Goal: Information Seeking & Learning: Learn about a topic

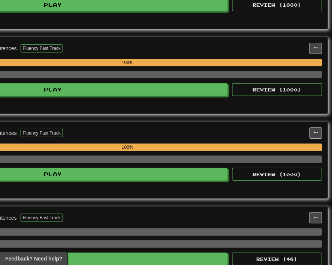
scroll to position [815, 214]
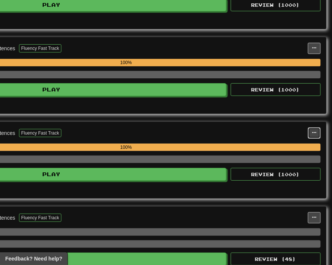
click at [316, 131] on span at bounding box center [315, 133] width 5 height 5
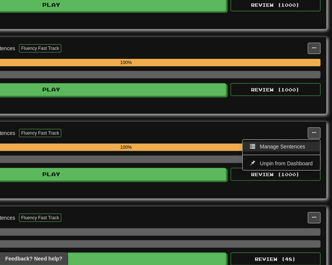
click at [292, 144] on span "Manage Sentences" at bounding box center [282, 147] width 45 height 6
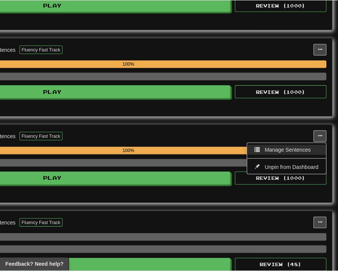
scroll to position [815, 208]
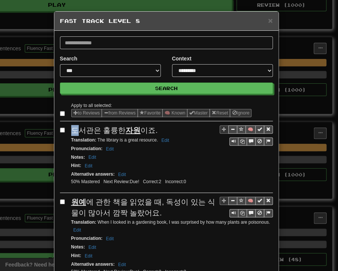
drag, startPoint x: 68, startPoint y: 128, endPoint x: 74, endPoint y: 129, distance: 6.6
click at [74, 129] on span "도서관은 훌륭한 자원 이죠." at bounding box center [114, 130] width 87 height 8
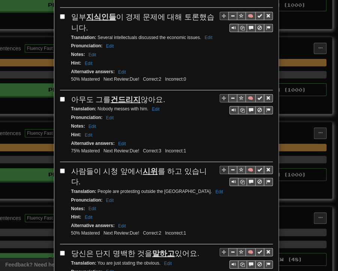
scroll to position [1357, 0]
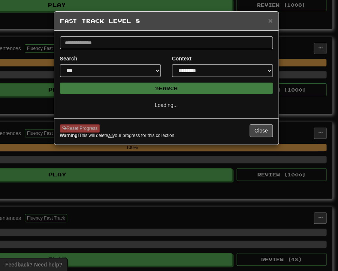
scroll to position [0, 0]
select select "*"
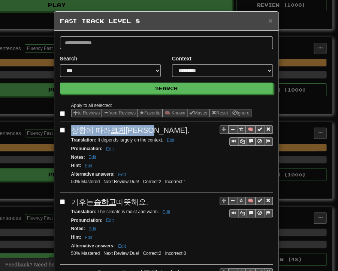
drag, startPoint x: 69, startPoint y: 130, endPoint x: 154, endPoint y: 129, distance: 85.2
click at [154, 129] on div "상황에 따라 크게 달라지죠." at bounding box center [172, 130] width 202 height 11
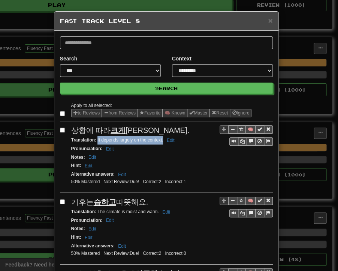
drag, startPoint x: 94, startPoint y: 139, endPoint x: 161, endPoint y: 140, distance: 66.4
click at [161, 140] on small "Translation : It depends largely on the context. Edit" at bounding box center [124, 139] width 106 height 5
drag, startPoint x: 69, startPoint y: 200, endPoint x: 141, endPoint y: 197, distance: 72.1
click at [145, 197] on div "기후는 습하고 따뜻해요." at bounding box center [172, 202] width 202 height 11
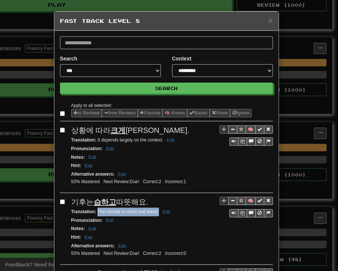
drag, startPoint x: 95, startPoint y: 209, endPoint x: 155, endPoint y: 211, distance: 60.8
click at [155, 211] on small "Translation : The climate is moist and warm. Edit" at bounding box center [121, 211] width 101 height 5
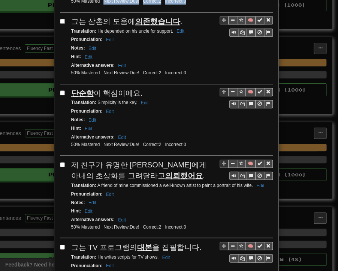
scroll to position [243, 0]
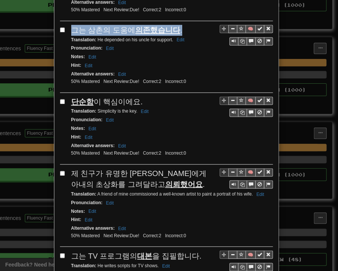
drag, startPoint x: 71, startPoint y: 6, endPoint x: 174, endPoint y: 29, distance: 106.0
click at [174, 29] on div "🧠 그는 삼촌의 도움에 의존했습니다 . Translation : He depended on his uncle for support. Edit …" at bounding box center [166, 59] width 213 height 68
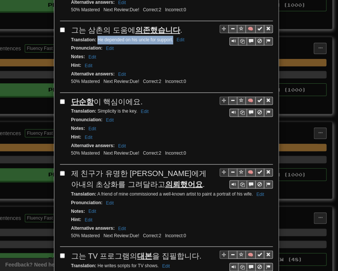
drag, startPoint x: 95, startPoint y: 36, endPoint x: 170, endPoint y: 36, distance: 75.4
click at [170, 37] on small "Translation : He depended on his uncle for support. Edit" at bounding box center [129, 39] width 116 height 5
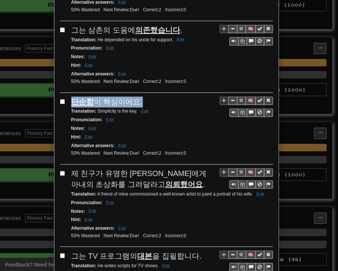
drag, startPoint x: 69, startPoint y: 94, endPoint x: 135, endPoint y: 98, distance: 66.5
click at [135, 98] on div "단순함 이 핵심이에요." at bounding box center [172, 101] width 202 height 11
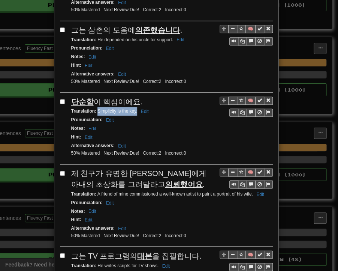
drag, startPoint x: 95, startPoint y: 107, endPoint x: 134, endPoint y: 106, distance: 39.0
click at [134, 108] on small "Translation : Simplicity is the key. Edit" at bounding box center [111, 110] width 80 height 5
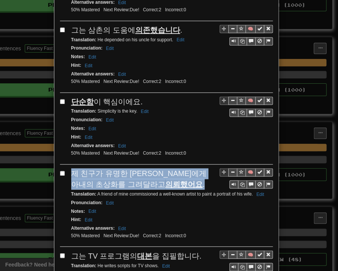
drag, startPoint x: 69, startPoint y: 167, endPoint x: 142, endPoint y: 175, distance: 73.3
click at [142, 175] on div "제 친구가 유명한 [PERSON_NAME]에게 아내의 초상화를 그려달라고 의뢰했어요 ." at bounding box center [172, 178] width 202 height 21
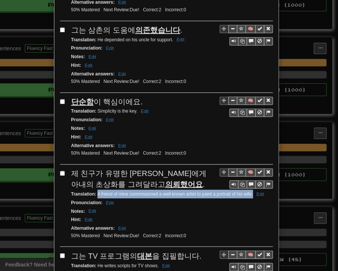
drag, startPoint x: 94, startPoint y: 188, endPoint x: 249, endPoint y: 188, distance: 155.3
click at [249, 191] on small "Translation : A friend of mine commissioned a well-known artist to paint a port…" at bounding box center [168, 193] width 195 height 5
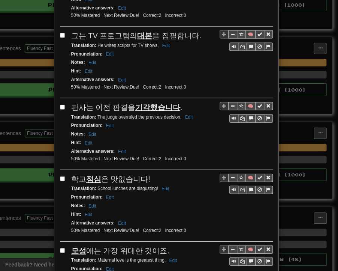
scroll to position [469, 0]
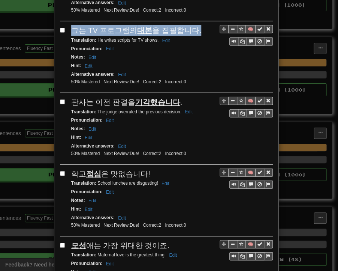
drag, startPoint x: 69, startPoint y: 23, endPoint x: 192, endPoint y: 24, distance: 122.3
click at [192, 25] on div "그는 TV 프로그램의 대본 을 집필합니다." at bounding box center [172, 30] width 202 height 11
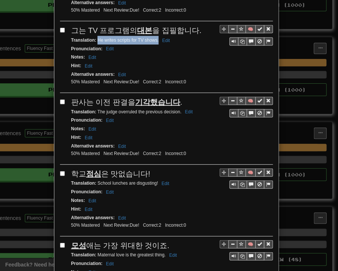
drag, startPoint x: 95, startPoint y: 31, endPoint x: 153, endPoint y: 32, distance: 58.5
click at [155, 38] on small "Translation : He writes scripts for TV shows. Edit" at bounding box center [121, 40] width 101 height 5
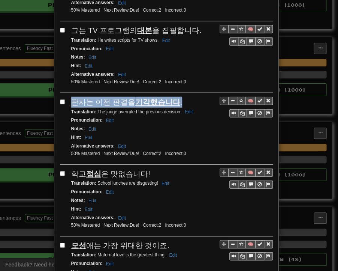
drag, startPoint x: 70, startPoint y: 94, endPoint x: 177, endPoint y: 96, distance: 107.7
click at [177, 97] on div "판사는 이전 판결을 기각했습니다 ." at bounding box center [172, 102] width 202 height 11
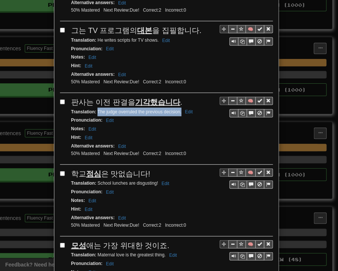
drag, startPoint x: 95, startPoint y: 101, endPoint x: 178, endPoint y: 102, distance: 83.7
click at [178, 109] on small "Translation : The judge overruled the previous decision. Edit" at bounding box center [133, 111] width 124 height 5
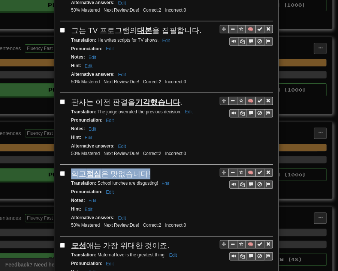
drag, startPoint x: 70, startPoint y: 160, endPoint x: 146, endPoint y: 161, distance: 76.2
click at [146, 168] on div "학교 점심 은 맛없습니다!" at bounding box center [172, 173] width 202 height 11
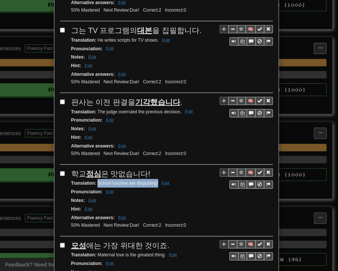
drag, startPoint x: 95, startPoint y: 172, endPoint x: 155, endPoint y: 174, distance: 60.1
click at [155, 179] on div "Translation : School lunches are disgusting! Edit" at bounding box center [172, 183] width 202 height 9
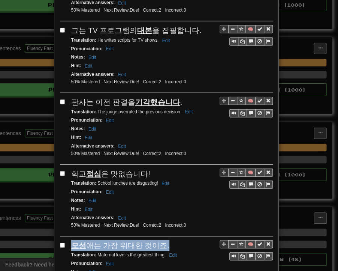
drag, startPoint x: 68, startPoint y: 233, endPoint x: 161, endPoint y: 233, distance: 92.7
click at [161, 240] on div "모성 애는 가장 위대한 것이죠." at bounding box center [172, 245] width 202 height 11
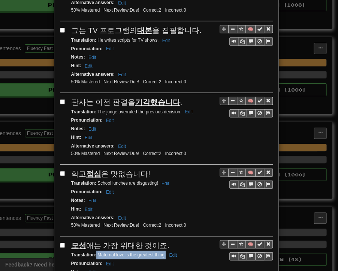
drag, startPoint x: 94, startPoint y: 242, endPoint x: 162, endPoint y: 243, distance: 68.7
click at [162, 252] on small "Translation : Maternal love is the greatest thing. Edit" at bounding box center [125, 254] width 108 height 5
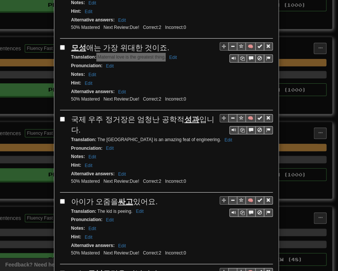
scroll to position [694, 0]
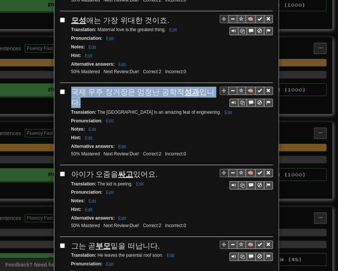
drag, startPoint x: 70, startPoint y: 77, endPoint x: 211, endPoint y: 79, distance: 141.1
click at [211, 88] on span "국제 우주 정거장은 엄청난 공학적 성과 입니다." at bounding box center [142, 97] width 143 height 19
drag, startPoint x: 98, startPoint y: 87, endPoint x: 93, endPoint y: 95, distance: 10.3
click at [93, 110] on small "Translation : The International Space Station is an amazing feat of engineering…" at bounding box center [153, 112] width 164 height 5
drag, startPoint x: 69, startPoint y: 155, endPoint x: 155, endPoint y: 156, distance: 85.2
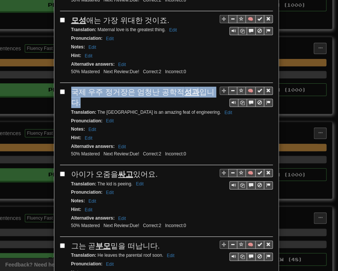
click at [155, 169] on div "아이가 오줌을 싸고 있어요." at bounding box center [172, 174] width 202 height 11
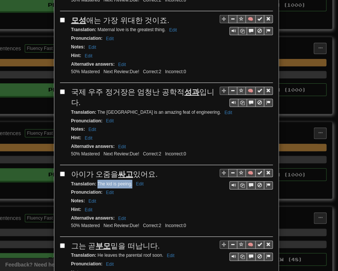
drag, startPoint x: 95, startPoint y: 164, endPoint x: 130, endPoint y: 165, distance: 35.3
click at [130, 181] on small "Translation : The kid is peeing. Edit" at bounding box center [108, 183] width 75 height 5
drag, startPoint x: 69, startPoint y: 223, endPoint x: 158, endPoint y: 225, distance: 88.6
click at [158, 240] on div "그는 곧 부모 밑을 떠납니다." at bounding box center [172, 245] width 202 height 11
drag, startPoint x: 95, startPoint y: 234, endPoint x: 160, endPoint y: 237, distance: 65.3
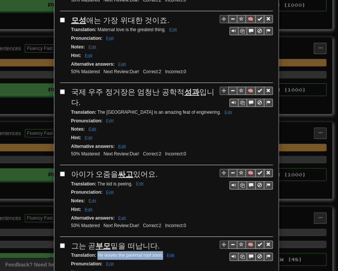
click at [160, 253] on small "Translation : He leaves the parental roof soon. Edit" at bounding box center [124, 255] width 106 height 5
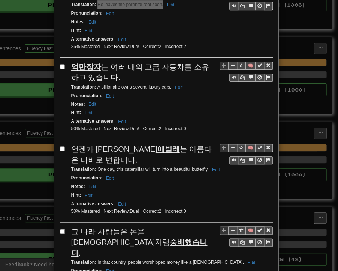
scroll to position [956, 0]
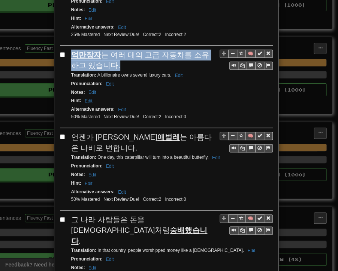
drag, startPoint x: 68, startPoint y: 33, endPoint x: 100, endPoint y: 45, distance: 34.9
click at [100, 50] on div "🧠 억만장자 는 여러 대의 고급 자동차를 소유하고 있습니다. Translation : A billionaire owns several luxu…" at bounding box center [166, 89] width 213 height 78
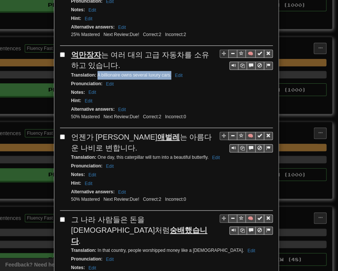
drag, startPoint x: 94, startPoint y: 53, endPoint x: 169, endPoint y: 55, distance: 74.7
click at [169, 72] on small "Translation : A billionaire owns several luxury cars. Edit" at bounding box center [128, 74] width 114 height 5
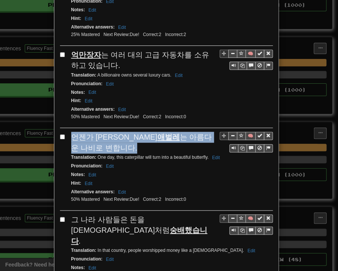
drag, startPoint x: 69, startPoint y: 113, endPoint x: 211, endPoint y: 116, distance: 142.2
click at [211, 133] on span "언젠가 이 애벌레 는 아름다운 나비로 변합니다." at bounding box center [141, 142] width 141 height 19
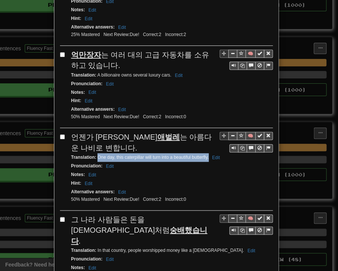
drag, startPoint x: 95, startPoint y: 125, endPoint x: 207, endPoint y: 126, distance: 111.8
click at [207, 153] on div "Translation : One day, this caterpillar will turn into a beautiful butterfly. E…" at bounding box center [172, 157] width 202 height 9
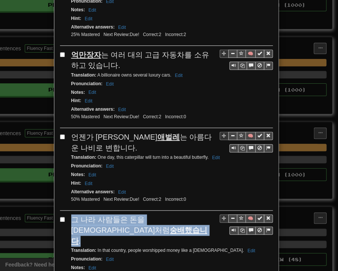
drag, startPoint x: 69, startPoint y: 192, endPoint x: 202, endPoint y: 191, distance: 132.8
click at [205, 214] on div "그 나라 사람들은 돈을 [DEMOGRAPHIC_DATA]처럼 숭배했습니다 ." at bounding box center [172, 230] width 202 height 32
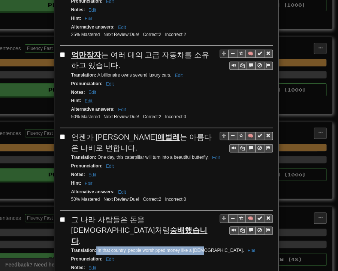
drag, startPoint x: 93, startPoint y: 201, endPoint x: 198, endPoint y: 201, distance: 105.1
click at [198, 248] on small "Translation : In that country, people worshipped money like a [DEMOGRAPHIC_DATA…" at bounding box center [164, 250] width 186 height 5
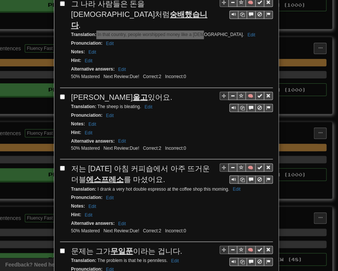
scroll to position [1181, 0]
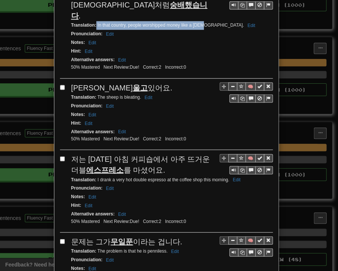
drag, startPoint x: 68, startPoint y: 36, endPoint x: 124, endPoint y: 34, distance: 55.6
click at [124, 82] on div "양이 울고 있어요." at bounding box center [172, 87] width 202 height 11
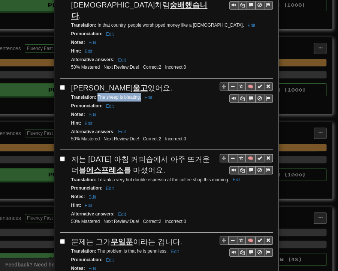
drag, startPoint x: 94, startPoint y: 46, endPoint x: 138, endPoint y: 48, distance: 44.0
click at [138, 94] on small "Translation : The sheep is bleating. Edit" at bounding box center [113, 96] width 84 height 5
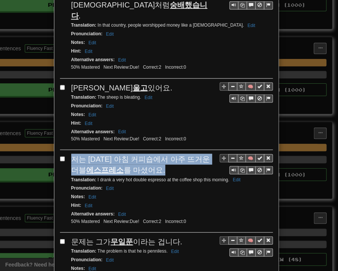
drag, startPoint x: 69, startPoint y: 105, endPoint x: 149, endPoint y: 114, distance: 80.8
click at [149, 153] on div "저는 [DATE] 아침 커피숍에서 아주 뜨거운 더블 에스프레소 를 마셨어요." at bounding box center [172, 163] width 202 height 21
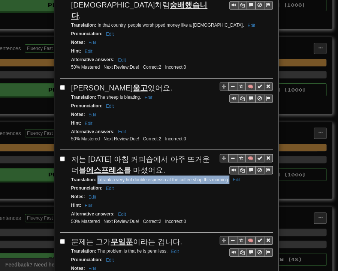
drag, startPoint x: 94, startPoint y: 126, endPoint x: 226, endPoint y: 128, distance: 131.7
click at [226, 177] on small "Translation : I drank a very hot double espresso at the coffee shop this mornin…" at bounding box center [157, 179] width 172 height 5
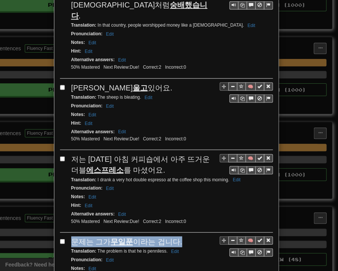
drag, startPoint x: 69, startPoint y: 188, endPoint x: 174, endPoint y: 189, distance: 105.1
click at [174, 236] on div "문제는 그가 무일푼 이라는 겁니다." at bounding box center [172, 241] width 202 height 11
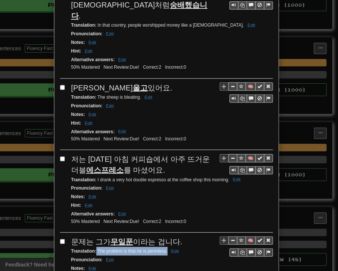
drag, startPoint x: 93, startPoint y: 197, endPoint x: 165, endPoint y: 198, distance: 71.7
click at [165, 248] on small "Translation : The problem is that he is penniless. Edit" at bounding box center [126, 250] width 110 height 5
drag, startPoint x: 67, startPoint y: 256, endPoint x: 198, endPoint y: 256, distance: 130.6
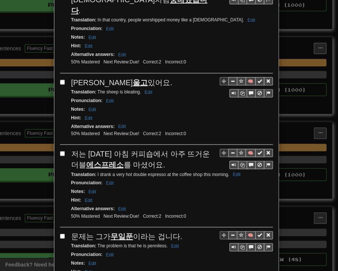
scroll to position [1189, 0]
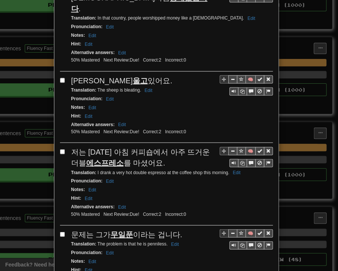
drag, startPoint x: 94, startPoint y: 266, endPoint x: 151, endPoint y: 259, distance: 57.1
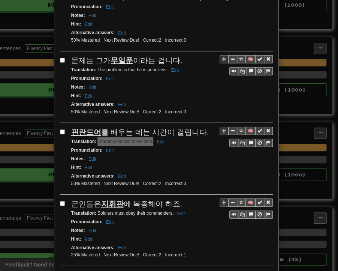
scroll to position [1364, 0]
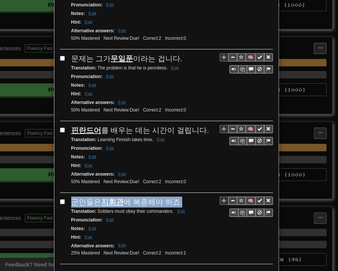
drag, startPoint x: 68, startPoint y: 143, endPoint x: 178, endPoint y: 142, distance: 109.6
click at [178, 197] on div "군인들은 지휘관 에 복종해야 하죠." at bounding box center [172, 202] width 202 height 11
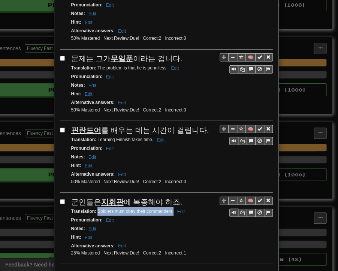
drag, startPoint x: 95, startPoint y: 153, endPoint x: 168, endPoint y: 155, distance: 73.6
click at [170, 209] on small "Translation : Soldiers must obey their commanders. Edit" at bounding box center [129, 211] width 116 height 5
click at [259, 265] on button "Next" at bounding box center [263, 274] width 21 height 13
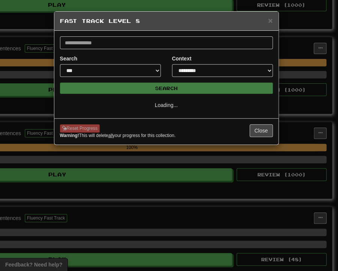
scroll to position [0, 0]
select select "*"
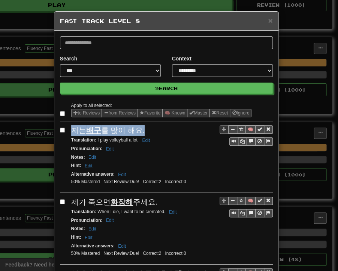
drag, startPoint x: 69, startPoint y: 131, endPoint x: 140, endPoint y: 131, distance: 70.9
click at [140, 131] on div "저는 배구 를 많이 해요." at bounding box center [172, 130] width 202 height 11
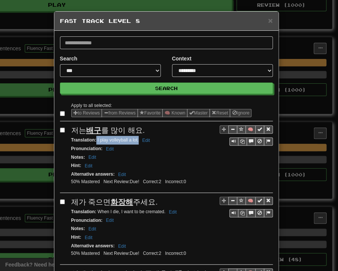
drag, startPoint x: 93, startPoint y: 138, endPoint x: 136, endPoint y: 141, distance: 42.9
click at [136, 141] on small "Translation : I play volleyball a lot. Edit" at bounding box center [111, 139] width 81 height 5
drag, startPoint x: 69, startPoint y: 197, endPoint x: 156, endPoint y: 200, distance: 87.1
click at [156, 200] on div "제가 죽으면 화장해 주세요." at bounding box center [172, 202] width 202 height 11
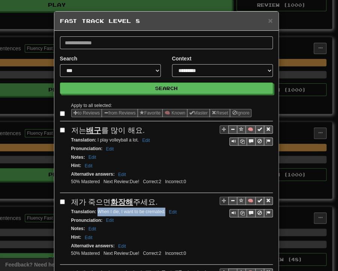
drag, startPoint x: 95, startPoint y: 210, endPoint x: 162, endPoint y: 210, distance: 67.5
click at [162, 210] on small "Translation : When I die, I want to be cremated. Edit" at bounding box center [125, 211] width 108 height 5
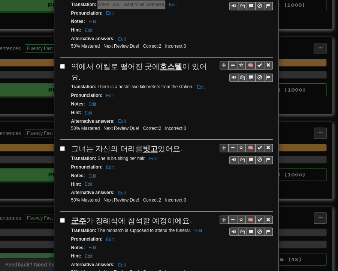
scroll to position [225, 0]
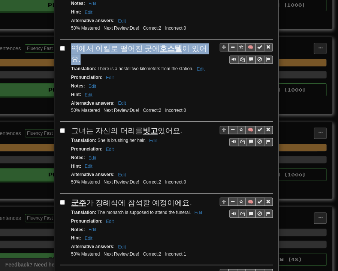
drag, startPoint x: 70, startPoint y: 45, endPoint x: 206, endPoint y: 47, distance: 135.8
click at [206, 47] on div "역에서 이킬로 떨어진 곳에 호스텔 이 있어요." at bounding box center [172, 53] width 202 height 21
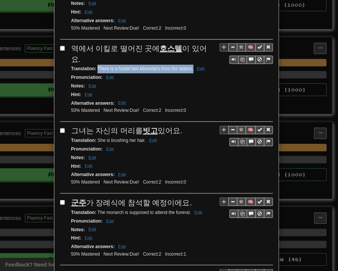
drag, startPoint x: 95, startPoint y: 54, endPoint x: 190, endPoint y: 56, distance: 95.7
click at [190, 66] on small "Translation : There is a hostel two kilometers from the station. Edit" at bounding box center [139, 68] width 136 height 5
drag, startPoint x: 68, startPoint y: 115, endPoint x: 176, endPoint y: 114, distance: 108.1
click at [176, 125] on div "그녀는 자신의 머리를 빗고 있어요." at bounding box center [172, 130] width 202 height 11
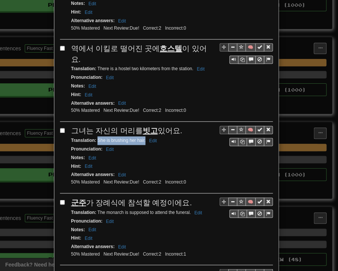
drag, startPoint x: 95, startPoint y: 123, endPoint x: 143, endPoint y: 125, distance: 47.7
click at [143, 138] on small "Translation : She is brushing her hair. Edit" at bounding box center [115, 140] width 88 height 5
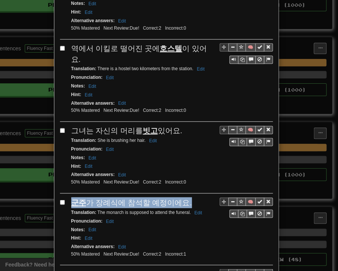
drag, startPoint x: 68, startPoint y: 185, endPoint x: 182, endPoint y: 186, distance: 114.1
click at [182, 197] on div "군주 가 장례식에 참석할 예정이에요." at bounding box center [172, 202] width 202 height 11
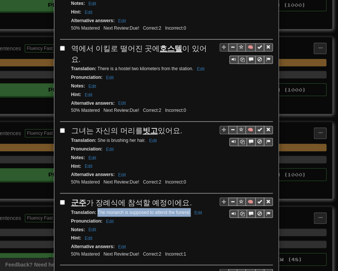
drag, startPoint x: 95, startPoint y: 195, endPoint x: 188, endPoint y: 195, distance: 93.0
click at [188, 209] on small "Translation : The monarch is supposed to attend the funeral. Edit" at bounding box center [138, 211] width 134 height 5
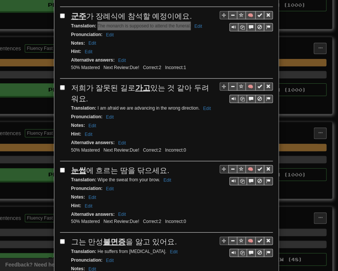
scroll to position [450, 0]
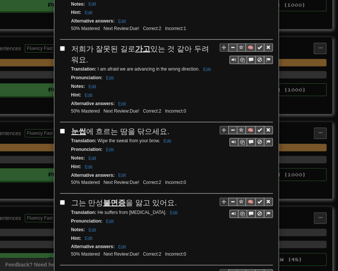
drag, startPoint x: 68, startPoint y: 27, endPoint x: 80, endPoint y: 40, distance: 17.0
click at [80, 44] on div "저희가 잘못된 길로 가고 있는 것 같아 두려워요." at bounding box center [172, 54] width 202 height 21
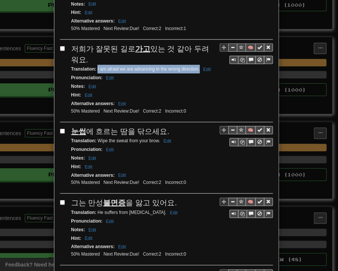
drag, startPoint x: 95, startPoint y: 50, endPoint x: 197, endPoint y: 53, distance: 102.5
click at [197, 65] on div "Translation : I am afraid we are advancing in the wrong direction. Edit" at bounding box center [172, 69] width 202 height 9
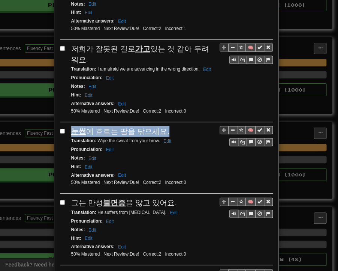
drag, startPoint x: 68, startPoint y: 110, endPoint x: 162, endPoint y: 112, distance: 94.6
click at [162, 126] on div "🧠 눈썹 에 흐르는 땀을 닦으세요. Translation : Wipe the sweat from your brow. Edit Pronuncia…" at bounding box center [166, 160] width 213 height 68
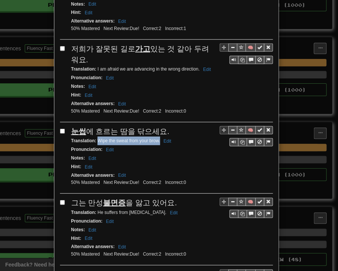
drag, startPoint x: 95, startPoint y: 120, endPoint x: 157, endPoint y: 121, distance: 62.3
click at [157, 138] on small "Translation : Wipe the sweat from your brow. Edit" at bounding box center [122, 140] width 102 height 5
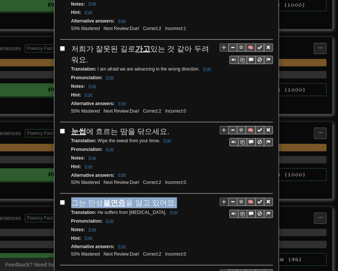
drag, startPoint x: 69, startPoint y: 179, endPoint x: 173, endPoint y: 181, distance: 103.6
click at [173, 197] on div "그는 만성 불면증 을 앓고 있어요." at bounding box center [172, 202] width 202 height 11
drag, startPoint x: 95, startPoint y: 190, endPoint x: 161, endPoint y: 192, distance: 66.1
click at [161, 210] on small "Translation : He suffers from [MEDICAL_DATA]. Edit" at bounding box center [125, 212] width 109 height 5
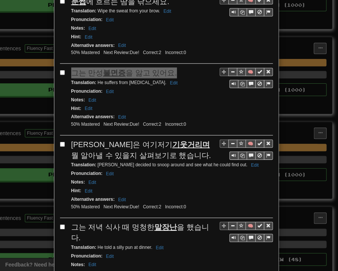
scroll to position [638, 0]
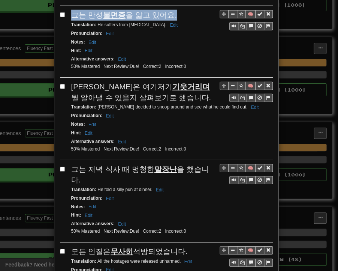
drag, startPoint x: 71, startPoint y: 63, endPoint x: 135, endPoint y: 76, distance: 66.1
click at [135, 81] on div "[PERSON_NAME]은 여기저기 기웃거리며 뭘 알아낼 수 있을지 살펴보기로 했습니다." at bounding box center [172, 91] width 202 height 21
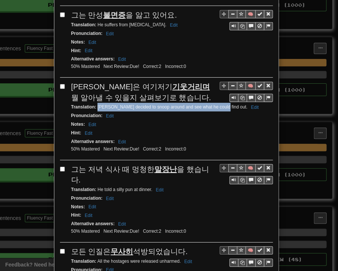
drag, startPoint x: 95, startPoint y: 83, endPoint x: 216, endPoint y: 86, distance: 121.6
click at [216, 104] on small "Translation : [PERSON_NAME] decided to snoop around and see what he could find …" at bounding box center [166, 106] width 190 height 5
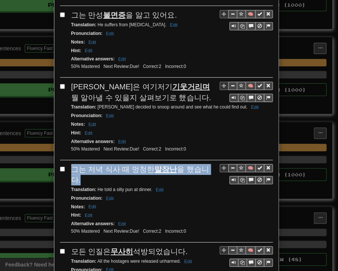
drag, startPoint x: 68, startPoint y: 146, endPoint x: 204, endPoint y: 143, distance: 135.8
click at [207, 165] on span "그는 저녁 식사 때 멍청한 말장난 을 했습니다." at bounding box center [140, 174] width 138 height 19
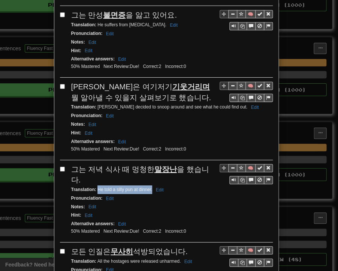
drag, startPoint x: 95, startPoint y: 156, endPoint x: 149, endPoint y: 155, distance: 54.4
click at [149, 187] on small "Translation : He told a silly pun at dinner. Edit" at bounding box center [118, 189] width 95 height 5
drag, startPoint x: 68, startPoint y: 213, endPoint x: 179, endPoint y: 213, distance: 110.7
click at [181, 246] on div "모든 인질은 무사히 석방되었습니다." at bounding box center [172, 251] width 202 height 11
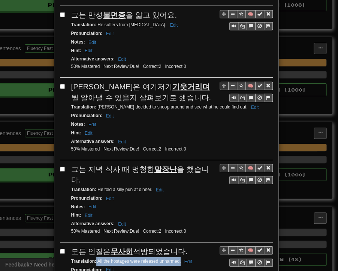
drag, startPoint x: 93, startPoint y: 224, endPoint x: 173, endPoint y: 224, distance: 79.9
click at [177, 259] on small "Translation : All the hostages were released unharmed. Edit" at bounding box center [132, 261] width 123 height 5
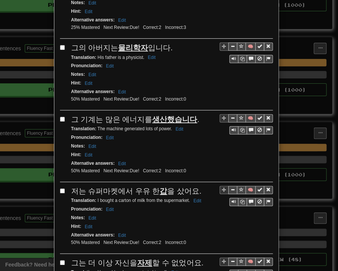
scroll to position [900, 0]
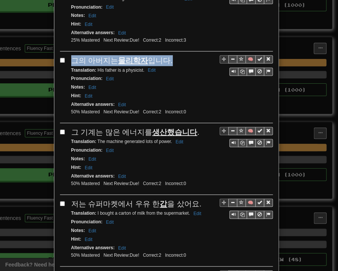
drag, startPoint x: 68, startPoint y: 21, endPoint x: 164, endPoint y: 24, distance: 95.3
click at [164, 56] on span "그의 아버지는 물리학자 입니다." at bounding box center [122, 60] width 102 height 8
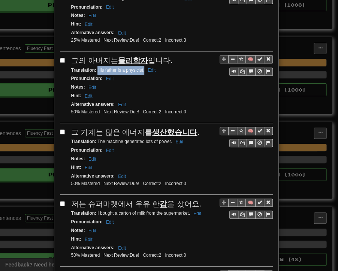
drag, startPoint x: 95, startPoint y: 32, endPoint x: 141, endPoint y: 33, distance: 46.5
click at [141, 68] on small "Translation : His father is a physicist. Edit" at bounding box center [114, 70] width 87 height 5
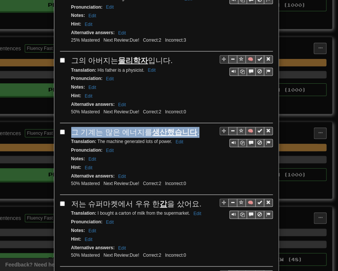
drag, startPoint x: 67, startPoint y: 90, endPoint x: 191, endPoint y: 90, distance: 123.8
click at [191, 127] on div "🧠 그 기계는 많은 에너지를 생산했습니다 . Translation : The machine generated lots of power. Edi…" at bounding box center [166, 161] width 213 height 68
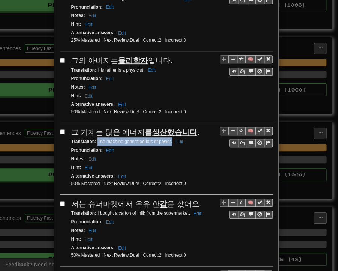
drag, startPoint x: 95, startPoint y: 101, endPoint x: 168, endPoint y: 102, distance: 73.9
click at [168, 139] on small "Translation : The machine generated lots of power. Edit" at bounding box center [128, 141] width 114 height 5
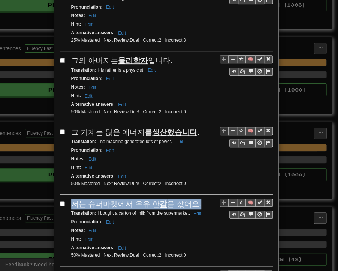
drag, startPoint x: 70, startPoint y: 161, endPoint x: 191, endPoint y: 158, distance: 121.2
click at [191, 198] on div "저는 슈퍼마켓에서 우유 한 갑 을 샀어요." at bounding box center [172, 203] width 202 height 11
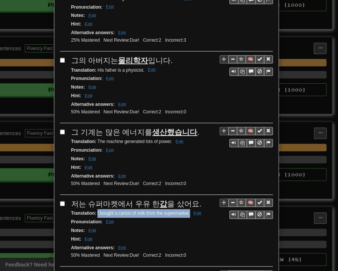
drag, startPoint x: 94, startPoint y: 172, endPoint x: 188, endPoint y: 173, distance: 93.4
click at [188, 210] on small "Translation : I bought a carton of milk from the supermarket. Edit" at bounding box center [137, 212] width 132 height 5
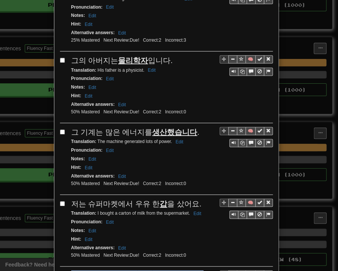
drag, startPoint x: 69, startPoint y: 234, endPoint x: 194, endPoint y: 232, distance: 125.0
click at [194, 265] on div "그는 더 이상 자신을 자제 할 수 없었어요." at bounding box center [172, 275] width 202 height 11
drag, startPoint x: 95, startPoint y: 242, endPoint x: 165, endPoint y: 243, distance: 69.8
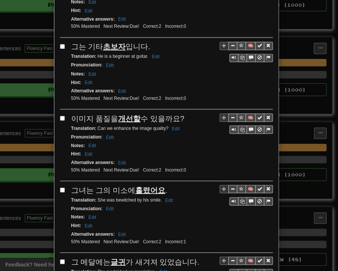
scroll to position [1163, 0]
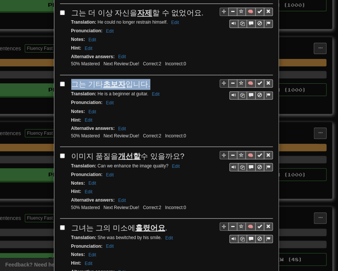
drag, startPoint x: 69, startPoint y: 38, endPoint x: 143, endPoint y: 41, distance: 74.3
click at [143, 79] on div "그는 기타 초보자 입니다." at bounding box center [172, 84] width 202 height 11
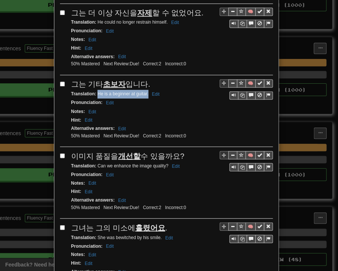
drag, startPoint x: 95, startPoint y: 50, endPoint x: 145, endPoint y: 51, distance: 50.3
click at [145, 91] on small "Translation : He is a beginner at guitar. Edit" at bounding box center [116, 93] width 91 height 5
drag, startPoint x: 69, startPoint y: 110, endPoint x: 177, endPoint y: 112, distance: 108.1
click at [177, 152] on span "이미지 품질을 개선할 수 있을까요?" at bounding box center [127, 156] width 113 height 8
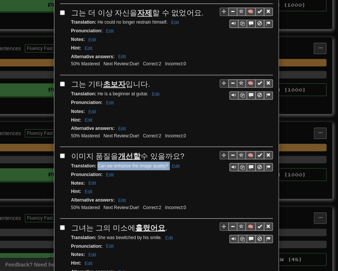
drag, startPoint x: 95, startPoint y: 120, endPoint x: 166, endPoint y: 119, distance: 71.7
click at [166, 163] on small "Translation : Can we enhance the image quality? Edit" at bounding box center [126, 165] width 111 height 5
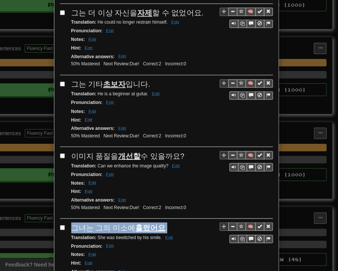
drag, startPoint x: 69, startPoint y: 179, endPoint x: 165, endPoint y: 180, distance: 95.7
click at [165, 222] on div "그녀는 그의 미소에 홀렸어요 ." at bounding box center [172, 227] width 202 height 11
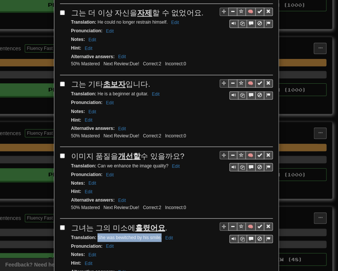
drag, startPoint x: 95, startPoint y: 189, endPoint x: 159, endPoint y: 189, distance: 63.8
click at [159, 234] on small "Translation : She was bewitched by his smile. Edit" at bounding box center [123, 236] width 104 height 5
click at [164, 259] on div "Hint : Edit" at bounding box center [172, 263] width 202 height 9
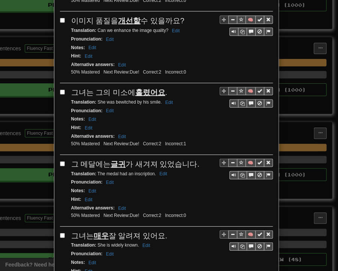
scroll to position [1313, 0]
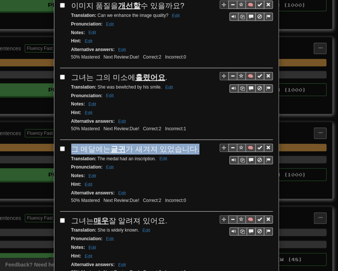
drag, startPoint x: 71, startPoint y: 99, endPoint x: 190, endPoint y: 102, distance: 119.3
click at [190, 144] on div "그 메달에는 글귀 가 새겨져 있었습니다." at bounding box center [172, 149] width 202 height 11
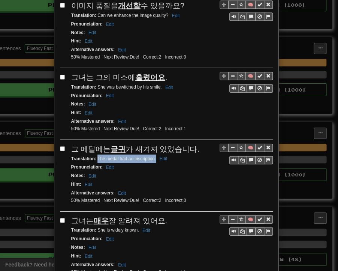
drag, startPoint x: 94, startPoint y: 111, endPoint x: 153, endPoint y: 111, distance: 58.9
click at [153, 156] on small "Translation : The medal had an inscription. Edit" at bounding box center [120, 158] width 99 height 5
drag, startPoint x: 69, startPoint y: 169, endPoint x: 162, endPoint y: 174, distance: 93.2
click at [162, 215] on div "그녀는 매우 잘 알려져 있어요." at bounding box center [172, 220] width 202 height 11
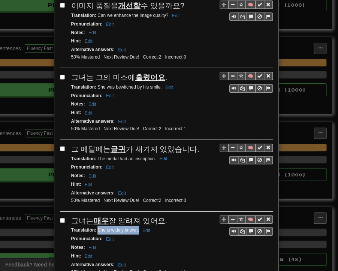
drag, startPoint x: 95, startPoint y: 180, endPoint x: 135, endPoint y: 184, distance: 41.0
click at [135, 226] on div "Translation : She is widely known. Edit" at bounding box center [172, 230] width 202 height 9
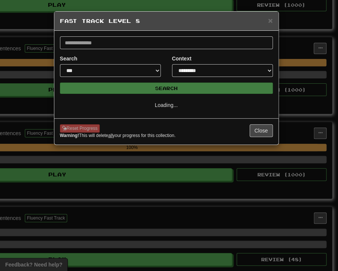
select select "*"
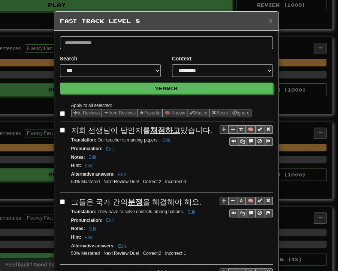
drag, startPoint x: 67, startPoint y: 129, endPoint x: 203, endPoint y: 130, distance: 135.8
click at [203, 130] on div "🧠 저희 선생님이 답안지를 채점하고 있습니다. Translation : Our teacher is marking papers. Edit Pro…" at bounding box center [166, 159] width 213 height 68
drag, startPoint x: 94, startPoint y: 140, endPoint x: 156, endPoint y: 141, distance: 62.3
click at [156, 141] on small "Translation : Our teacher is marking papers. Edit" at bounding box center [121, 139] width 101 height 5
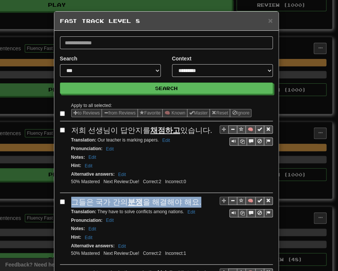
drag, startPoint x: 71, startPoint y: 200, endPoint x: 192, endPoint y: 200, distance: 121.2
click at [192, 200] on div "그들은 국가 간의 분쟁 을 해결해야 해요." at bounding box center [172, 202] width 202 height 11
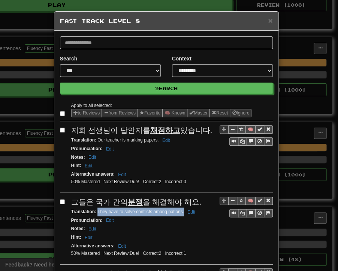
drag, startPoint x: 95, startPoint y: 209, endPoint x: 181, endPoint y: 209, distance: 86.7
click at [181, 209] on small "Translation : They have to solve conflicts among nations. Edit" at bounding box center [134, 211] width 126 height 5
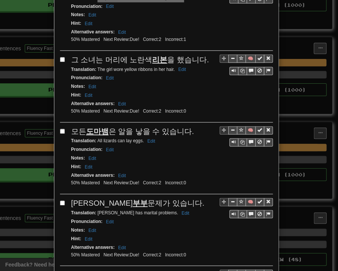
scroll to position [225, 0]
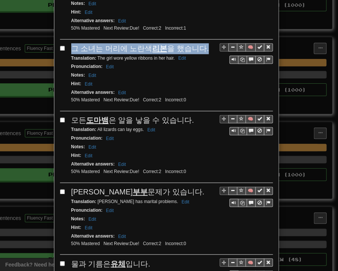
drag, startPoint x: 71, startPoint y: 43, endPoint x: 198, endPoint y: 44, distance: 127.9
click at [198, 44] on div "그 소녀는 머리에 노란색 리본 을 했습니다." at bounding box center [172, 48] width 202 height 11
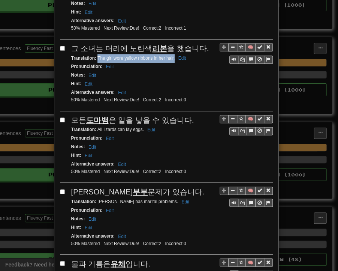
drag, startPoint x: 95, startPoint y: 56, endPoint x: 172, endPoint y: 55, distance: 77.3
click at [172, 56] on small "Translation : The girl wore yellow ribbons in her hair. Edit" at bounding box center [129, 58] width 117 height 5
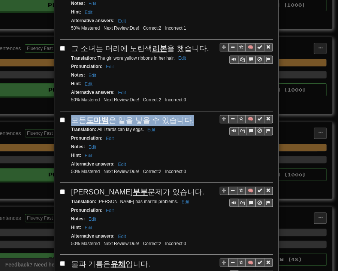
drag, startPoint x: 71, startPoint y: 116, endPoint x: 185, endPoint y: 117, distance: 114.1
click at [185, 117] on div "모든 도마뱀 은 알을 낳을 수 있습니다." at bounding box center [172, 120] width 202 height 11
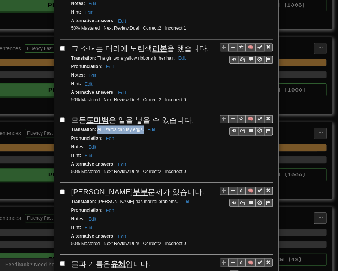
drag, startPoint x: 95, startPoint y: 125, endPoint x: 141, endPoint y: 126, distance: 46.6
click at [141, 127] on small "Translation : All lizards can lay eggs. Edit" at bounding box center [114, 129] width 86 height 5
drag, startPoint x: 69, startPoint y: 186, endPoint x: 156, endPoint y: 188, distance: 86.3
click at [156, 188] on div "[PERSON_NAME]은 부부 문제가 있습니다." at bounding box center [172, 191] width 202 height 11
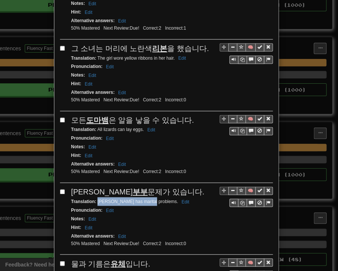
drag, startPoint x: 95, startPoint y: 192, endPoint x: 147, endPoint y: 195, distance: 52.2
click at [147, 198] on small "Translation : [PERSON_NAME] has marital problems. Edit" at bounding box center [131, 200] width 120 height 5
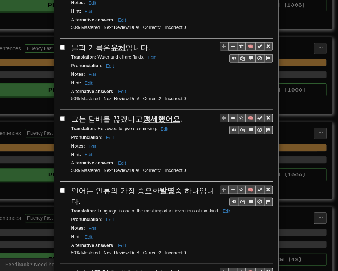
scroll to position [450, 0]
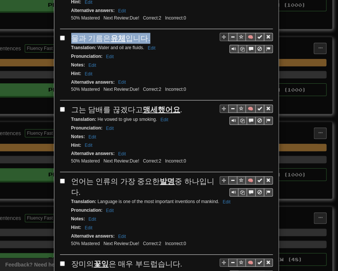
drag, startPoint x: 70, startPoint y: 30, endPoint x: 141, endPoint y: 29, distance: 70.9
click at [144, 33] on div "물과 기름은 유체 입니다." at bounding box center [172, 38] width 202 height 11
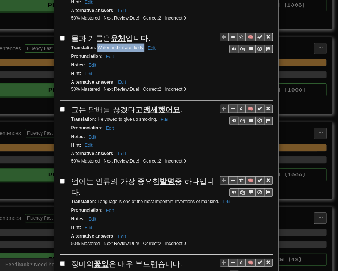
drag, startPoint x: 95, startPoint y: 39, endPoint x: 141, endPoint y: 41, distance: 46.2
click at [141, 45] on small "Translation : Water and oil are fluids. Edit" at bounding box center [114, 47] width 87 height 5
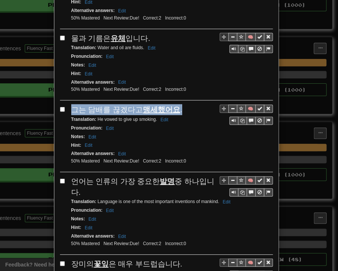
drag, startPoint x: 69, startPoint y: 99, endPoint x: 176, endPoint y: 99, distance: 106.9
click at [176, 104] on div "그는 담배를 끊겠다고 맹세했어요 ." at bounding box center [172, 109] width 202 height 11
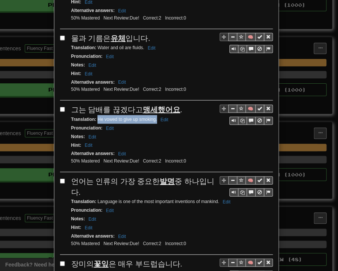
drag, startPoint x: 95, startPoint y: 109, endPoint x: 155, endPoint y: 111, distance: 60.1
click at [155, 117] on small "Translation : He vowed to give up smoking. Edit" at bounding box center [120, 119] width 99 height 5
drag, startPoint x: 69, startPoint y: 171, endPoint x: 77, endPoint y: 179, distance: 11.4
click at [77, 179] on div "언어는 인류의 가장 중요한 발명 중 하나입니다." at bounding box center [172, 186] width 202 height 21
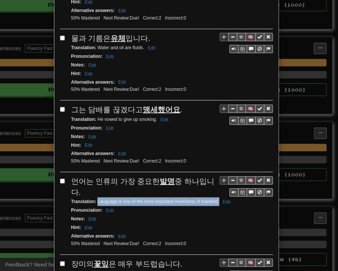
drag, startPoint x: 95, startPoint y: 190, endPoint x: 216, endPoint y: 191, distance: 121.2
click at [216, 199] on small "Translation : Language is one of the most important inventions of mankind. Edit" at bounding box center [152, 201] width 162 height 5
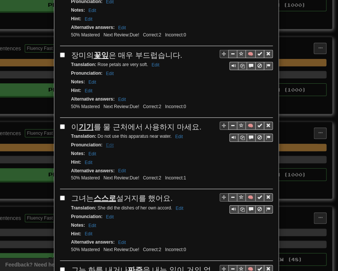
scroll to position [675, 0]
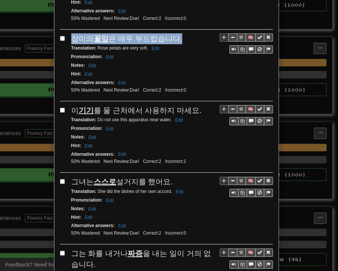
drag, startPoint x: 69, startPoint y: 27, endPoint x: 174, endPoint y: 26, distance: 105.1
click at [174, 33] on div "장미의 꽃잎 은 매우 부드럽습니다." at bounding box center [172, 38] width 202 height 11
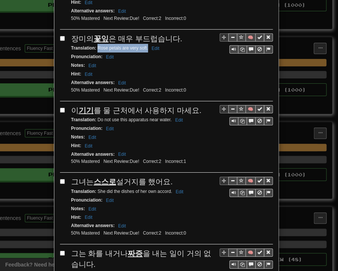
drag, startPoint x: 94, startPoint y: 35, endPoint x: 146, endPoint y: 36, distance: 51.4
click at [146, 45] on small "Translation : Rose petals are very soft. Edit" at bounding box center [116, 47] width 91 height 5
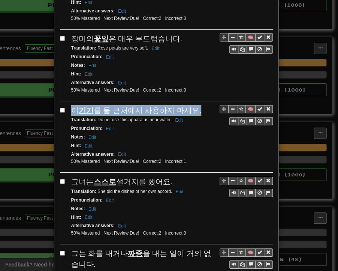
drag, startPoint x: 69, startPoint y: 96, endPoint x: 194, endPoint y: 98, distance: 124.9
click at [194, 105] on div "이 기기 를 물 근처에서 사용하지 마세요." at bounding box center [172, 110] width 202 height 11
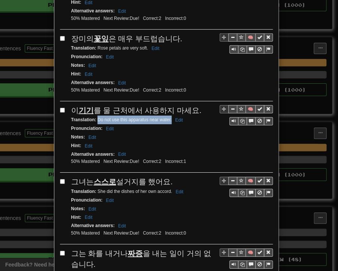
drag, startPoint x: 95, startPoint y: 106, endPoint x: 169, endPoint y: 108, distance: 74.3
click at [169, 117] on small "Translation : Do not use this apparatus near water. Edit" at bounding box center [128, 119] width 114 height 5
drag, startPoint x: 70, startPoint y: 165, endPoint x: 167, endPoint y: 165, distance: 97.2
click at [167, 176] on div "그녀는 스스로 설거지를 했어요." at bounding box center [172, 181] width 202 height 11
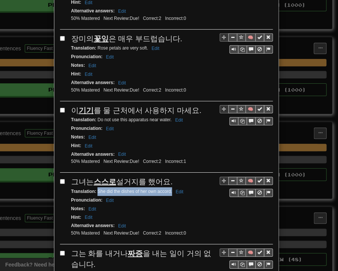
drag, startPoint x: 95, startPoint y: 176, endPoint x: 169, endPoint y: 177, distance: 74.3
click at [169, 189] on small "Translation : She did the dishes of her own accord. Edit" at bounding box center [128, 191] width 115 height 5
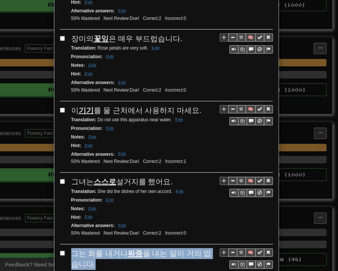
drag, startPoint x: 71, startPoint y: 234, endPoint x: 86, endPoint y: 246, distance: 18.7
click at [86, 248] on div "그는 화를 내거나 짜증 을 내는 일이 거의 없습니다." at bounding box center [172, 258] width 202 height 21
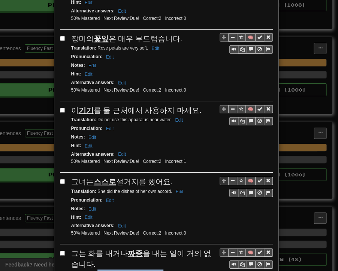
drag, startPoint x: 95, startPoint y: 256, endPoint x: 161, endPoint y: 256, distance: 65.7
click at [161, 265] on small "Translation : He seldom gets angry or irritated. Edit" at bounding box center [124, 273] width 106 height 5
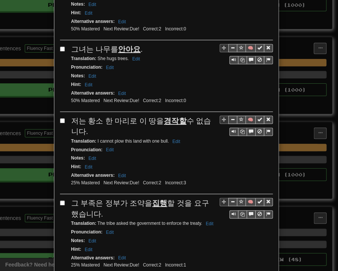
scroll to position [975, 0]
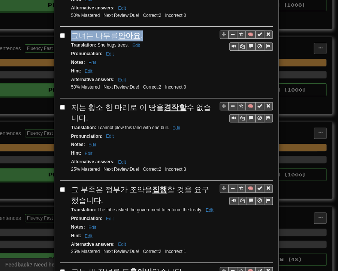
drag, startPoint x: 68, startPoint y: 17, endPoint x: 138, endPoint y: 19, distance: 69.4
click at [138, 30] on div "그녀는 나무를 안아요 ." at bounding box center [172, 35] width 202 height 11
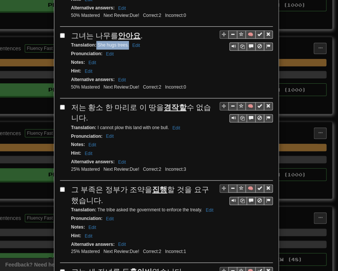
drag, startPoint x: 93, startPoint y: 28, endPoint x: 126, endPoint y: 30, distance: 32.7
click at [126, 41] on div "Translation : She hugs trees. Edit" at bounding box center [172, 45] width 202 height 9
drag, startPoint x: 71, startPoint y: 86, endPoint x: 80, endPoint y: 96, distance: 13.8
click at [80, 102] on div "저는 황소 한 마리로 이 땅을 경작할 수 없습니다." at bounding box center [172, 112] width 202 height 21
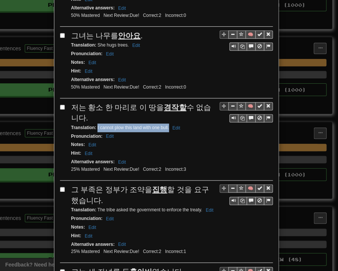
drag, startPoint x: 95, startPoint y: 107, endPoint x: 162, endPoint y: 109, distance: 67.2
click at [165, 125] on small "Translation : I cannot plow this land with one bull. Edit" at bounding box center [126, 127] width 111 height 5
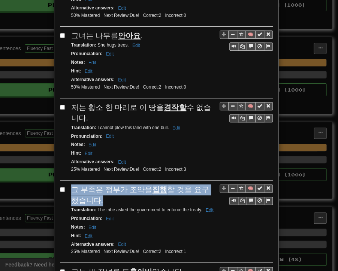
drag, startPoint x: 69, startPoint y: 167, endPoint x: 86, endPoint y: 179, distance: 20.0
click at [86, 184] on div "그 부족은 정부가 조약을 집행 할 것을 요구했습니다." at bounding box center [172, 194] width 202 height 21
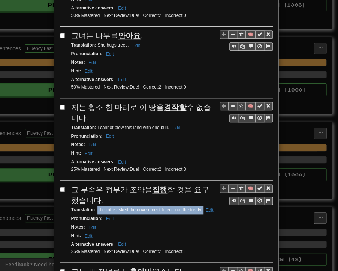
drag, startPoint x: 95, startPoint y: 187, endPoint x: 200, endPoint y: 189, distance: 105.5
click at [200, 207] on small "Translation : The tribe asked the government to enforce the treaty. Edit" at bounding box center [143, 209] width 145 height 5
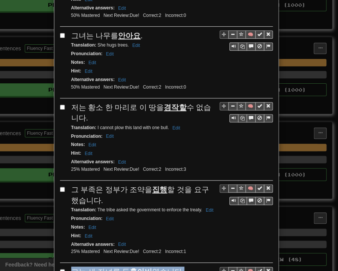
drag, startPoint x: 69, startPoint y: 249, endPoint x: 181, endPoint y: 248, distance: 111.8
click at [183, 265] on div "그는 세 자녀를 둔 홀아비 였습니다." at bounding box center [172, 271] width 202 height 11
drag, startPoint x: 95, startPoint y: 259, endPoint x: 162, endPoint y: 260, distance: 66.8
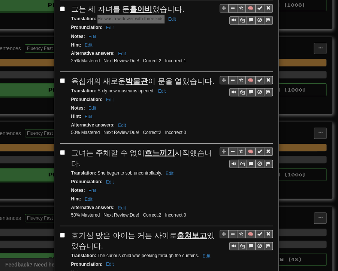
scroll to position [1276, 0]
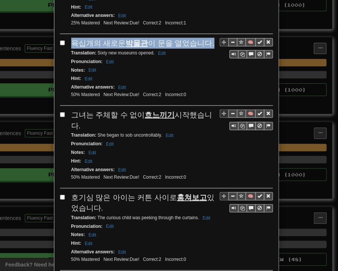
drag, startPoint x: 68, startPoint y: 21, endPoint x: 203, endPoint y: 20, distance: 134.7
click at [203, 38] on div "육십개의 새로운 박물관 이 문을 열었습니다." at bounding box center [172, 43] width 202 height 11
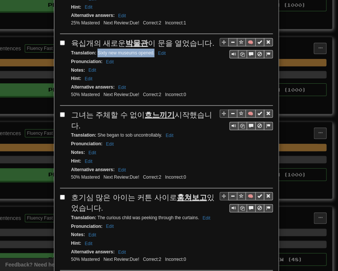
drag, startPoint x: 95, startPoint y: 28, endPoint x: 152, endPoint y: 32, distance: 57.2
click at [152, 49] on div "Translation : Sixty new museums opened. Edit" at bounding box center [172, 53] width 202 height 9
drag, startPoint x: 68, startPoint y: 90, endPoint x: 212, endPoint y: 91, distance: 144.5
click at [212, 110] on div "🧠 그녀는 주체할 수 없이 흐느끼기 시작했습니다. Translation : She began to sob uncontrollably. Edit…" at bounding box center [166, 149] width 213 height 78
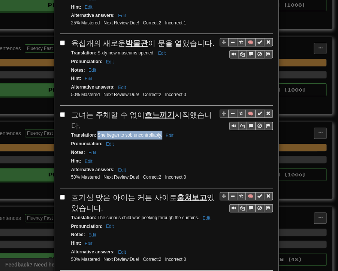
drag, startPoint x: 94, startPoint y: 99, endPoint x: 159, endPoint y: 99, distance: 64.9
click at [159, 132] on small "Translation : She began to sob uncontrollably. Edit" at bounding box center [123, 134] width 105 height 5
drag, startPoint x: 69, startPoint y: 160, endPoint x: 93, endPoint y: 165, distance: 24.7
click at [93, 192] on div "호기심 많은 아이는 커튼 사이로 훔쳐보고 있었습니다." at bounding box center [172, 202] width 202 height 21
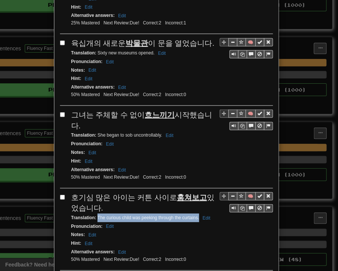
drag, startPoint x: 95, startPoint y: 180, endPoint x: 196, endPoint y: 180, distance: 101.3
click at [196, 215] on small "Translation : The curious child was peeking through the curtains. Edit" at bounding box center [142, 217] width 142 height 5
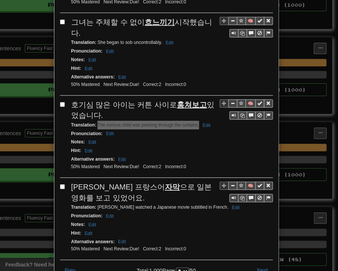
scroll to position [1381, 0]
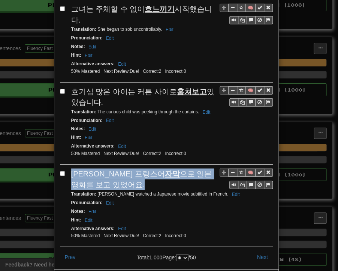
drag, startPoint x: 69, startPoint y: 132, endPoint x: 85, endPoint y: 141, distance: 19.0
click at [85, 168] on div "[PERSON_NAME]은 프랑스어 자막 으로 일본 영화를 보고 있었어요." at bounding box center [172, 178] width 202 height 21
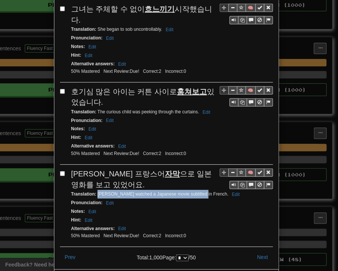
drag, startPoint x: 95, startPoint y: 153, endPoint x: 197, endPoint y: 156, distance: 102.5
click at [197, 190] on div "Translation : [PERSON_NAME] watched a Japanese movie subtitled in French. Edit" at bounding box center [172, 194] width 202 height 9
click at [258, 251] on button "Next" at bounding box center [263, 257] width 21 height 13
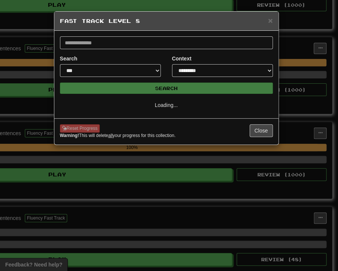
select select "*"
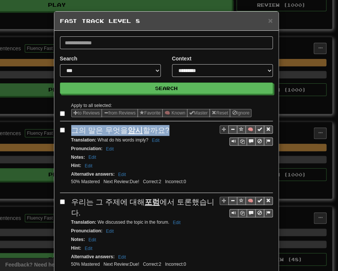
drag, startPoint x: 67, startPoint y: 129, endPoint x: 161, endPoint y: 129, distance: 93.8
click at [161, 129] on div "🧠 그의 말은 무엇을 암시 할까요? Translation : What do his words imply? Edit Pronunciation :…" at bounding box center [166, 159] width 213 height 68
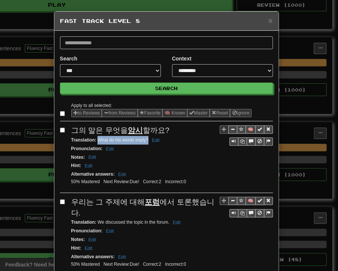
drag, startPoint x: 94, startPoint y: 139, endPoint x: 145, endPoint y: 141, distance: 50.7
click at [145, 141] on small "Translation : What do his words imply? Edit" at bounding box center [116, 139] width 91 height 5
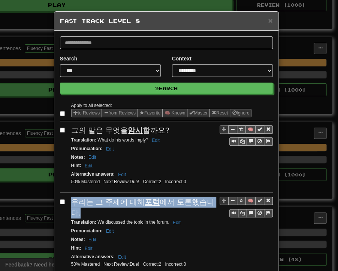
drag, startPoint x: 69, startPoint y: 201, endPoint x: 212, endPoint y: 200, distance: 142.6
click at [212, 200] on div "우리는 그 주제에 대해 포럼 에서 토론했습니다." at bounding box center [172, 207] width 202 height 21
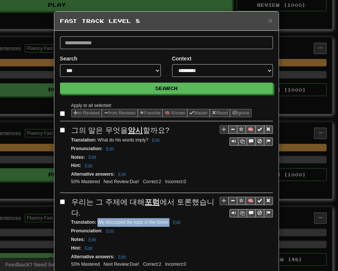
drag, startPoint x: 96, startPoint y: 209, endPoint x: 167, endPoint y: 209, distance: 70.5
click at [167, 219] on small "Translation : We discussed the topic in the forum. Edit" at bounding box center [127, 221] width 112 height 5
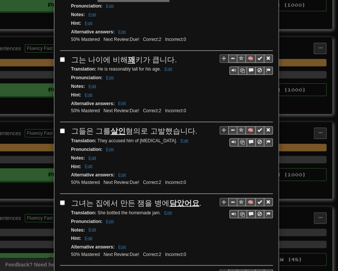
scroll to position [225, 0]
drag, startPoint x: 69, startPoint y: 45, endPoint x: 167, endPoint y: 45, distance: 97.5
click at [173, 54] on div "그는 나이에 비해 꽤 키가 큽니다." at bounding box center [172, 59] width 202 height 11
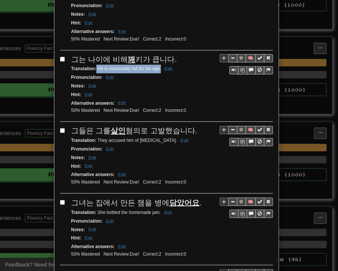
drag, startPoint x: 94, startPoint y: 54, endPoint x: 158, endPoint y: 56, distance: 63.8
click at [158, 66] on small "Translation : He is reasonably tall for his age. Edit" at bounding box center [123, 68] width 104 height 5
drag, startPoint x: 69, startPoint y: 118, endPoint x: 192, endPoint y: 113, distance: 123.5
click at [192, 125] on div "그들은 그를 살인 혐의로 고발했습니다." at bounding box center [172, 130] width 202 height 11
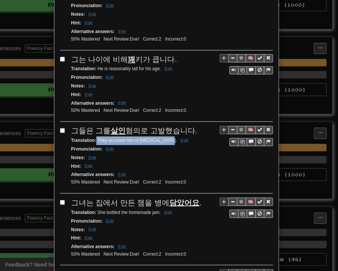
drag, startPoint x: 94, startPoint y: 125, endPoint x: 165, endPoint y: 124, distance: 70.9
click at [165, 138] on small "Translation : They accused him of [MEDICAL_DATA]. Edit" at bounding box center [131, 140] width 120 height 5
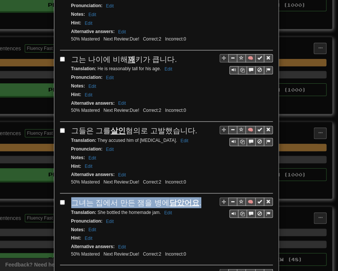
drag, startPoint x: 70, startPoint y: 185, endPoint x: 191, endPoint y: 186, distance: 120.8
click at [191, 198] on span "그녀는 집에서 만든 잼을 병에 담았어요 ." at bounding box center [136, 202] width 131 height 8
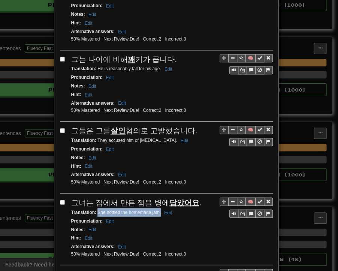
drag, startPoint x: 94, startPoint y: 195, endPoint x: 158, endPoint y: 196, distance: 63.8
click at [158, 209] on small "Translation : She bottled the homemade jam. Edit" at bounding box center [122, 211] width 103 height 5
drag, startPoint x: 66, startPoint y: 255, endPoint x: 174, endPoint y: 254, distance: 107.3
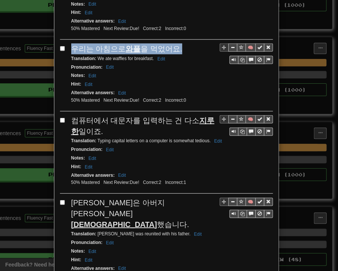
scroll to position [450, 0]
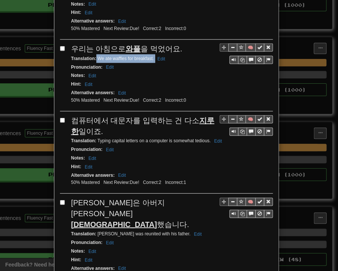
drag, startPoint x: 93, startPoint y: 39, endPoint x: 152, endPoint y: 42, distance: 59.0
click at [152, 54] on div "Translation : We ate waffles for breakfast. Edit" at bounding box center [172, 58] width 202 height 9
drag, startPoint x: 69, startPoint y: 99, endPoint x: 90, endPoint y: 107, distance: 22.7
click at [92, 115] on div "컴퓨터에서 대문자를 입력하는 건 다소 지루한 일이죠." at bounding box center [172, 125] width 202 height 21
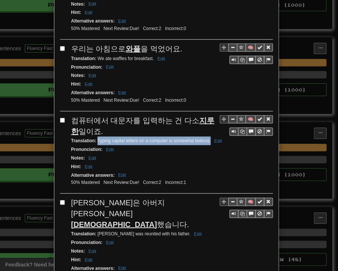
drag, startPoint x: 95, startPoint y: 119, endPoint x: 207, endPoint y: 121, distance: 113.0
click at [207, 138] on small "Translation : Typing capital letters on a computer is somewhat tedious. Edit" at bounding box center [147, 140] width 153 height 5
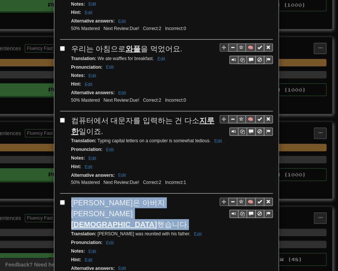
drag, startPoint x: 67, startPoint y: 180, endPoint x: 164, endPoint y: 182, distance: 96.4
click at [164, 197] on div "🧠 [PERSON_NAME]은 아버지와 재회 했습니다. Translation : [PERSON_NAME] was reunited with hi…" at bounding box center [166, 241] width 213 height 89
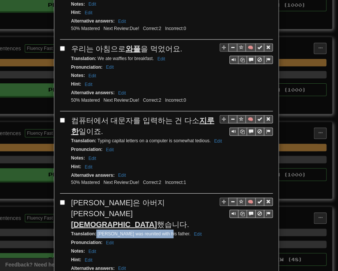
drag, startPoint x: 93, startPoint y: 192, endPoint x: 159, endPoint y: 189, distance: 65.7
click at [159, 231] on small "Translation : [PERSON_NAME] was reunited with his father. Edit" at bounding box center [137, 233] width 133 height 5
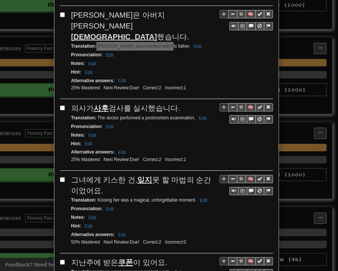
scroll to position [675, 0]
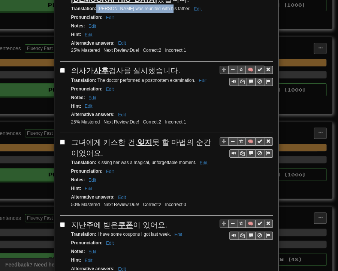
drag, startPoint x: 69, startPoint y: 29, endPoint x: 174, endPoint y: 23, distance: 105.2
click at [174, 65] on div "의사가 사후 검사를 실시했습니다." at bounding box center [172, 70] width 202 height 11
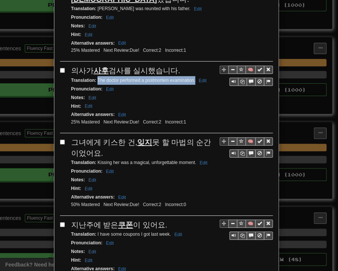
drag, startPoint x: 95, startPoint y: 35, endPoint x: 192, endPoint y: 36, distance: 97.2
click at [192, 78] on small "Translation : The doctor performed a postmortem examination. Edit" at bounding box center [140, 80] width 138 height 5
drag, startPoint x: 69, startPoint y: 98, endPoint x: 95, endPoint y: 108, distance: 27.9
click at [95, 137] on div "그녀에게 키스한 건, 잊지 못 할 마법의 순간이었어요." at bounding box center [172, 147] width 202 height 21
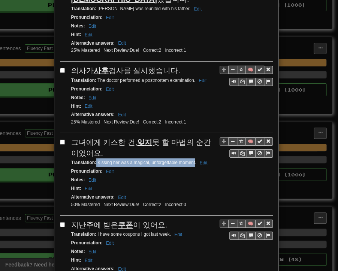
drag, startPoint x: 94, startPoint y: 116, endPoint x: 192, endPoint y: 117, distance: 98.7
click at [192, 160] on small "Translation : Kissing her was a magical, unforgettable moment. Edit" at bounding box center [140, 162] width 139 height 5
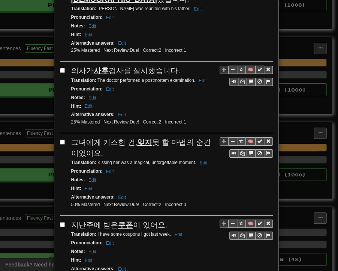
click at [193, 160] on small "Translation : Kissing her was a magical, unforgettable moment. Edit" at bounding box center [140, 162] width 139 height 5
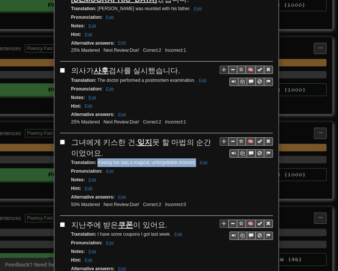
drag, startPoint x: 94, startPoint y: 117, endPoint x: 193, endPoint y: 117, distance: 98.7
click at [193, 160] on small "Translation : Kissing her was a magical, unforgettable moment. Edit" at bounding box center [140, 162] width 139 height 5
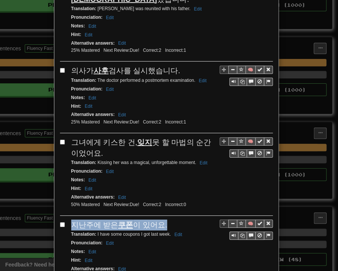
drag, startPoint x: 69, startPoint y: 178, endPoint x: 146, endPoint y: 177, distance: 76.5
click at [162, 219] on div "지난주에 받은 쿠폰 이 있어요." at bounding box center [172, 224] width 202 height 11
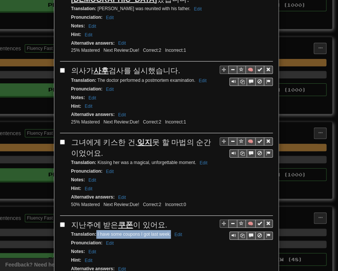
drag, startPoint x: 93, startPoint y: 187, endPoint x: 168, endPoint y: 188, distance: 74.7
click at [168, 231] on small "Translation : I have some coupons I got last week. Edit" at bounding box center [127, 233] width 113 height 5
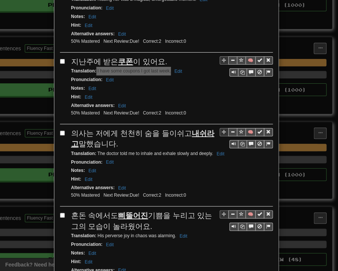
scroll to position [863, 0]
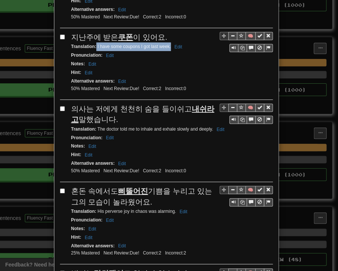
drag, startPoint x: 71, startPoint y: 62, endPoint x: 106, endPoint y: 75, distance: 37.9
click at [106, 104] on div "의사는 저에게 천천히 숨을 들이쉬고 내쉬라고 말했습니다." at bounding box center [172, 114] width 202 height 21
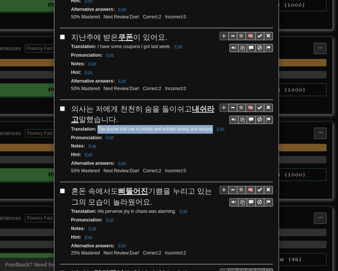
drag, startPoint x: 95, startPoint y: 79, endPoint x: 210, endPoint y: 83, distance: 115.6
click at [210, 125] on div "Translation : The doctor told me to inhale and exhale slowly and deeply. Edit" at bounding box center [172, 129] width 202 height 9
drag, startPoint x: 71, startPoint y: 140, endPoint x: 153, endPoint y: 147, distance: 82.9
click at [153, 186] on div "혼돈 속에서도 삐뚤어진 기쁨을 누리고 있는 그의 모습이 놀라웠어요." at bounding box center [172, 196] width 202 height 21
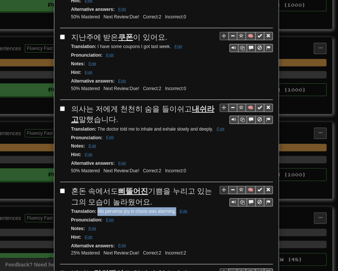
drag, startPoint x: 94, startPoint y: 160, endPoint x: 173, endPoint y: 162, distance: 79.2
click at [173, 209] on small "Translation : His perverse joy in chaos was alarming. Edit" at bounding box center [130, 211] width 119 height 5
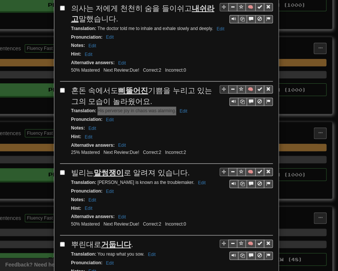
scroll to position [1013, 0]
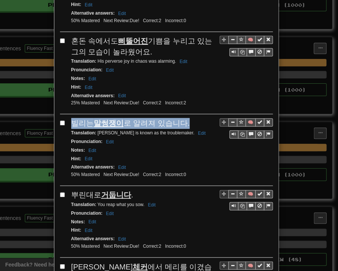
drag, startPoint x: 71, startPoint y: 71, endPoint x: 180, endPoint y: 71, distance: 109.2
click at [180, 118] on div "[PERSON_NAME]는 말썽쟁이 로 알려져 있습니다." at bounding box center [172, 123] width 202 height 11
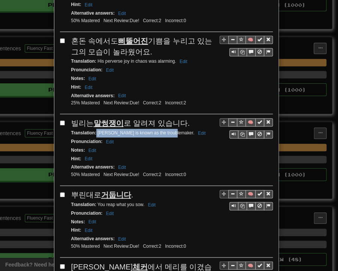
drag, startPoint x: 93, startPoint y: 81, endPoint x: 163, endPoint y: 83, distance: 69.8
click at [163, 130] on small "Translation : [PERSON_NAME] is known as the troublemaker. Edit" at bounding box center [139, 132] width 137 height 5
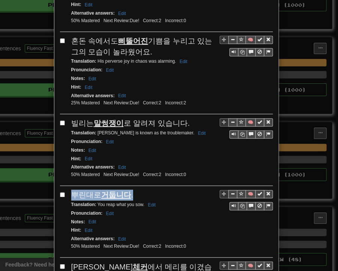
drag, startPoint x: 68, startPoint y: 142, endPoint x: 137, endPoint y: 146, distance: 68.4
click at [137, 189] on div "뿌린대로 거둡니다 ." at bounding box center [172, 194] width 202 height 11
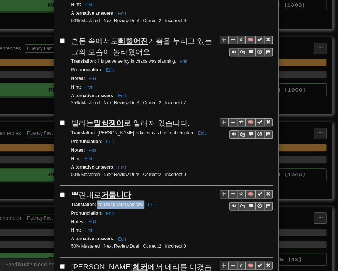
drag, startPoint x: 95, startPoint y: 151, endPoint x: 142, endPoint y: 152, distance: 47.3
click at [142, 202] on small "Translation : You reap what you sow. Edit" at bounding box center [114, 204] width 87 height 5
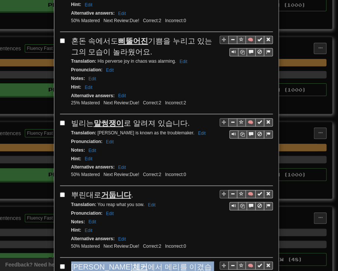
drag, startPoint x: 69, startPoint y: 212, endPoint x: 176, endPoint y: 210, distance: 106.9
click at [176, 261] on div "[PERSON_NAME]은 체커 에서 메리를 이겼습니다." at bounding box center [172, 271] width 202 height 21
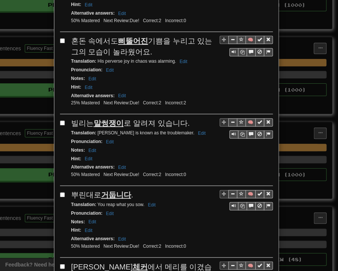
drag, startPoint x: 93, startPoint y: 221, endPoint x: 149, endPoint y: 222, distance: 55.9
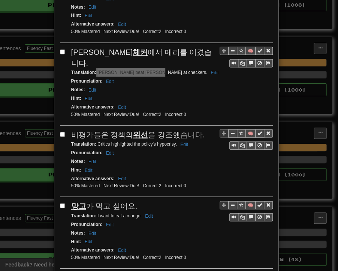
scroll to position [1238, 0]
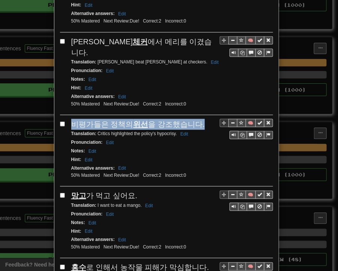
drag, startPoint x: 68, startPoint y: 56, endPoint x: 197, endPoint y: 57, distance: 128.7
click at [197, 119] on div "비평가들은 정책의 위선 을 강조했습니다." at bounding box center [172, 124] width 202 height 11
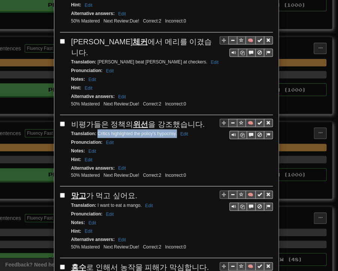
drag, startPoint x: 95, startPoint y: 68, endPoint x: 173, endPoint y: 69, distance: 78.8
click at [173, 129] on div "Translation : Critics highlighted the policy's hypocrisy. Edit" at bounding box center [172, 133] width 202 height 9
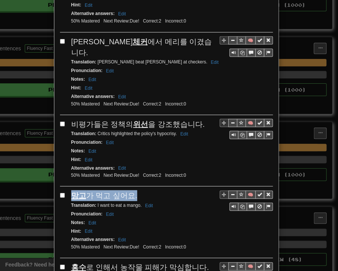
drag, startPoint x: 68, startPoint y: 124, endPoint x: 129, endPoint y: 128, distance: 61.7
click at [129, 191] on span "망고 가 먹고 싶어요." at bounding box center [104, 195] width 66 height 8
click at [95, 202] on small "Translation : I want to eat a mango. Edit" at bounding box center [113, 204] width 84 height 5
click at [94, 202] on small "Translation : I want to eat a mango. Edit" at bounding box center [113, 204] width 84 height 5
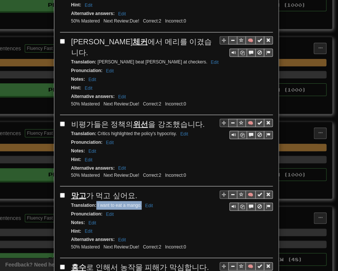
drag, startPoint x: 94, startPoint y: 136, endPoint x: 139, endPoint y: 137, distance: 45.0
click at [139, 202] on small "Translation : I want to eat a mango. Edit" at bounding box center [113, 204] width 84 height 5
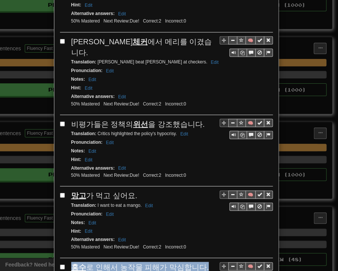
drag, startPoint x: 69, startPoint y: 195, endPoint x: 196, endPoint y: 197, distance: 127.6
click at [197, 262] on div "홍수 로 인해서 농작물 피해가 막심합니다." at bounding box center [172, 267] width 202 height 11
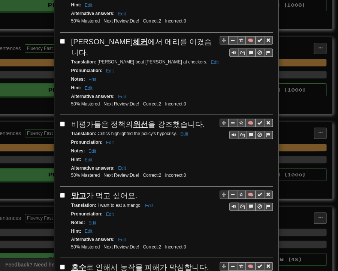
drag, startPoint x: 95, startPoint y: 206, endPoint x: 150, endPoint y: 206, distance: 55.2
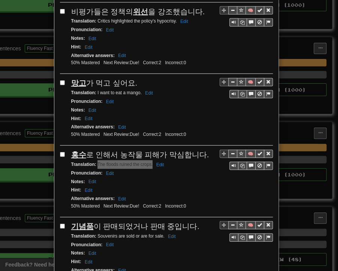
scroll to position [1360, 0]
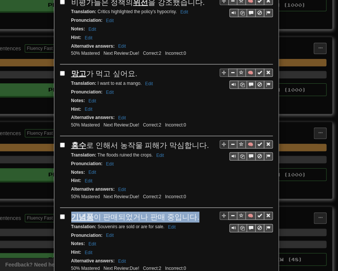
drag, startPoint x: 72, startPoint y: 147, endPoint x: 188, endPoint y: 148, distance: 115.6
click at [188, 212] on div "🧠 기념품 이 판매되었거나 판매 중입니다. Translation : Souvenirs are sold or are for sale. Edit …" at bounding box center [166, 246] width 213 height 68
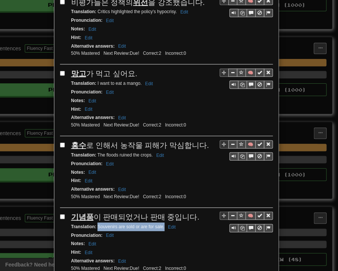
drag, startPoint x: 95, startPoint y: 155, endPoint x: 162, endPoint y: 158, distance: 67.6
click at [162, 222] on div "Translation : Souvenirs are sold or are for sale. Edit" at bounding box center [172, 226] width 202 height 9
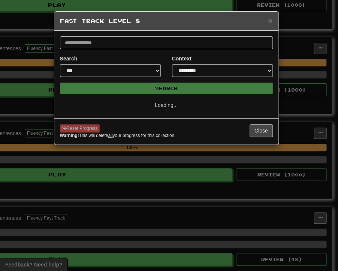
scroll to position [0, 0]
select select "**"
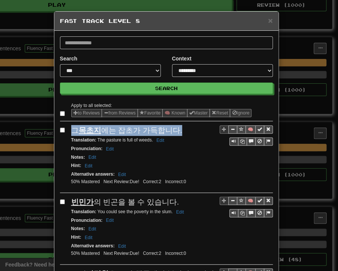
drag, startPoint x: 71, startPoint y: 131, endPoint x: 174, endPoint y: 127, distance: 103.6
click at [174, 127] on div "그 목초지 에는 잡초가 가득합니다." at bounding box center [172, 130] width 202 height 11
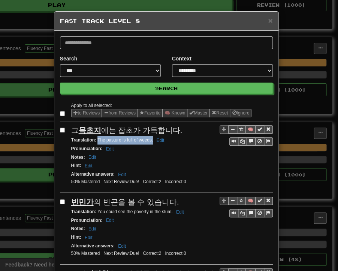
drag, startPoint x: 95, startPoint y: 139, endPoint x: 150, endPoint y: 140, distance: 55.2
click at [150, 140] on small "Translation : The pasture is full of weeds. Edit" at bounding box center [119, 139] width 96 height 5
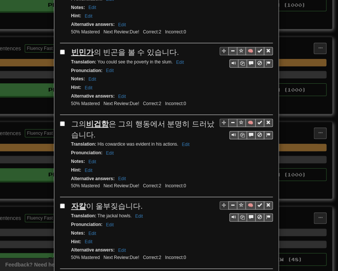
scroll to position [150, 0]
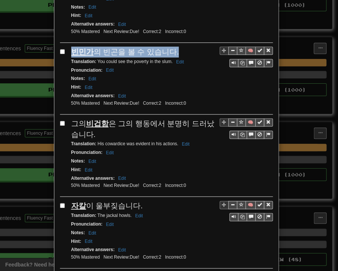
drag, startPoint x: 68, startPoint y: 53, endPoint x: 164, endPoint y: 53, distance: 95.7
click at [167, 53] on span "빈민가 의 빈곤을 볼 수 있습니다." at bounding box center [125, 52] width 108 height 8
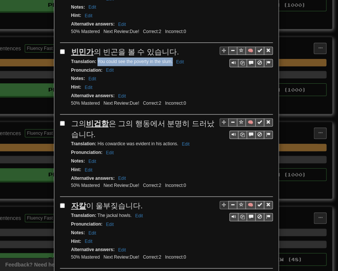
drag, startPoint x: 95, startPoint y: 59, endPoint x: 170, endPoint y: 60, distance: 75.4
click at [170, 60] on small "Translation : You could see the poverty in the slum. Edit" at bounding box center [128, 61] width 115 height 5
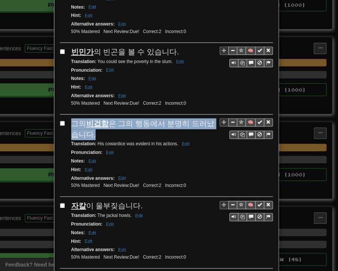
drag, startPoint x: 72, startPoint y: 120, endPoint x: 89, endPoint y: 126, distance: 17.3
click at [88, 129] on div "그의 비겁함 은 그의 행동에서 분명히 드러났습니다." at bounding box center [172, 128] width 202 height 21
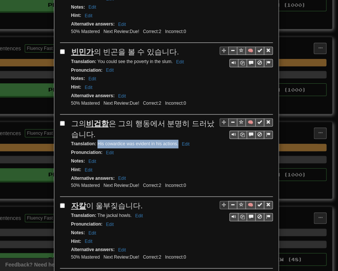
drag, startPoint x: 95, startPoint y: 140, endPoint x: 176, endPoint y: 141, distance: 81.1
click at [176, 141] on small "Translation : His cowardice was evident in his actions. Edit" at bounding box center [131, 143] width 121 height 5
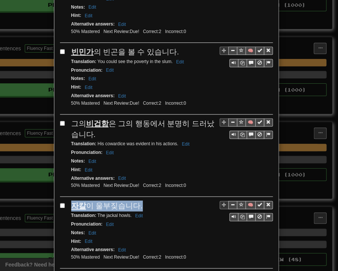
drag, startPoint x: 69, startPoint y: 200, endPoint x: 137, endPoint y: 200, distance: 67.9
click at [137, 200] on div "자칼 이 울부짖습니다." at bounding box center [172, 205] width 202 height 11
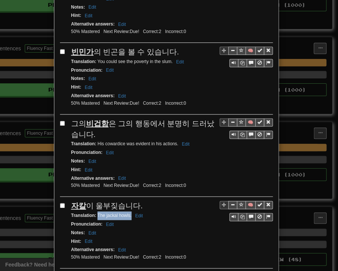
drag, startPoint x: 95, startPoint y: 210, endPoint x: 129, endPoint y: 212, distance: 34.2
click at [129, 213] on small "Translation : The jackal howls. Edit" at bounding box center [108, 215] width 74 height 5
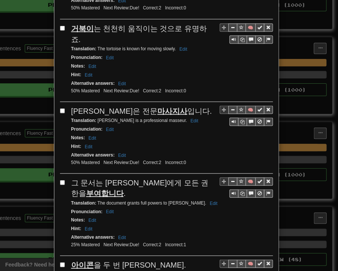
scroll to position [413, 0]
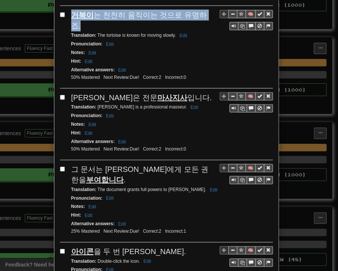
drag, startPoint x: 66, startPoint y: 11, endPoint x: 203, endPoint y: 9, distance: 136.2
click at [203, 9] on div "🧠 거북이 는 천천히 움직이는 것으로 유명하죠. Translation : The tortoise is known for moving slowl…" at bounding box center [166, 48] width 213 height 78
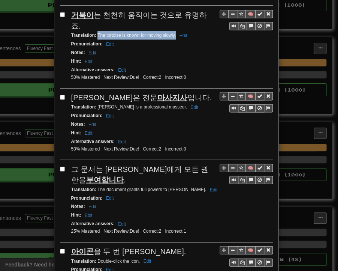
drag, startPoint x: 95, startPoint y: 18, endPoint x: 173, endPoint y: 19, distance: 78.4
click at [173, 32] on small "Translation : The tortoise is known for moving slowly. Edit" at bounding box center [130, 34] width 119 height 5
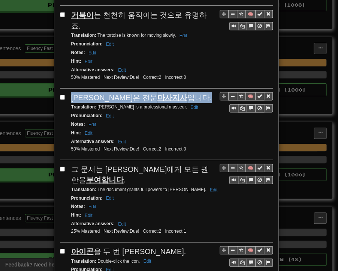
drag, startPoint x: 69, startPoint y: 80, endPoint x: 153, endPoint y: 81, distance: 83.7
click at [153, 92] on div "[PERSON_NAME]은 전문 마사지사 입니다." at bounding box center [172, 97] width 202 height 11
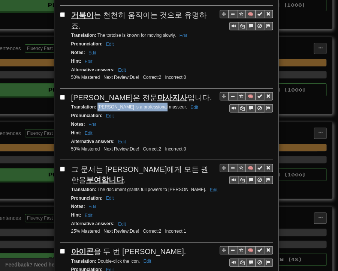
drag, startPoint x: 95, startPoint y: 86, endPoint x: 156, endPoint y: 89, distance: 61.9
click at [156, 104] on small "Translation : [PERSON_NAME] is a professional masseur. Edit" at bounding box center [135, 106] width 129 height 5
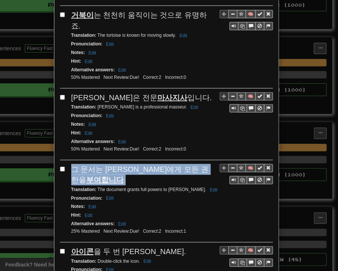
drag, startPoint x: 67, startPoint y: 147, endPoint x: 77, endPoint y: 159, distance: 16.3
click at [77, 164] on div "🧠 그 문서는 [PERSON_NAME]에게 모든 권한을 부여합니다 . Translation : The document grants full p…" at bounding box center [166, 203] width 213 height 78
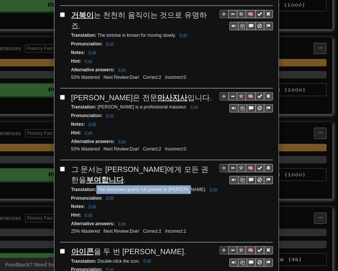
drag, startPoint x: 94, startPoint y: 168, endPoint x: 183, endPoint y: 170, distance: 89.7
click at [183, 186] on small "Translation : The document grants full powers to [PERSON_NAME] Edit" at bounding box center [145, 188] width 149 height 5
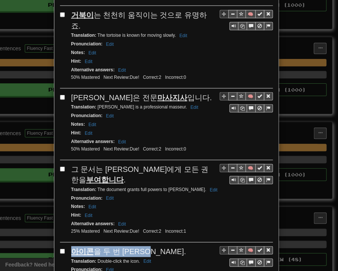
drag, startPoint x: 66, startPoint y: 230, endPoint x: 149, endPoint y: 230, distance: 82.5
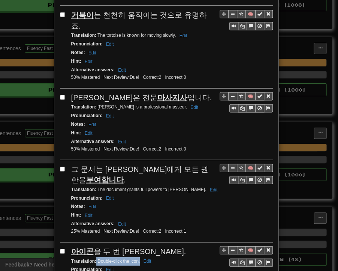
drag, startPoint x: 94, startPoint y: 238, endPoint x: 137, endPoint y: 240, distance: 43.6
click at [137, 258] on small "Translation : Double-click the icon. Edit" at bounding box center [112, 260] width 83 height 5
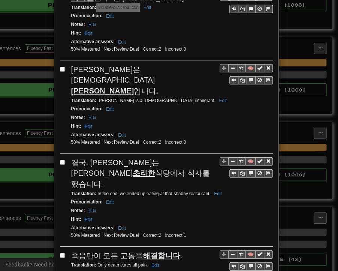
scroll to position [675, 0]
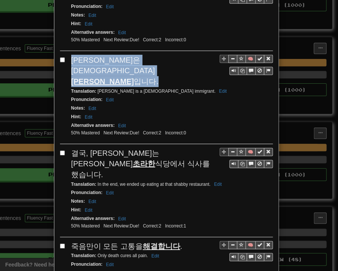
drag, startPoint x: 69, startPoint y: 36, endPoint x: 158, endPoint y: 39, distance: 88.6
click at [158, 55] on div "[PERSON_NAME]은 [DEMOGRAPHIC_DATA]인 [PERSON_NAME] 입니다." at bounding box center [172, 71] width 202 height 32
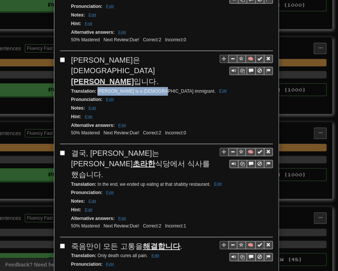
drag, startPoint x: 95, startPoint y: 45, endPoint x: 151, endPoint y: 48, distance: 56.3
click at [151, 89] on small "Translation : [PERSON_NAME] is a [DEMOGRAPHIC_DATA] immigrant. Edit" at bounding box center [150, 91] width 158 height 5
drag, startPoint x: 69, startPoint y: 107, endPoint x: 90, endPoint y: 111, distance: 21.1
click at [87, 148] on div "결국, [PERSON_NAME]는 이 초라한 식당에서 식사를 했습니다." at bounding box center [172, 164] width 202 height 32
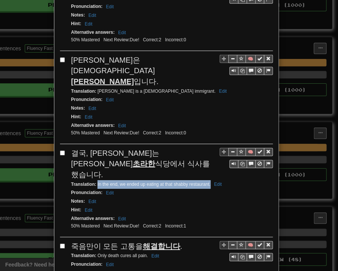
drag, startPoint x: 94, startPoint y: 126, endPoint x: 208, endPoint y: 128, distance: 113.7
click at [208, 182] on small "Translation : In the end, we ended up eating at that shabby restaurant. Edit" at bounding box center [147, 184] width 153 height 5
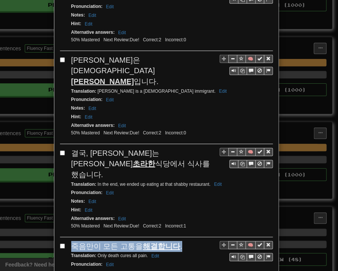
drag, startPoint x: 69, startPoint y: 189, endPoint x: 176, endPoint y: 186, distance: 106.6
click at [176, 241] on div "죽음만이 모든 고통을 해결합니다 ." at bounding box center [172, 246] width 202 height 11
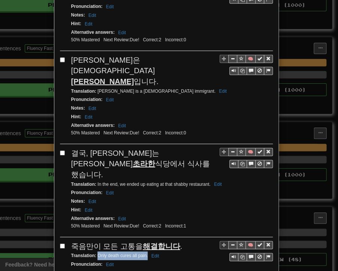
drag, startPoint x: 95, startPoint y: 197, endPoint x: 144, endPoint y: 198, distance: 49.9
click at [144, 253] on small "Translation : Only death cures all pain. Edit" at bounding box center [116, 255] width 90 height 5
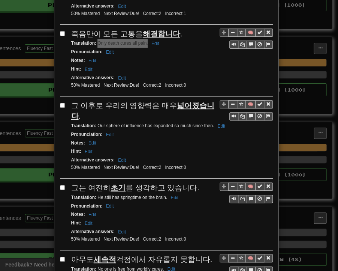
scroll to position [900, 0]
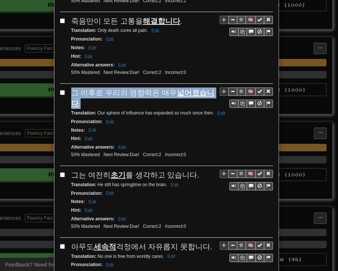
drag, startPoint x: 71, startPoint y: 33, endPoint x: 213, endPoint y: 31, distance: 142.2
click at [213, 87] on div "그 이후로 우리의 영향력은 매우 넓어졌습니다 ." at bounding box center [172, 97] width 202 height 21
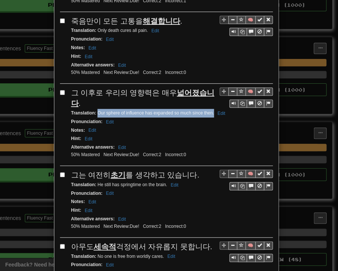
drag, startPoint x: 94, startPoint y: 42, endPoint x: 211, endPoint y: 44, distance: 116.7
click at [211, 110] on small "Translation : Our sphere of influence has expanded so much since then. Edit" at bounding box center [149, 112] width 156 height 5
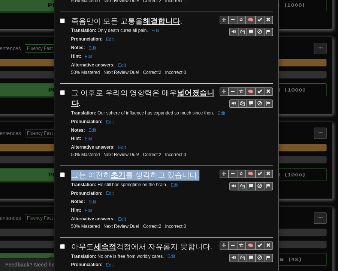
drag, startPoint x: 69, startPoint y: 110, endPoint x: 182, endPoint y: 113, distance: 113.7
click at [193, 170] on div "그는 여전히 초기 를 생각하고 있습니다." at bounding box center [172, 175] width 202 height 11
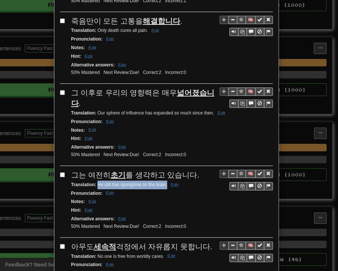
drag, startPoint x: 95, startPoint y: 120, endPoint x: 165, endPoint y: 122, distance: 70.2
click at [165, 180] on div "Translation : He still has springtime on the brain. Edit" at bounding box center [172, 184] width 202 height 9
drag, startPoint x: 70, startPoint y: 182, endPoint x: 203, endPoint y: 184, distance: 133.2
click at [203, 241] on div "아무도 세속적 걱정에서 자유롭지 못합니다." at bounding box center [172, 246] width 202 height 11
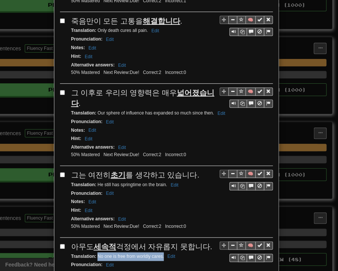
drag, startPoint x: 95, startPoint y: 191, endPoint x: 161, endPoint y: 192, distance: 65.7
click at [161, 254] on small "Translation : No one is free from worldly cares. Edit" at bounding box center [124, 256] width 107 height 5
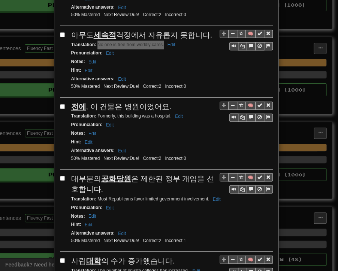
scroll to position [1126, 0]
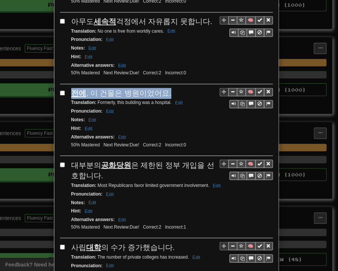
drag, startPoint x: 68, startPoint y: 24, endPoint x: 162, endPoint y: 26, distance: 93.8
click at [162, 88] on div "전에 , 이 건물은 병원이었어요." at bounding box center [172, 93] width 202 height 11
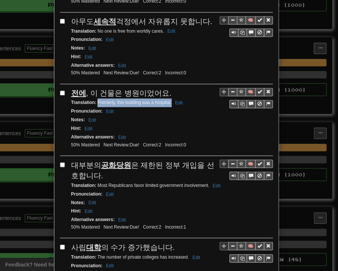
drag, startPoint x: 94, startPoint y: 35, endPoint x: 168, endPoint y: 36, distance: 74.3
click at [168, 100] on small "Translation : Formerly, this building was a hospital. Edit" at bounding box center [128, 102] width 114 height 5
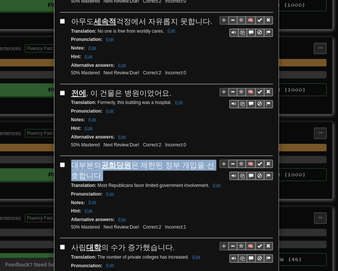
drag, startPoint x: 69, startPoint y: 93, endPoint x: 95, endPoint y: 105, distance: 28.7
click at [95, 159] on div "대부분의 공화당원 은 제한된 정부 개입을 선호합니다." at bounding box center [172, 169] width 202 height 21
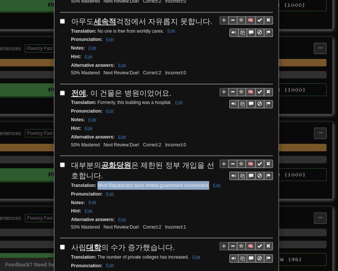
drag, startPoint x: 96, startPoint y: 115, endPoint x: 206, endPoint y: 116, distance: 110.3
click at [206, 182] on small "Translation : Most Republicans favor limited government involvement. Edit" at bounding box center [147, 184] width 152 height 5
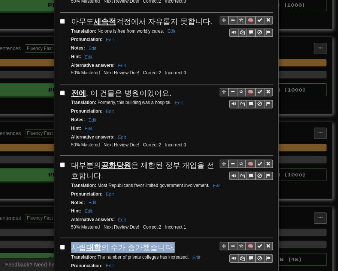
drag, startPoint x: 70, startPoint y: 178, endPoint x: 164, endPoint y: 177, distance: 94.6
click at [168, 242] on div "사립 대학 의 수가 증가했습니다." at bounding box center [172, 247] width 202 height 11
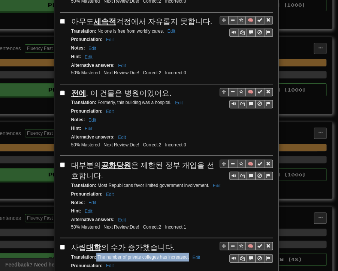
drag, startPoint x: 93, startPoint y: 186, endPoint x: 186, endPoint y: 187, distance: 92.3
click at [186, 254] on small "Translation : The number of private colleges has increased. Edit" at bounding box center [136, 256] width 131 height 5
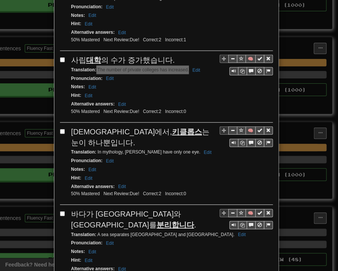
scroll to position [1351, 0]
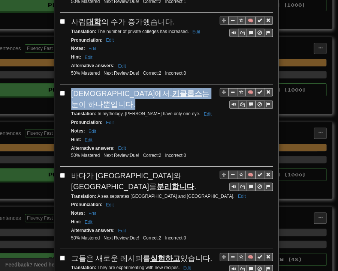
drag, startPoint x: 70, startPoint y: 24, endPoint x: 195, endPoint y: 23, distance: 125.3
click at [195, 89] on span "[DEMOGRAPHIC_DATA]에서, [PERSON_NAME] 는 눈이 하나뿐입니다." at bounding box center [140, 98] width 138 height 19
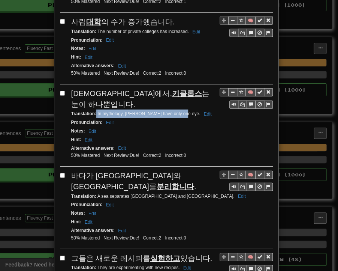
drag, startPoint x: 94, startPoint y: 32, endPoint x: 176, endPoint y: 32, distance: 82.2
click at [176, 111] on small "Translation : In mythology, cyclops have only one eye. Edit" at bounding box center [142, 113] width 143 height 5
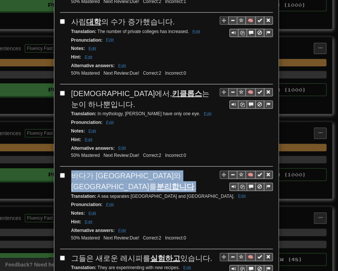
drag, startPoint x: 68, startPoint y: 89, endPoint x: 203, endPoint y: 93, distance: 135.1
click at [203, 170] on div "바다가 [GEOGRAPHIC_DATA]와 [GEOGRAPHIC_DATA]를 분리합니다 ." at bounding box center [172, 180] width 202 height 21
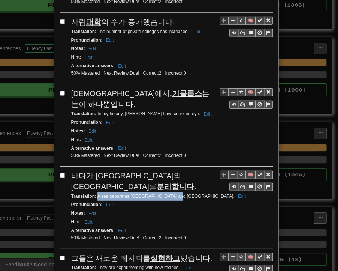
drag, startPoint x: 95, startPoint y: 101, endPoint x: 168, endPoint y: 102, distance: 73.2
click at [168, 194] on small "Translation : A sea separates [GEOGRAPHIC_DATA] and [GEOGRAPHIC_DATA] Edit" at bounding box center [159, 196] width 177 height 5
drag, startPoint x: 66, startPoint y: 162, endPoint x: 203, endPoint y: 161, distance: 136.6
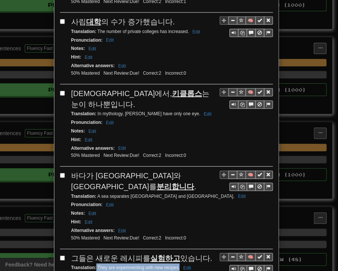
drag, startPoint x: 94, startPoint y: 171, endPoint x: 177, endPoint y: 173, distance: 82.9
click at [177, 265] on small "Translation : They are experimenting with new recipes. Edit" at bounding box center [132, 267] width 122 height 5
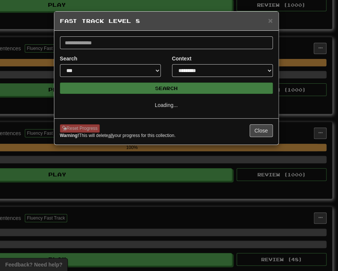
select select "**"
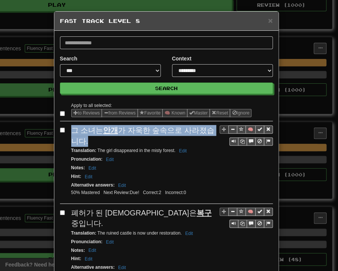
drag, startPoint x: 70, startPoint y: 130, endPoint x: 78, endPoint y: 141, distance: 13.7
click at [78, 141] on div "그 소녀는 안개 가 자욱한 숲속으로 사라졌습니다." at bounding box center [172, 135] width 202 height 21
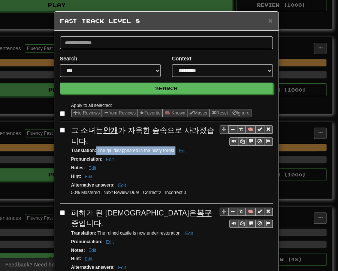
drag, startPoint x: 96, startPoint y: 151, endPoint x: 173, endPoint y: 153, distance: 76.9
click at [173, 153] on div "Translation : The girl disappeared in the misty forest. Edit" at bounding box center [172, 150] width 202 height 9
drag, startPoint x: 69, startPoint y: 213, endPoint x: 162, endPoint y: 210, distance: 93.1
click at [162, 210] on div "폐허가 된 [DEMOGRAPHIC_DATA]은 복구 중입니다." at bounding box center [172, 217] width 202 height 21
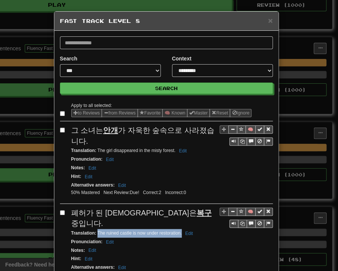
drag, startPoint x: 95, startPoint y: 219, endPoint x: 179, endPoint y: 222, distance: 84.5
click at [179, 230] on small "Translation : The ruined castle is now under restoration. Edit" at bounding box center [133, 232] width 124 height 5
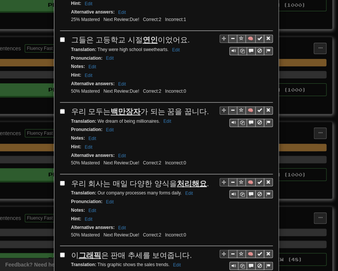
scroll to position [263, 0]
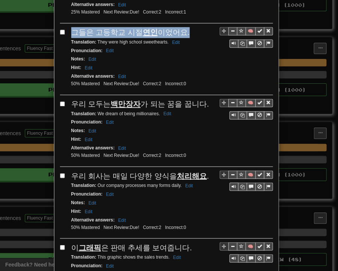
drag, startPoint x: 69, startPoint y: 19, endPoint x: 180, endPoint y: 19, distance: 111.1
click at [180, 27] on div "그들은 고등학교 시절 연인 이었어요." at bounding box center [172, 32] width 202 height 11
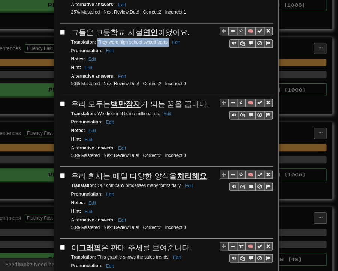
drag, startPoint x: 99, startPoint y: 28, endPoint x: 165, endPoint y: 28, distance: 66.8
click at [165, 39] on small "Translation : They were high school sweethearts. Edit" at bounding box center [126, 41] width 111 height 5
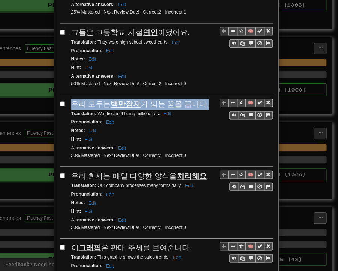
drag, startPoint x: 69, startPoint y: 89, endPoint x: 195, endPoint y: 87, distance: 126.5
click at [198, 100] on span "우리 모두는 백만장자 가 되는 꿈을 꿉니다." at bounding box center [140, 104] width 138 height 8
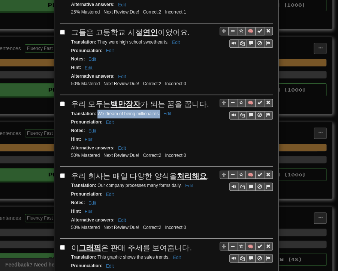
drag, startPoint x: 95, startPoint y: 98, endPoint x: 158, endPoint y: 99, distance: 63.0
click at [158, 111] on small "Translation : We dream of being millionaires. Edit" at bounding box center [122, 113] width 102 height 5
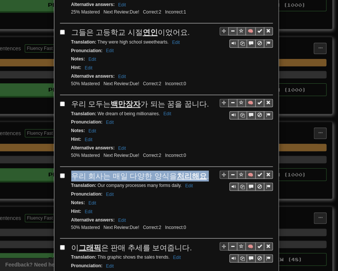
drag, startPoint x: 70, startPoint y: 158, endPoint x: 198, endPoint y: 161, distance: 127.6
click at [198, 171] on span "우리 회사는 매일 다양한 양식을 처리해요 ." at bounding box center [140, 175] width 138 height 8
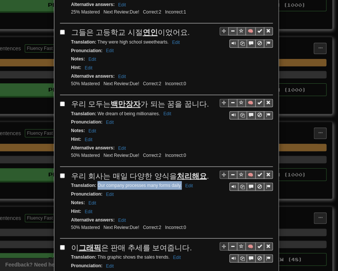
drag, startPoint x: 95, startPoint y: 168, endPoint x: 179, endPoint y: 171, distance: 83.7
click at [179, 181] on div "Translation : Our company processes many forms daily. Edit" at bounding box center [172, 185] width 202 height 9
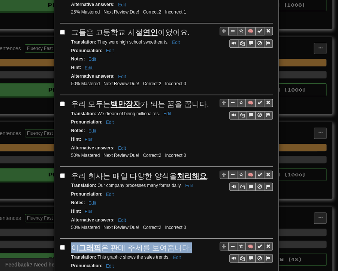
drag, startPoint x: 68, startPoint y: 227, endPoint x: 174, endPoint y: 229, distance: 106.2
click at [185, 242] on div "이 그래픽 은 판매 추세를 보여줍니다." at bounding box center [172, 247] width 202 height 11
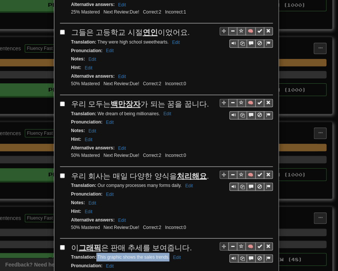
drag, startPoint x: 93, startPoint y: 237, endPoint x: 166, endPoint y: 239, distance: 72.8
click at [166, 254] on small "Translation : This graphic shows the sales trends. Edit" at bounding box center [127, 256] width 112 height 5
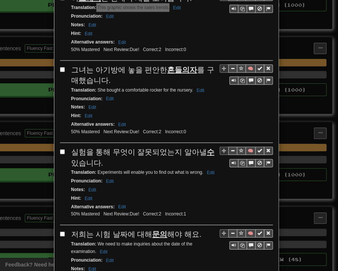
scroll to position [525, 0]
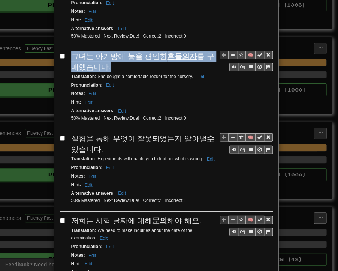
drag, startPoint x: 71, startPoint y: 35, endPoint x: 97, endPoint y: 45, distance: 28.0
click at [97, 52] on span "그녀는 아기방에 놓을 편안한 흔들의자 를 구매했습니다." at bounding box center [142, 61] width 143 height 19
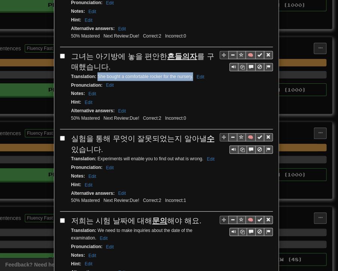
drag, startPoint x: 95, startPoint y: 57, endPoint x: 190, endPoint y: 58, distance: 94.9
click at [190, 74] on small "Translation : She bought a comfortable rocker for the nursery. Edit" at bounding box center [139, 76] width 136 height 5
drag, startPoint x: 71, startPoint y: 118, endPoint x: 90, endPoint y: 128, distance: 21.7
click at [91, 133] on div "실험을 통해 무엇이 잘못되었는지 알아낼 수 있습니다." at bounding box center [172, 143] width 202 height 21
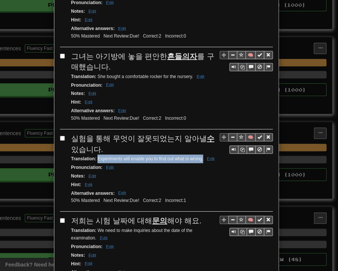
drag, startPoint x: 94, startPoint y: 135, endPoint x: 200, endPoint y: 139, distance: 106.3
click at [200, 155] on div "Translation : Experiments will enable you to find out what is wrong. Edit" at bounding box center [172, 159] width 202 height 9
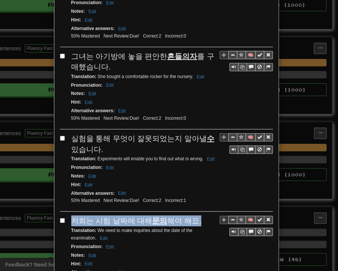
drag, startPoint x: 68, startPoint y: 197, endPoint x: 191, endPoint y: 202, distance: 123.1
click at [191, 215] on div "저희는 시험 날짜에 대해 문의 해야 해요." at bounding box center [172, 220] width 202 height 11
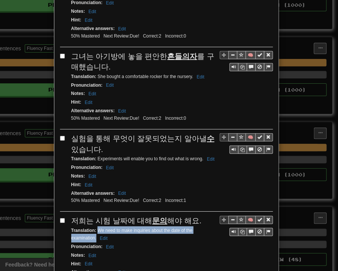
drag, startPoint x: 95, startPoint y: 207, endPoint x: 93, endPoint y: 213, distance: 6.9
click at [93, 228] on small "Translation : We need to make inquiries about the date of the examination. Edit" at bounding box center [132, 234] width 122 height 13
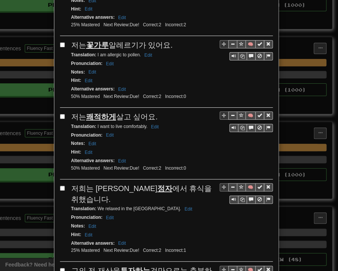
scroll to position [788, 0]
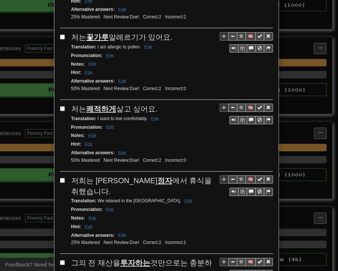
drag, startPoint x: 74, startPoint y: 13, endPoint x: 161, endPoint y: 15, distance: 86.7
click at [167, 32] on div "저는 꽃가루 알레르기가 있어요." at bounding box center [172, 37] width 202 height 11
drag, startPoint x: 93, startPoint y: 21, endPoint x: 138, endPoint y: 23, distance: 44.7
click at [138, 44] on small "Translation : I am allergic to pollen. Edit" at bounding box center [112, 46] width 83 height 5
drag, startPoint x: 69, startPoint y: 81, endPoint x: 153, endPoint y: 84, distance: 84.8
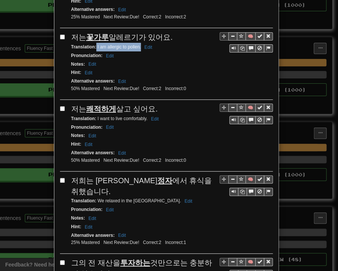
click at [153, 104] on div "저는 쾌적하게 살고 싶어요." at bounding box center [172, 109] width 202 height 11
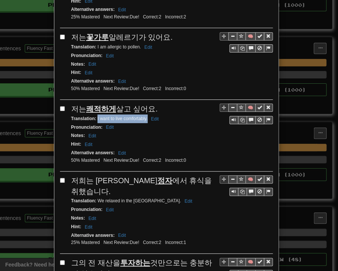
drag, startPoint x: 95, startPoint y: 93, endPoint x: 144, endPoint y: 91, distance: 49.9
click at [144, 116] on small "Translation : I want to live comfortably. Edit" at bounding box center [116, 118] width 90 height 5
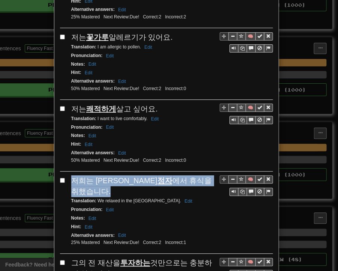
drag, startPoint x: 69, startPoint y: 153, endPoint x: 195, endPoint y: 152, distance: 126.4
click at [195, 176] on span "저희는 정원 정자 에서 휴식을 취했습니다." at bounding box center [141, 185] width 141 height 19
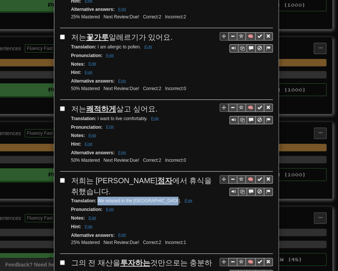
drag, startPoint x: 98, startPoint y: 162, endPoint x: 162, endPoint y: 164, distance: 64.2
click at [162, 198] on small "Translation : We relaxed in the garden pavilion. Edit" at bounding box center [132, 200] width 123 height 5
drag, startPoint x: 65, startPoint y: 224, endPoint x: 99, endPoint y: 231, distance: 35.0
drag, startPoint x: 94, startPoint y: 244, endPoint x: 184, endPoint y: 243, distance: 90.0
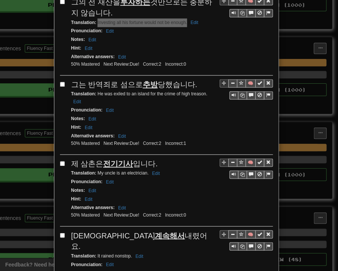
scroll to position [1051, 0]
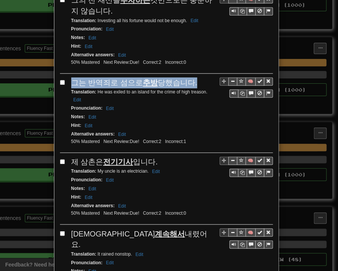
drag, startPoint x: 70, startPoint y: 41, endPoint x: 187, endPoint y: 42, distance: 117.4
click at [187, 77] on div "그는 반역죄로 섬으로 추방 당했습니다." at bounding box center [172, 82] width 202 height 11
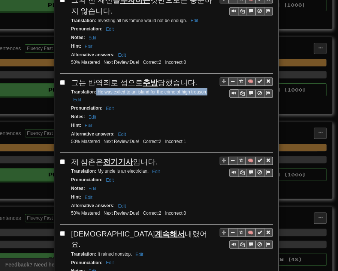
drag, startPoint x: 99, startPoint y: 50, endPoint x: 205, endPoint y: 52, distance: 106.6
click at [205, 88] on div "Translation : He was exiled to an island for the crime of high treason. Edit" at bounding box center [172, 96] width 202 height 16
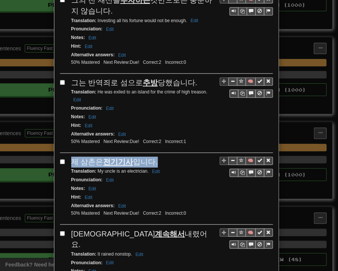
drag, startPoint x: 68, startPoint y: 119, endPoint x: 152, endPoint y: 120, distance: 84.4
click at [152, 156] on div "제 삼촌은 전기기사 입니다." at bounding box center [172, 161] width 202 height 11
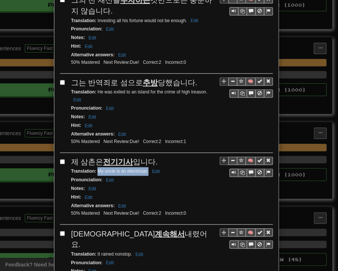
drag, startPoint x: 95, startPoint y: 128, endPoint x: 146, endPoint y: 131, distance: 50.7
click at [146, 167] on div "Translation : My uncle is an electrician. Edit" at bounding box center [172, 171] width 202 height 9
drag, startPoint x: 69, startPoint y: 188, endPoint x: 143, endPoint y: 188, distance: 73.9
click at [143, 229] on span "비가 계속해서 내렸어요." at bounding box center [139, 238] width 137 height 19
drag, startPoint x: 93, startPoint y: 198, endPoint x: 129, endPoint y: 201, distance: 36.1
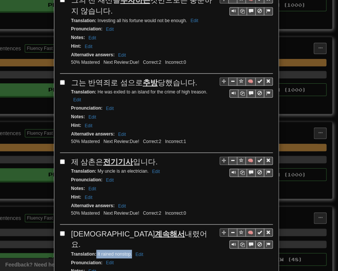
click at [129, 249] on div "Translation : It rained nonstop. Edit" at bounding box center [172, 253] width 202 height 9
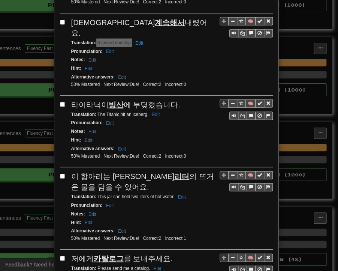
scroll to position [1276, 0]
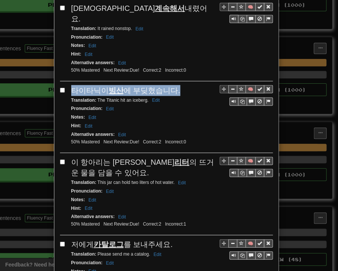
drag, startPoint x: 68, startPoint y: 32, endPoint x: 168, endPoint y: 34, distance: 99.5
click at [173, 85] on div "타이타닉이 빙산 에 부딪혔습니다." at bounding box center [172, 90] width 202 height 11
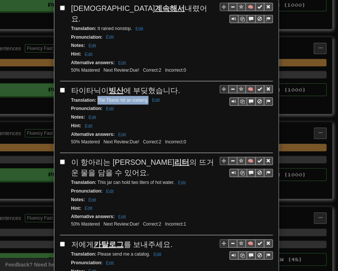
drag, startPoint x: 98, startPoint y: 44, endPoint x: 142, endPoint y: 44, distance: 43.9
click at [145, 98] on small "Translation : The Titanic hit an iceberg. Edit" at bounding box center [116, 100] width 91 height 5
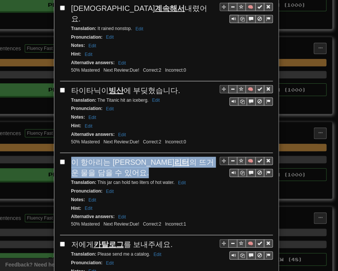
drag, startPoint x: 70, startPoint y: 105, endPoint x: 94, endPoint y: 110, distance: 24.2
click at [88, 157] on div "이 항아리는 이 리터 의 뜨거운 물을 담을 수 있어요." at bounding box center [172, 167] width 202 height 21
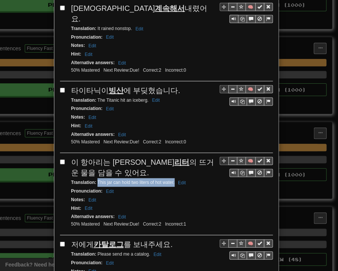
drag, startPoint x: 95, startPoint y: 124, endPoint x: 171, endPoint y: 125, distance: 76.9
click at [171, 180] on small "Translation : This jar can hold two liters of hot water. Edit" at bounding box center [129, 182] width 117 height 5
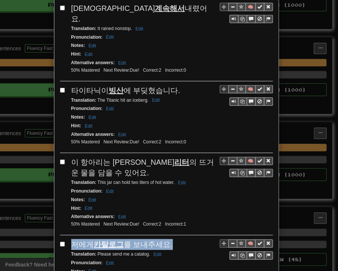
drag, startPoint x: 68, startPoint y: 184, endPoint x: 167, endPoint y: 188, distance: 98.7
click at [167, 239] on div "저에게 카탈로그 를 보내주세요." at bounding box center [172, 244] width 202 height 11
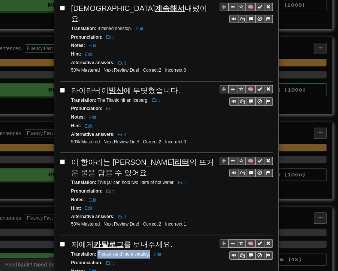
drag, startPoint x: 95, startPoint y: 194, endPoint x: 147, endPoint y: 195, distance: 52.5
click at [147, 251] on small "Translation : Please send me a catalog. Edit" at bounding box center [117, 253] width 93 height 5
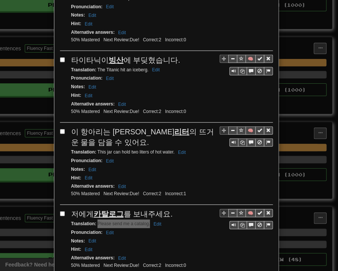
scroll to position [1386, 0]
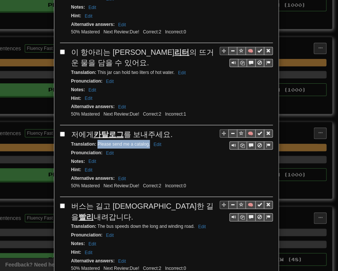
drag, startPoint x: 68, startPoint y: 143, endPoint x: 211, endPoint y: 148, distance: 143.0
click at [211, 202] on span "버스는 길고 구불구불한 길을 빨리 내려갑니다." at bounding box center [142, 211] width 143 height 19
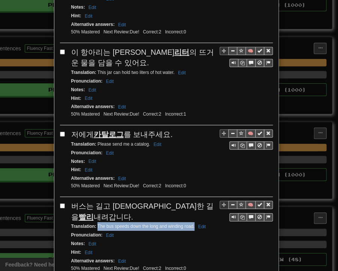
drag, startPoint x: 95, startPoint y: 155, endPoint x: 192, endPoint y: 157, distance: 97.2
click at [192, 222] on div "Translation : The bus speeds down the long and winding road. Edit" at bounding box center [172, 226] width 202 height 9
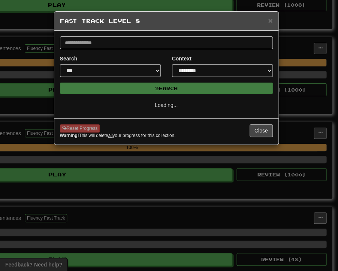
scroll to position [0, 0]
select select "**"
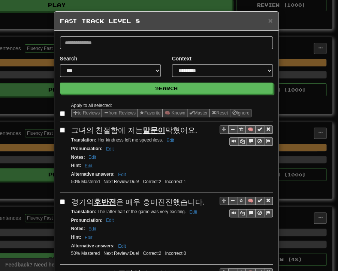
drag, startPoint x: 69, startPoint y: 131, endPoint x: 189, endPoint y: 132, distance: 120.1
click at [189, 132] on div "그녀의 친절함에 저는 말문이 막혔어요." at bounding box center [172, 130] width 202 height 11
drag, startPoint x: 94, startPoint y: 140, endPoint x: 160, endPoint y: 142, distance: 66.1
click at [160, 142] on div "Translation : Her kindness left me speechless. Edit" at bounding box center [172, 140] width 202 height 9
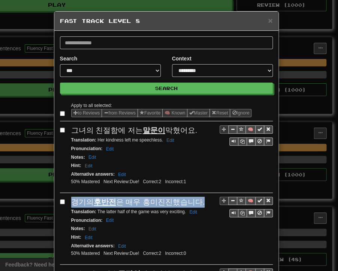
drag, startPoint x: 69, startPoint y: 200, endPoint x: 195, endPoint y: 196, distance: 126.1
click at [195, 197] on div "경기의 후반전 은 매우 흥미진진했습니다." at bounding box center [172, 202] width 202 height 11
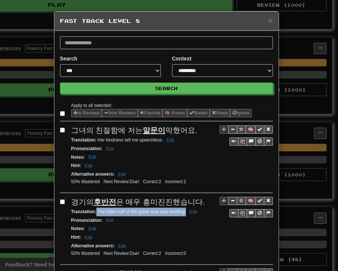
drag, startPoint x: 98, startPoint y: 209, endPoint x: 183, endPoint y: 210, distance: 84.8
click at [183, 210] on small "Translation : The latter half of the game was very exciting. Edit" at bounding box center [135, 211] width 128 height 5
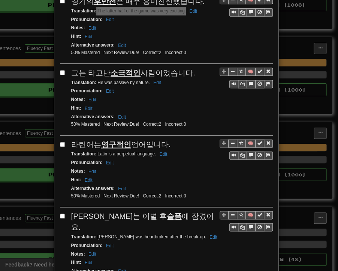
scroll to position [225, 0]
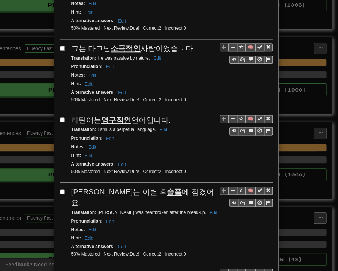
drag, startPoint x: 71, startPoint y: 45, endPoint x: 191, endPoint y: 44, distance: 119.7
click at [191, 44] on div "그는 타고난 소극적인 사람이었습니다." at bounding box center [172, 48] width 202 height 11
drag, startPoint x: 95, startPoint y: 54, endPoint x: 147, endPoint y: 56, distance: 51.4
click at [147, 56] on small "Translation : He was passive by nature. Edit" at bounding box center [117, 58] width 92 height 5
drag, startPoint x: 71, startPoint y: 116, endPoint x: 169, endPoint y: 117, distance: 98.7
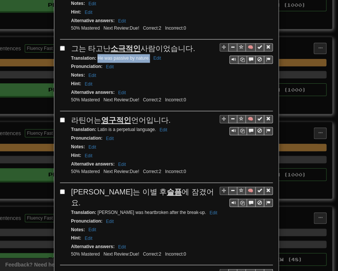
click at [169, 117] on div "라틴어는 영구적인 언어입니다." at bounding box center [172, 120] width 202 height 11
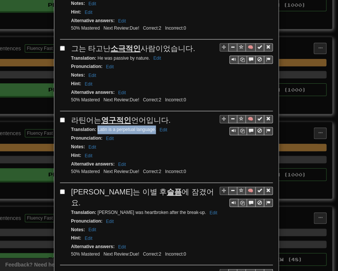
drag, startPoint x: 94, startPoint y: 125, endPoint x: 153, endPoint y: 127, distance: 58.6
click at [153, 127] on div "Translation : Latin is a perpetual language. Edit" at bounding box center [172, 129] width 202 height 9
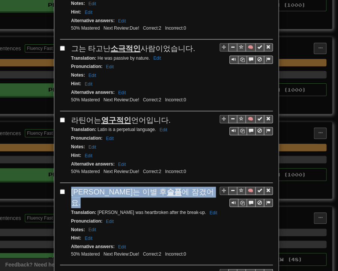
drag, startPoint x: 71, startPoint y: 185, endPoint x: 171, endPoint y: 186, distance: 99.8
click at [171, 186] on div "[PERSON_NAME]는 이별 후 슬픔 에 잠겼어요." at bounding box center [172, 196] width 202 height 21
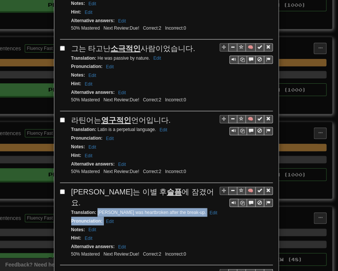
drag, startPoint x: 94, startPoint y: 194, endPoint x: 177, endPoint y: 199, distance: 83.1
click at [177, 199] on div "🧠 [PERSON_NAME]는 이별 후 슬픔 에 잠겼어요. Translation : [PERSON_NAME] was heartbroken af…" at bounding box center [166, 225] width 213 height 78
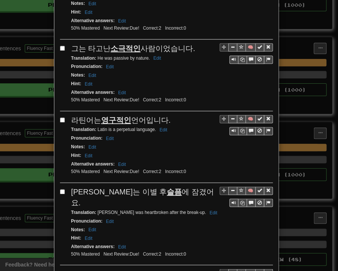
click at [93, 209] on strong "Translation :" at bounding box center [83, 211] width 25 height 5
drag, startPoint x: 95, startPoint y: 194, endPoint x: 177, endPoint y: 196, distance: 82.2
click at [177, 209] on small "Translation : [PERSON_NAME] was heartbroken after the break-up. Edit" at bounding box center [145, 211] width 149 height 5
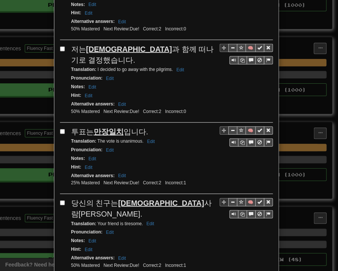
scroll to position [450, 0]
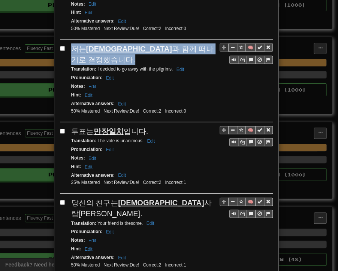
drag, startPoint x: 68, startPoint y: 27, endPoint x: 210, endPoint y: 31, distance: 141.9
click at [210, 44] on div "저는 [DEMOGRAPHIC_DATA] 과 함께 떠나기로 결정했습니다." at bounding box center [172, 54] width 202 height 21
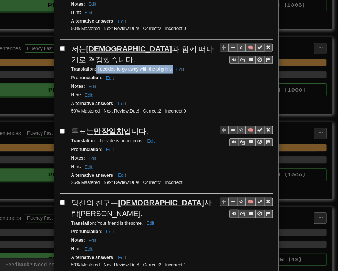
drag, startPoint x: 93, startPoint y: 39, endPoint x: 170, endPoint y: 41, distance: 76.2
click at [170, 66] on small "Translation : I decided to go away with the pilgrims. Edit" at bounding box center [129, 68] width 116 height 5
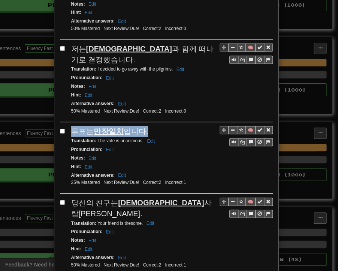
drag, startPoint x: 69, startPoint y: 99, endPoint x: 129, endPoint y: 98, distance: 59.7
click at [149, 126] on div "투표는 만장일치 입니다." at bounding box center [172, 131] width 202 height 11
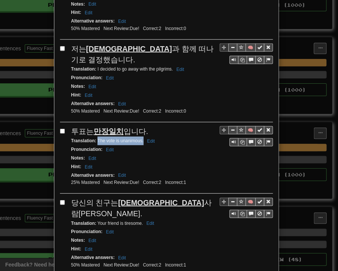
drag, startPoint x: 95, startPoint y: 111, endPoint x: 141, endPoint y: 111, distance: 46.5
click at [141, 138] on small "Translation : The vote is unanimous. Edit" at bounding box center [114, 140] width 86 height 5
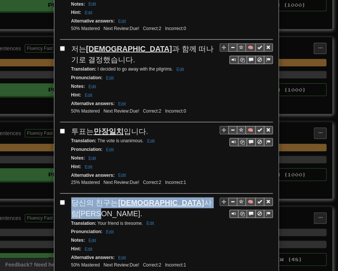
drag, startPoint x: 67, startPoint y: 168, endPoint x: 157, endPoint y: 171, distance: 90.5
click at [178, 197] on div "🧠 당신의 친구는 [DEMOGRAPHIC_DATA] 사람[PERSON_NAME]. Translation : Your friend is tire…" at bounding box center [166, 236] width 213 height 78
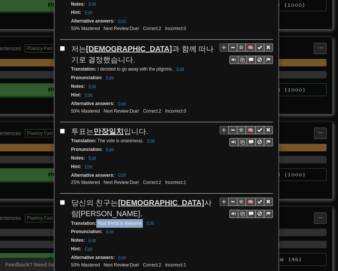
drag, startPoint x: 94, startPoint y: 180, endPoint x: 140, endPoint y: 181, distance: 45.8
click at [140, 221] on small "Translation : Your friend is tiresome. Edit" at bounding box center [114, 223] width 86 height 5
drag, startPoint x: 71, startPoint y: 239, endPoint x: 164, endPoint y: 242, distance: 93.1
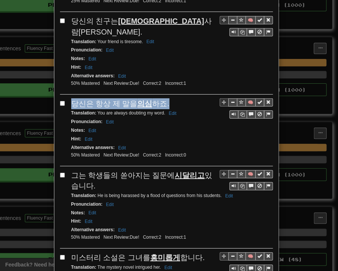
scroll to position [638, 0]
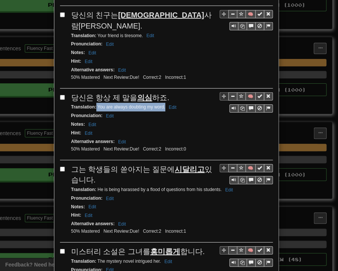
drag, startPoint x: 93, startPoint y: 62, endPoint x: 162, endPoint y: 64, distance: 69.1
click at [162, 104] on small "Translation : You are always doubting my word. Edit" at bounding box center [125, 106] width 108 height 5
drag, startPoint x: 69, startPoint y: 122, endPoint x: 87, endPoint y: 132, distance: 20.8
click at [87, 164] on div "그는 학생들의 쏟아지는 질문에 시달리고 있습니다." at bounding box center [172, 174] width 202 height 21
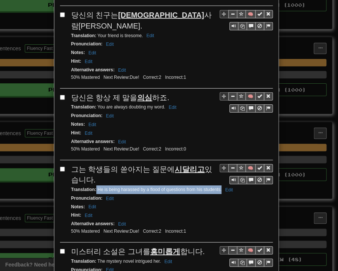
drag, startPoint x: 94, startPoint y: 143, endPoint x: 219, endPoint y: 144, distance: 125.3
click at [219, 187] on small "Translation : He is being harassed by a flood of questions from his students. E…" at bounding box center [153, 189] width 164 height 5
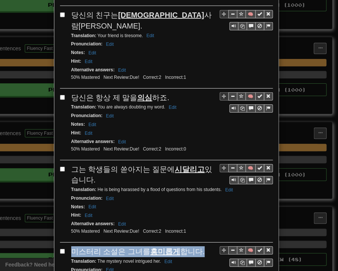
drag, startPoint x: 70, startPoint y: 203, endPoint x: 192, endPoint y: 203, distance: 122.3
click at [195, 246] on div "미스터리 소설은 그녀를 흥미롭게 합니다." at bounding box center [172, 251] width 202 height 11
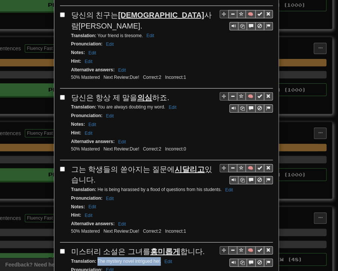
drag, startPoint x: 95, startPoint y: 213, endPoint x: 158, endPoint y: 214, distance: 63.0
click at [158, 259] on small "Translation : The mystery novel intrigued her. Edit" at bounding box center [123, 261] width 104 height 5
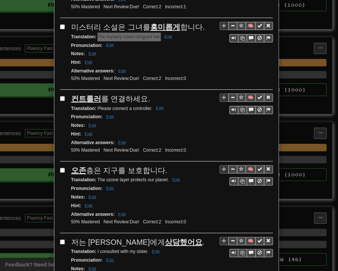
scroll to position [863, 0]
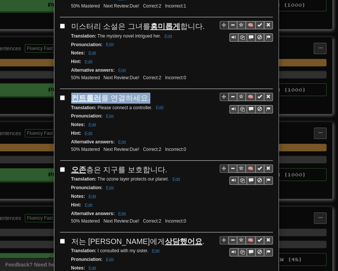
drag, startPoint x: 69, startPoint y: 50, endPoint x: 136, endPoint y: 48, distance: 67.2
click at [144, 93] on div "컨트롤러 를 연결하세요." at bounding box center [172, 98] width 202 height 11
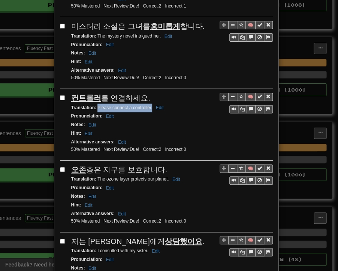
drag, startPoint x: 95, startPoint y: 58, endPoint x: 149, endPoint y: 60, distance: 54.4
click at [149, 105] on small "Translation : Please connect a controller. Edit" at bounding box center [118, 107] width 95 height 5
drag, startPoint x: 74, startPoint y: 119, endPoint x: 161, endPoint y: 117, distance: 87.8
click at [161, 164] on div "오존 층은 지구를 보호합니다." at bounding box center [172, 169] width 202 height 11
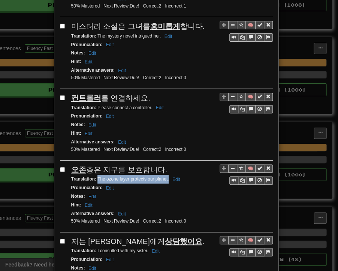
drag, startPoint x: 94, startPoint y: 129, endPoint x: 166, endPoint y: 130, distance: 72.0
click at [166, 176] on small "Translation : The ozone layer protects our planet. Edit" at bounding box center [126, 178] width 111 height 5
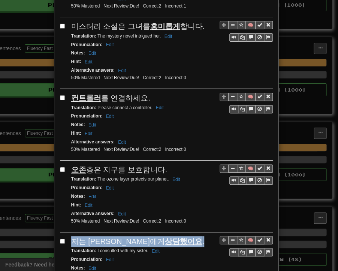
drag, startPoint x: 69, startPoint y: 189, endPoint x: 159, endPoint y: 192, distance: 90.5
click at [159, 236] on div "저는 제 언니에게 상담했어요 ." at bounding box center [172, 241] width 202 height 11
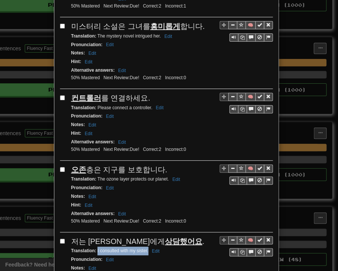
drag, startPoint x: 95, startPoint y: 198, endPoint x: 145, endPoint y: 200, distance: 50.7
click at [145, 248] on small "Translation : I consulted with my sister. Edit" at bounding box center [116, 250] width 91 height 5
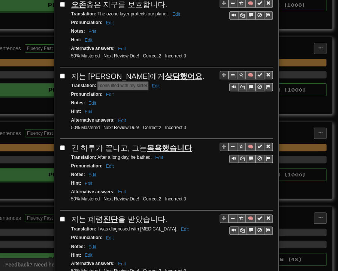
scroll to position [1051, 0]
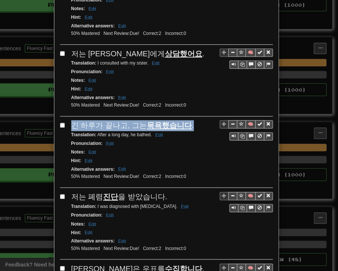
drag, startPoint x: 69, startPoint y: 72, endPoint x: 185, endPoint y: 73, distance: 115.9
click at [185, 120] on div "긴 하루가 끝나고, 그는 목욕했습니다 ." at bounding box center [172, 125] width 202 height 11
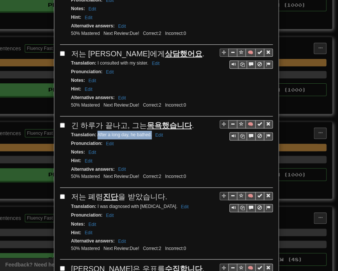
drag, startPoint x: 95, startPoint y: 81, endPoint x: 148, endPoint y: 83, distance: 53.7
click at [148, 132] on small "Translation : After a long day, he bathed. Edit" at bounding box center [118, 134] width 94 height 5
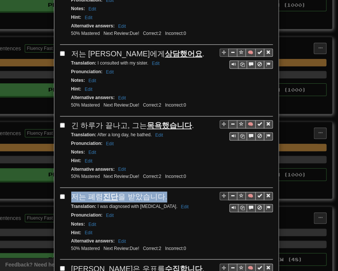
drag, startPoint x: 68, startPoint y: 143, endPoint x: 161, endPoint y: 143, distance: 92.3
click at [161, 191] on div "저는 폐렴 진단 을 받았습니다." at bounding box center [172, 196] width 202 height 11
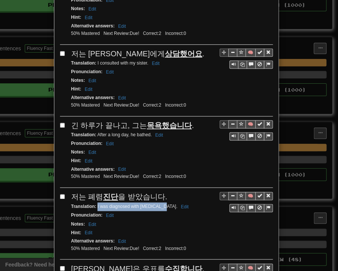
drag, startPoint x: 94, startPoint y: 152, endPoint x: 161, endPoint y: 152, distance: 66.4
click at [161, 204] on small "Translation : I was diagnosed with [MEDICAL_DATA]. Edit" at bounding box center [131, 206] width 120 height 5
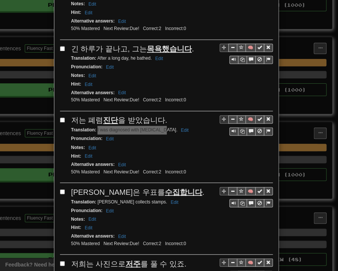
scroll to position [1163, 0]
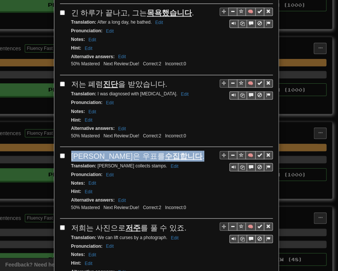
drag, startPoint x: 69, startPoint y: 98, endPoint x: 145, endPoint y: 96, distance: 75.4
click at [145, 150] on div "[PERSON_NAME]은 우표를 수집합니다 ." at bounding box center [172, 155] width 202 height 11
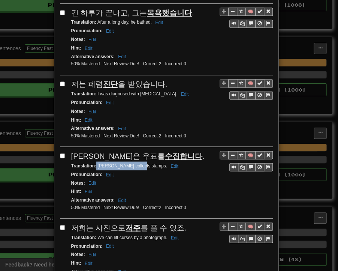
drag, startPoint x: 93, startPoint y: 109, endPoint x: 135, endPoint y: 109, distance: 42.4
click at [135, 163] on small "Translation : [PERSON_NAME] collects stamps. Edit" at bounding box center [126, 165] width 110 height 5
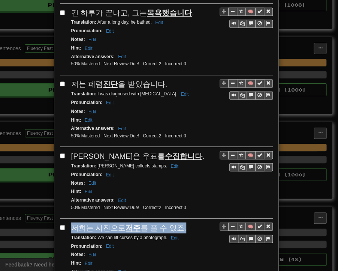
drag, startPoint x: 69, startPoint y: 170, endPoint x: 178, endPoint y: 171, distance: 109.2
click at [178, 222] on div "저희는 사진으로 저주 를 풀 수 있죠." at bounding box center [172, 227] width 202 height 11
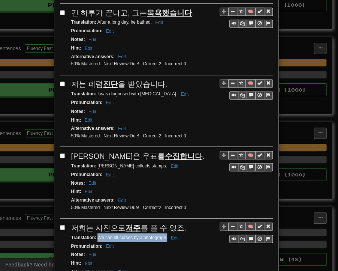
drag, startPoint x: 95, startPoint y: 179, endPoint x: 164, endPoint y: 180, distance: 69.8
click at [164, 234] on small "Translation : We can lift curses by a photograph. Edit" at bounding box center [126, 236] width 110 height 5
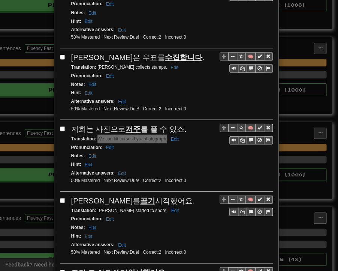
scroll to position [1328, 0]
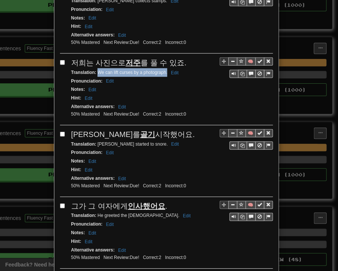
drag, startPoint x: 69, startPoint y: 74, endPoint x: 152, endPoint y: 75, distance: 83.3
click at [152, 129] on div "[PERSON_NAME]이 코를 골기 시작했어요." at bounding box center [172, 134] width 202 height 11
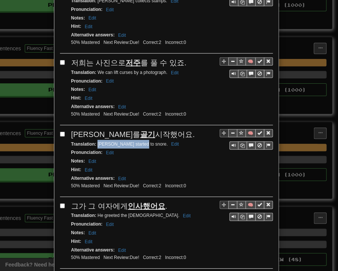
drag, startPoint x: 94, startPoint y: 85, endPoint x: 136, endPoint y: 87, distance: 41.7
click at [136, 140] on div "Translation : [PERSON_NAME] started to snore. Edit" at bounding box center [172, 144] width 202 height 9
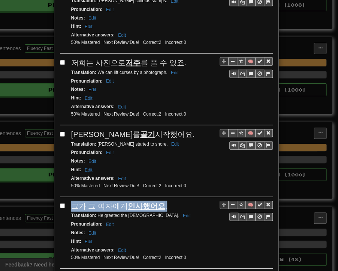
drag, startPoint x: 69, startPoint y: 144, endPoint x: 161, endPoint y: 144, distance: 91.9
click at [161, 201] on div "그가 그 여자에게 인사했어요 ." at bounding box center [172, 206] width 202 height 11
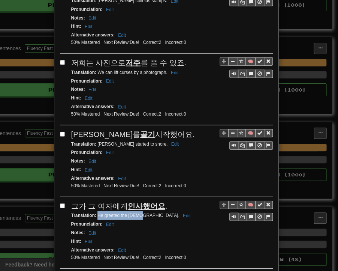
drag, startPoint x: 96, startPoint y: 154, endPoint x: 134, endPoint y: 156, distance: 38.3
click at [134, 213] on small "Translation : He greeted the [DEMOGRAPHIC_DATA]. Edit" at bounding box center [132, 215] width 122 height 5
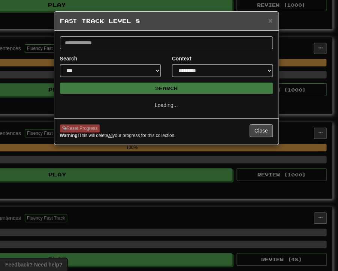
scroll to position [0, 0]
select select "**"
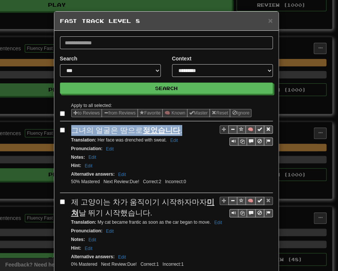
drag, startPoint x: 71, startPoint y: 130, endPoint x: 177, endPoint y: 129, distance: 105.8
click at [177, 129] on div "그녀의 얼굴은 땀으로 젖었습니다 ." at bounding box center [172, 130] width 202 height 11
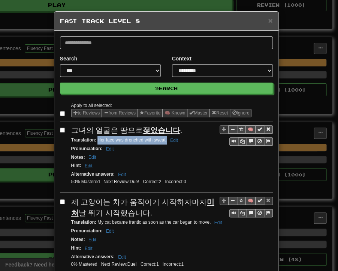
drag, startPoint x: 99, startPoint y: 139, endPoint x: 164, endPoint y: 141, distance: 65.0
click at [164, 141] on small "Translation : Her face was drenched with sweat. Edit" at bounding box center [125, 139] width 109 height 5
drag, startPoint x: 68, startPoint y: 199, endPoint x: 143, endPoint y: 205, distance: 75.3
click at [149, 209] on div "제 고양이는 차가 움직이기 시작하자마자 미쳐 날 뛰기 시작했습니다." at bounding box center [172, 207] width 202 height 21
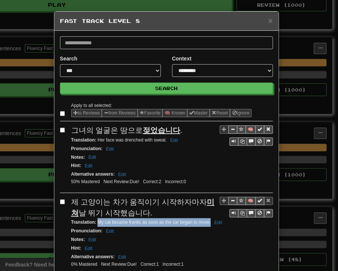
drag, startPoint x: 95, startPoint y: 221, endPoint x: 208, endPoint y: 220, distance: 113.3
click at [208, 220] on small "Translation : My cat became frantic as soon as the car began to move. Edit" at bounding box center [147, 221] width 153 height 5
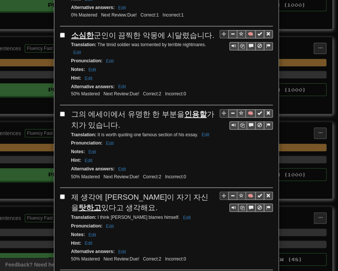
scroll to position [263, 0]
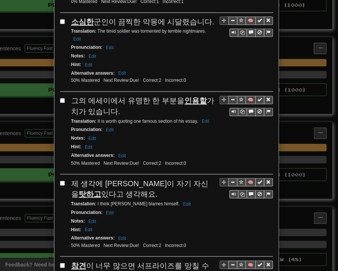
drag, startPoint x: 68, startPoint y: 17, endPoint x: 203, endPoint y: 18, distance: 135.8
click at [203, 18] on div "🧠 소심한 군인이 끔찍한 악몽에 시달렸습니다. Translation : The timid soldier was tormented by terr…" at bounding box center [166, 54] width 213 height 75
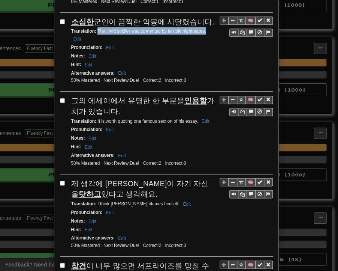
drag, startPoint x: 95, startPoint y: 27, endPoint x: 203, endPoint y: 30, distance: 108.5
click at [203, 30] on div "Translation : The timid soldier was tormented by terrible nightmares. Edit" at bounding box center [172, 35] width 202 height 16
drag, startPoint x: 71, startPoint y: 95, endPoint x: 113, endPoint y: 106, distance: 43.8
click at [113, 106] on div "그의 에세이에서 유명한 한 부분을 인용할 가치가 있습니다." at bounding box center [172, 105] width 202 height 21
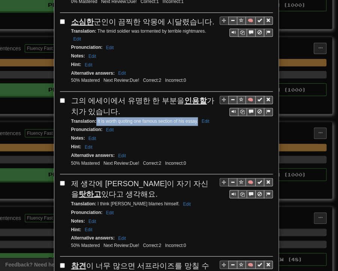
drag, startPoint x: 94, startPoint y: 116, endPoint x: 195, endPoint y: 116, distance: 100.9
click at [195, 119] on small "Translation : It is worth quoting one famous section of his essay. Edit" at bounding box center [141, 121] width 141 height 5
drag, startPoint x: 68, startPoint y: 176, endPoint x: 92, endPoint y: 189, distance: 27.2
click at [92, 189] on div "제 생각에 [PERSON_NAME]이 자기 자신을 탓하고 있다고 생각해요." at bounding box center [172, 188] width 202 height 21
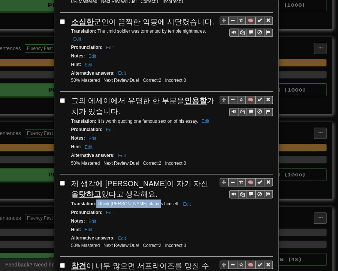
drag, startPoint x: 93, startPoint y: 198, endPoint x: 148, endPoint y: 198, distance: 54.8
click at [148, 201] on small "Translation : I think [PERSON_NAME] blames himself. Edit" at bounding box center [132, 203] width 122 height 5
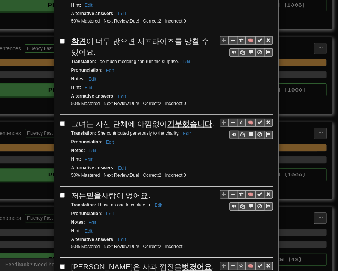
scroll to position [488, 0]
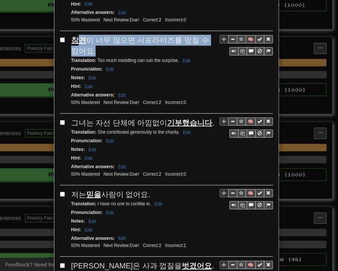
drag, startPoint x: 72, startPoint y: 30, endPoint x: 81, endPoint y: 42, distance: 15.2
click at [81, 42] on div "참견 이 너무 많으면 서프라이즈를 망칠 수 있어요." at bounding box center [172, 45] width 202 height 21
drag, startPoint x: 68, startPoint y: 29, endPoint x: 78, endPoint y: 42, distance: 16.5
click at [78, 42] on div "참견 이 너무 많으면 서프라이즈를 망칠 수 있어요." at bounding box center [172, 45] width 202 height 21
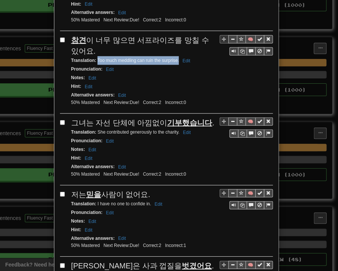
drag, startPoint x: 94, startPoint y: 53, endPoint x: 176, endPoint y: 54, distance: 81.4
click at [176, 58] on small "Translation : Too much meddling can ruin the surprise. Edit" at bounding box center [132, 60] width 122 height 5
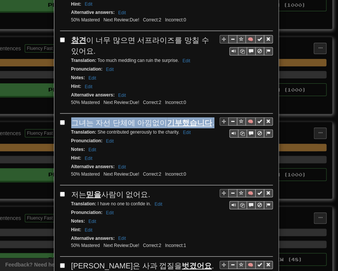
drag, startPoint x: 69, startPoint y: 115, endPoint x: 200, endPoint y: 114, distance: 130.9
click at [207, 117] on div "그녀는 자선 단체에 아낌없이 기부했습니다 ." at bounding box center [172, 122] width 202 height 11
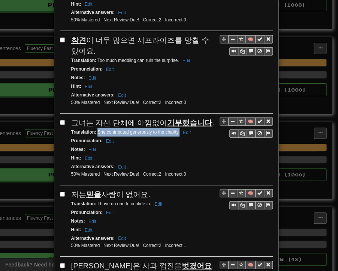
drag, startPoint x: 95, startPoint y: 122, endPoint x: 176, endPoint y: 123, distance: 81.4
click at [176, 129] on small "Translation : She contributed generously to the charity. Edit" at bounding box center [132, 131] width 122 height 5
drag, startPoint x: 69, startPoint y: 183, endPoint x: 149, endPoint y: 183, distance: 79.5
click at [149, 189] on div "저는 믿을 사람이 없어요." at bounding box center [172, 194] width 202 height 11
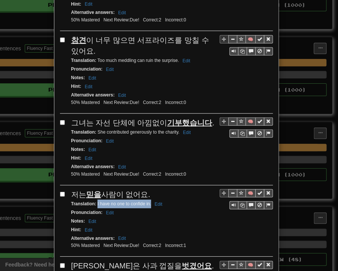
drag, startPoint x: 94, startPoint y: 194, endPoint x: 148, endPoint y: 194, distance: 54.0
click at [148, 201] on small "Translation : I have no one to confide in. Edit" at bounding box center [118, 203] width 94 height 5
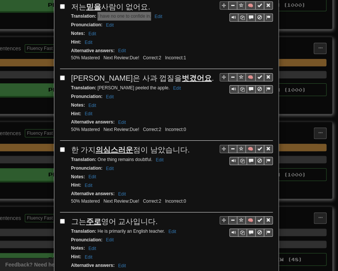
scroll to position [713, 0]
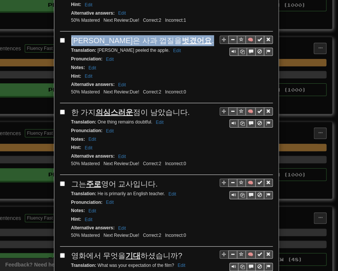
drag, startPoint x: 69, startPoint y: 29, endPoint x: 153, endPoint y: 28, distance: 83.3
click at [153, 35] on div "[PERSON_NAME]은 사과 껍질을 벗겼어요 ." at bounding box center [172, 40] width 202 height 11
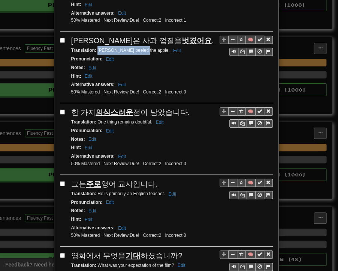
drag, startPoint x: 95, startPoint y: 38, endPoint x: 138, endPoint y: 38, distance: 43.1
click at [138, 48] on small "Translation : [PERSON_NAME] the apple. Edit" at bounding box center [127, 50] width 112 height 5
drag, startPoint x: 69, startPoint y: 95, endPoint x: 183, endPoint y: 99, distance: 114.1
click at [183, 107] on div "한 가지 의심스러운 점이 남았습니다." at bounding box center [172, 112] width 202 height 11
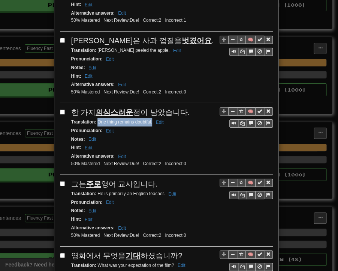
drag, startPoint x: 94, startPoint y: 109, endPoint x: 149, endPoint y: 110, distance: 54.4
click at [149, 118] on div "Translation : One thing remains doubtful. Edit" at bounding box center [172, 122] width 202 height 9
drag, startPoint x: 71, startPoint y: 167, endPoint x: 155, endPoint y: 170, distance: 83.7
click at [155, 179] on div "그는 주로 영어 교사입니다." at bounding box center [172, 184] width 202 height 11
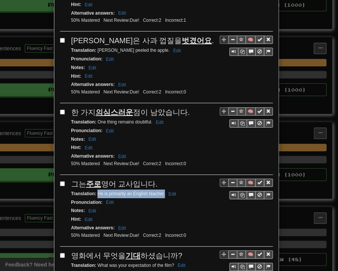
drag, startPoint x: 95, startPoint y: 179, endPoint x: 162, endPoint y: 180, distance: 66.8
click at [162, 191] on small "Translation : He is primarily an English teacher. Edit" at bounding box center [124, 193] width 107 height 5
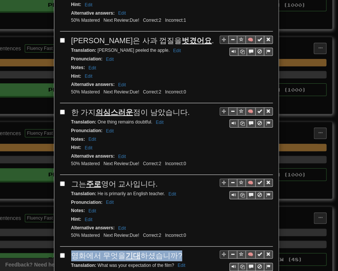
drag, startPoint x: 72, startPoint y: 238, endPoint x: 174, endPoint y: 239, distance: 102.4
click at [174, 250] on div "영화에서 무엇을 기대 하셨습니까?" at bounding box center [172, 255] width 202 height 11
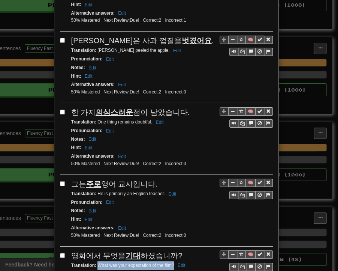
drag, startPoint x: 95, startPoint y: 247, endPoint x: 171, endPoint y: 249, distance: 76.6
click at [171, 263] on small "Translation : What was your expectation of the film? Edit" at bounding box center [129, 265] width 117 height 5
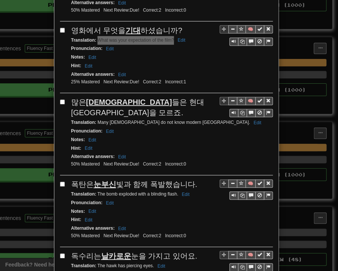
scroll to position [975, 0]
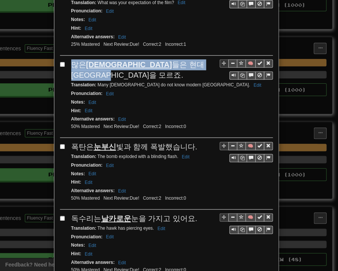
drag, startPoint x: 70, startPoint y: 48, endPoint x: 183, endPoint y: 48, distance: 113.3
click at [183, 59] on div "많은 [DEMOGRAPHIC_DATA]인 들은 현대 [GEOGRAPHIC_DATA]을 모르죠." at bounding box center [172, 69] width 202 height 21
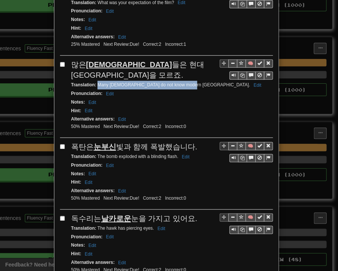
drag, startPoint x: 95, startPoint y: 54, endPoint x: 184, endPoint y: 57, distance: 89.7
click at [184, 82] on small "Translation : Many [DEMOGRAPHIC_DATA] do not know modern [GEOGRAPHIC_DATA] Edit" at bounding box center [167, 84] width 193 height 5
drag, startPoint x: 68, startPoint y: 116, endPoint x: 193, endPoint y: 116, distance: 124.9
click at [194, 141] on div "폭탄은 눈부신 빛과 함께 폭발했습니다." at bounding box center [172, 146] width 202 height 11
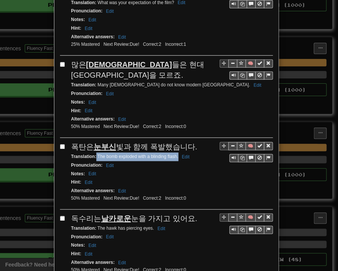
drag, startPoint x: 100, startPoint y: 126, endPoint x: 176, endPoint y: 128, distance: 75.8
click at [176, 152] on div "Translation : The bomb exploded with a blinding flash. Edit" at bounding box center [172, 156] width 202 height 9
drag, startPoint x: 68, startPoint y: 186, endPoint x: 188, endPoint y: 187, distance: 120.1
click at [194, 213] on div "독수리는 날카로운 눈을 가지고 있어요." at bounding box center [172, 218] width 202 height 11
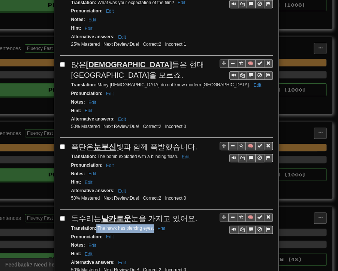
drag, startPoint x: 94, startPoint y: 197, endPoint x: 147, endPoint y: 198, distance: 52.5
click at [151, 225] on small "Translation : The hawk has piercing eyes. Edit" at bounding box center [119, 227] width 96 height 5
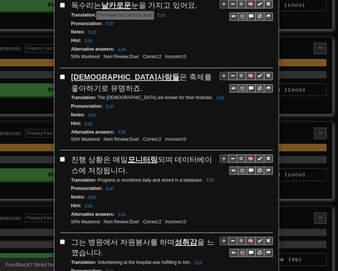
scroll to position [1201, 0]
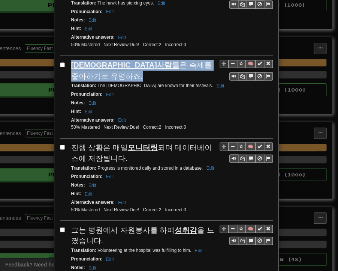
drag, startPoint x: 68, startPoint y: 31, endPoint x: 210, endPoint y: 33, distance: 142.2
click at [210, 60] on div "[DEMOGRAPHIC_DATA]사람들 은 축제를 좋아하기로 유명하죠." at bounding box center [172, 70] width 202 height 21
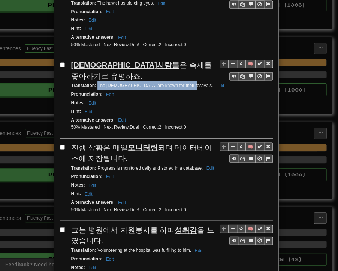
drag, startPoint x: 95, startPoint y: 42, endPoint x: 180, endPoint y: 44, distance: 85.9
click at [180, 81] on div "Translation : The [DEMOGRAPHIC_DATA] are known for their festivals. Edit" at bounding box center [172, 85] width 202 height 9
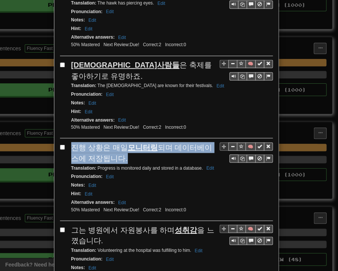
drag, startPoint x: 69, startPoint y: 101, endPoint x: 113, endPoint y: 110, distance: 45.2
click at [113, 143] on span "진행 상황은 매일 모니터링 되며 데이터베이스에 저장됩니다." at bounding box center [141, 152] width 141 height 19
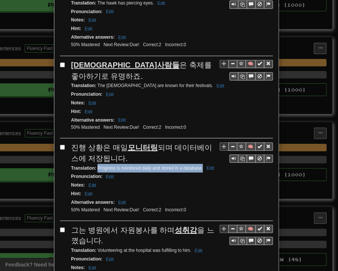
drag, startPoint x: 95, startPoint y: 123, endPoint x: 200, endPoint y: 122, distance: 105.1
click at [200, 165] on small "Translation : Progress is monitored daily and stored in a database. Edit" at bounding box center [144, 167] width 146 height 5
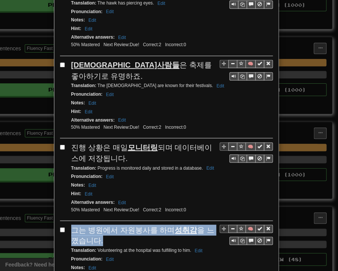
drag, startPoint x: 70, startPoint y: 180, endPoint x: 92, endPoint y: 191, distance: 24.3
click at [92, 224] on div "그는 병원에서 자원봉사를 하며 성취감 을 느꼈습니다." at bounding box center [172, 234] width 202 height 21
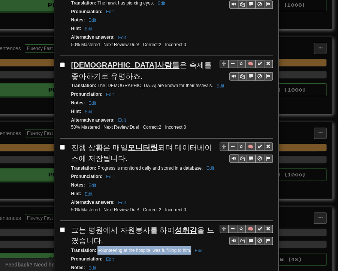
drag, startPoint x: 95, startPoint y: 202, endPoint x: 188, endPoint y: 203, distance: 92.7
click at [188, 247] on small "Translation : Volunteering at the hospital was fulfilling to him. Edit" at bounding box center [138, 249] width 134 height 5
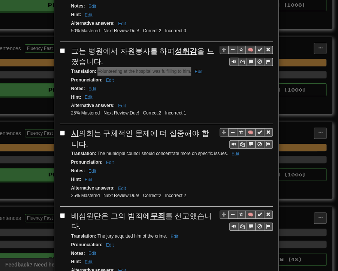
scroll to position [1388, 0]
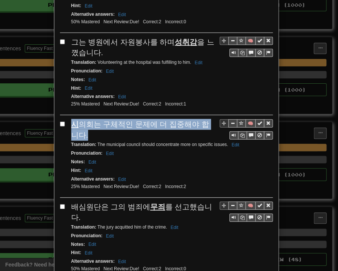
drag, startPoint x: 69, startPoint y: 75, endPoint x: 211, endPoint y: 79, distance: 142.2
click at [209, 120] on span "시 의회는 구체적인 문제에 더 집중해야 합니다." at bounding box center [140, 129] width 138 height 19
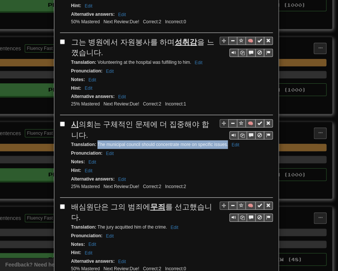
drag, startPoint x: 95, startPoint y: 85, endPoint x: 82, endPoint y: 95, distance: 16.4
click at [82, 142] on small "Translation : The municipal council should concentrate more on specific issues.…" at bounding box center [156, 144] width 171 height 5
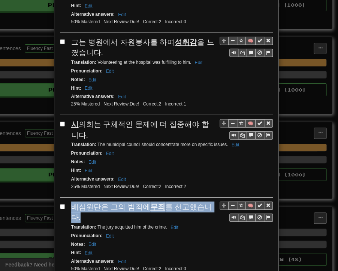
drag, startPoint x: 68, startPoint y: 151, endPoint x: 210, endPoint y: 155, distance: 143.0
click at [210, 201] on div "🧠 배심원단은 그의 범죄에 무죄 를 선고했습니다. Translation : The jury acquitted him of the crime. …" at bounding box center [166, 240] width 213 height 78
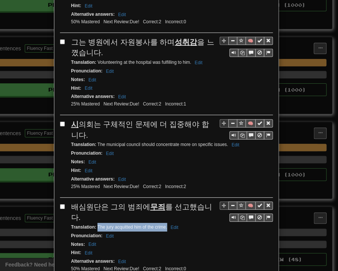
drag, startPoint x: 95, startPoint y: 162, endPoint x: 164, endPoint y: 162, distance: 69.4
click at [164, 224] on small "Translation : The jury acquitted him of the crime. Edit" at bounding box center [126, 226] width 110 height 5
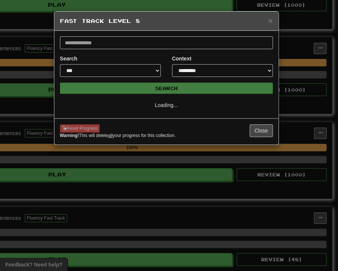
scroll to position [0, 0]
select select "**"
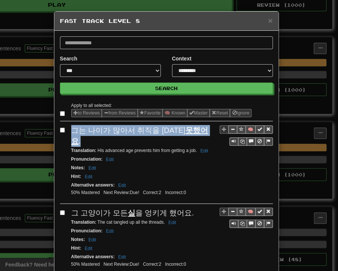
drag, startPoint x: 69, startPoint y: 131, endPoint x: 198, endPoint y: 132, distance: 129.1
click at [198, 132] on div "그는 나이가 많아서 취직을 [DATE] 못했어요 ." at bounding box center [172, 135] width 202 height 21
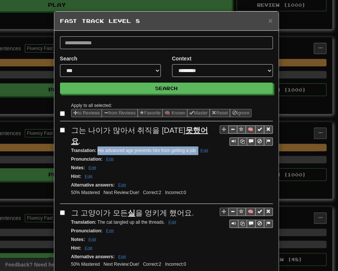
drag, startPoint x: 95, startPoint y: 139, endPoint x: 195, endPoint y: 139, distance: 100.2
click at [195, 148] on small "Translation : His advanced age prevents him from getting a job. Edit" at bounding box center [141, 150] width 140 height 5
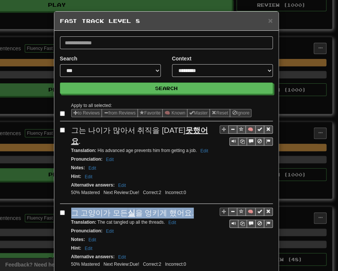
drag, startPoint x: 70, startPoint y: 200, endPoint x: 184, endPoint y: 203, distance: 114.1
click at [184, 209] on span "그 고양이가 모든 실 을 엉키게 했어요." at bounding box center [132, 213] width 123 height 8
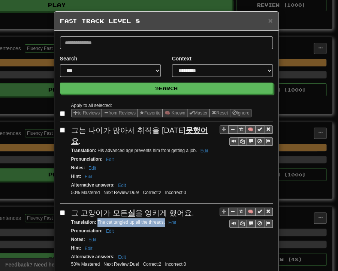
drag, startPoint x: 95, startPoint y: 209, endPoint x: 161, endPoint y: 209, distance: 66.8
click at [161, 219] on small "Translation : The cat tangled up all the threads. Edit" at bounding box center [124, 221] width 107 height 5
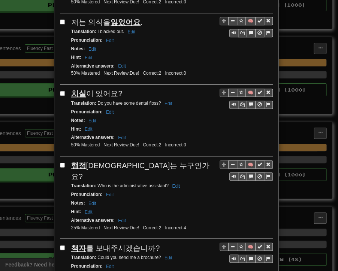
scroll to position [263, 0]
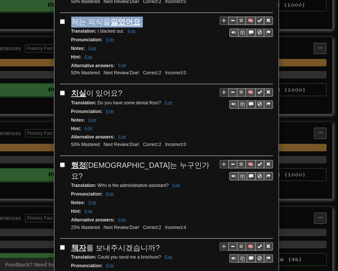
drag, startPoint x: 74, startPoint y: 9, endPoint x: 141, endPoint y: 8, distance: 67.2
click at [141, 17] on div "🧠 저는 의식을 잃었어요 . Translation : I blacked out. Edit Pronunciation : Edit Notes : …" at bounding box center [166, 51] width 213 height 68
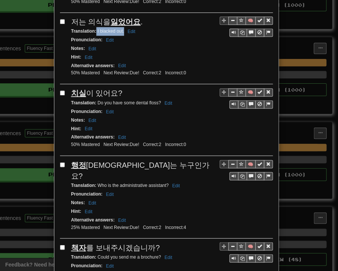
drag, startPoint x: 94, startPoint y: 15, endPoint x: 121, endPoint y: 18, distance: 27.1
click at [121, 29] on small "Translation : I blacked out. Edit" at bounding box center [104, 31] width 66 height 5
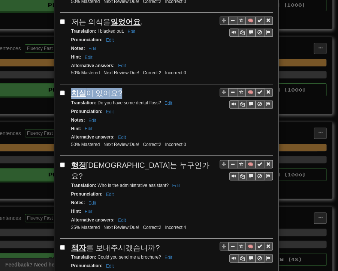
drag, startPoint x: 70, startPoint y: 78, endPoint x: 115, endPoint y: 78, distance: 44.6
click at [115, 89] on span "치실 이 있어요?" at bounding box center [96, 93] width 51 height 8
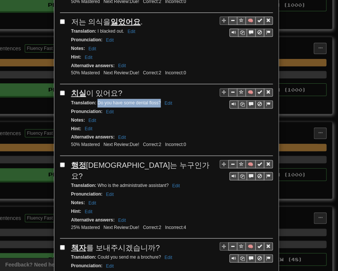
drag, startPoint x: 96, startPoint y: 86, endPoint x: 157, endPoint y: 86, distance: 60.8
click at [157, 100] on small "Translation : Do you have some [MEDICAL_DATA]? Edit" at bounding box center [123, 102] width 104 height 5
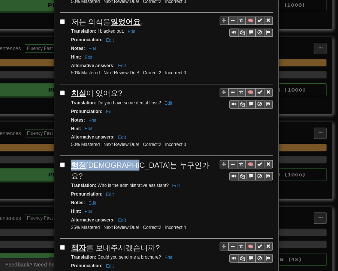
drag, startPoint x: 69, startPoint y: 148, endPoint x: 138, endPoint y: 147, distance: 69.0
click at [147, 159] on div "행정 조교는 누구인가요?" at bounding box center [172, 169] width 202 height 21
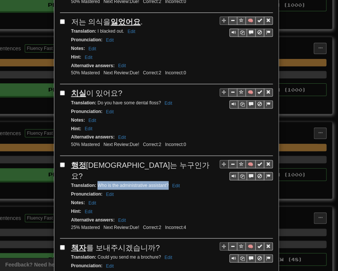
drag, startPoint x: 95, startPoint y: 158, endPoint x: 165, endPoint y: 158, distance: 70.5
click at [165, 182] on small "Translation : Who is the administrative assistant? Edit" at bounding box center [126, 184] width 111 height 5
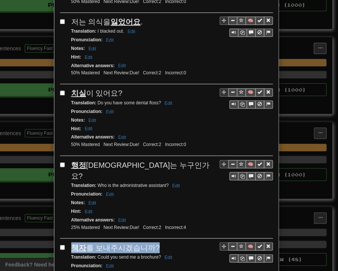
drag, startPoint x: 70, startPoint y: 218, endPoint x: 149, endPoint y: 216, distance: 78.8
click at [149, 243] on span "책자 를 보내주시겠습니까?" at bounding box center [115, 247] width 89 height 8
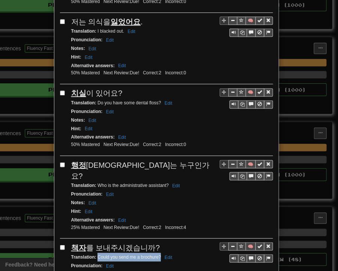
drag, startPoint x: 95, startPoint y: 227, endPoint x: 158, endPoint y: 228, distance: 63.0
click at [158, 254] on small "Translation : Could you send me a brochure? Edit" at bounding box center [123, 256] width 104 height 5
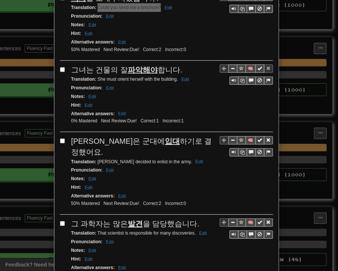
scroll to position [525, 0]
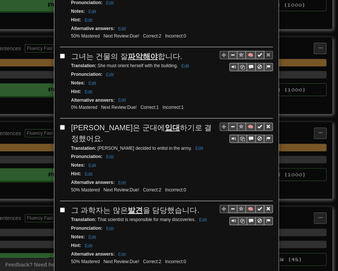
drag, startPoint x: 70, startPoint y: 27, endPoint x: 174, endPoint y: 27, distance: 104.3
click at [178, 51] on div "그녀는 건물의 잘 파악해야 합니다." at bounding box center [172, 56] width 202 height 11
drag, startPoint x: 95, startPoint y: 35, endPoint x: 174, endPoint y: 36, distance: 79.6
click at [174, 63] on small "Translation : She must orient herself with the building. Edit" at bounding box center [131, 65] width 120 height 5
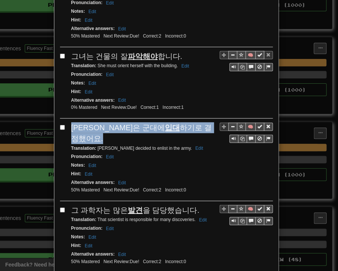
drag, startPoint x: 69, startPoint y: 98, endPoint x: 182, endPoint y: 95, distance: 113.0
click at [181, 122] on div "[PERSON_NAME]은 군대에 입대 하기로 결정했어요." at bounding box center [172, 132] width 202 height 21
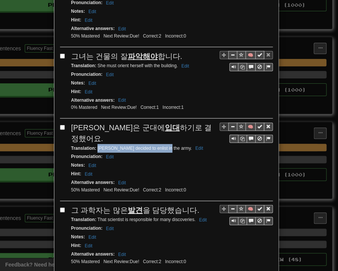
drag, startPoint x: 98, startPoint y: 105, endPoint x: 159, endPoint y: 107, distance: 60.8
click at [160, 144] on div "Translation : [PERSON_NAME] decided to enlist in the army. Edit" at bounding box center [172, 148] width 202 height 9
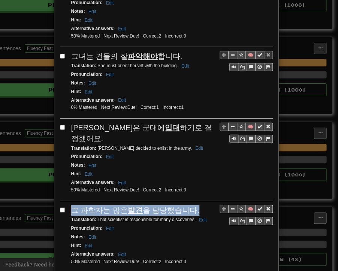
drag, startPoint x: 66, startPoint y: 163, endPoint x: 179, endPoint y: 167, distance: 113.0
click at [192, 205] on div "🧠 그 과학자는 많은 발견 을 담당했습니다. Translation : That scientist is responsible for many d…" at bounding box center [166, 239] width 213 height 68
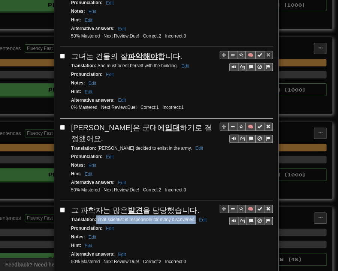
drag, startPoint x: 93, startPoint y: 175, endPoint x: 192, endPoint y: 175, distance: 98.7
click at [192, 217] on small "Translation : That scientist is responsible for many discoveries. Edit" at bounding box center [140, 219] width 138 height 5
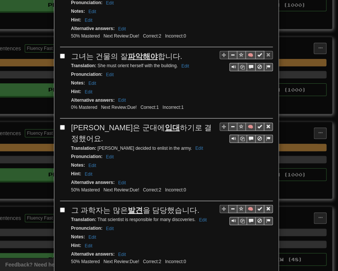
drag, startPoint x: 68, startPoint y: 237, endPoint x: 192, endPoint y: 237, distance: 124.2
drag, startPoint x: 95, startPoint y: 245, endPoint x: 194, endPoint y: 247, distance: 99.1
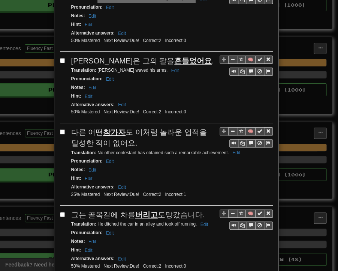
scroll to position [825, 0]
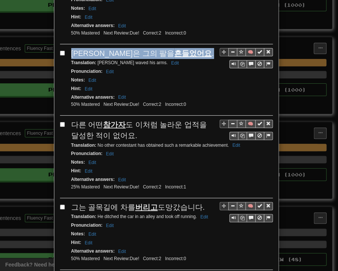
drag, startPoint x: 67, startPoint y: 8, endPoint x: 154, endPoint y: 6, distance: 86.7
click at [154, 48] on div "🧠 [PERSON_NAME]은 그의 팔을 흔들었어요 . Translation : [PERSON_NAME] waved his arms. Edit…" at bounding box center [166, 82] width 213 height 68
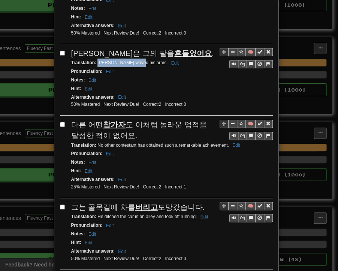
drag, startPoint x: 95, startPoint y: 15, endPoint x: 135, endPoint y: 18, distance: 41.1
click at [135, 59] on div "Translation : [PERSON_NAME] waved his arms. Edit" at bounding box center [172, 63] width 202 height 9
click at [136, 59] on div "Translation : [PERSON_NAME] waved his arms. Edit" at bounding box center [172, 63] width 202 height 9
drag, startPoint x: 94, startPoint y: 14, endPoint x: 136, endPoint y: 15, distance: 41.7
click at [136, 60] on small "Translation : [PERSON_NAME] waved his arms. Edit" at bounding box center [126, 62] width 110 height 5
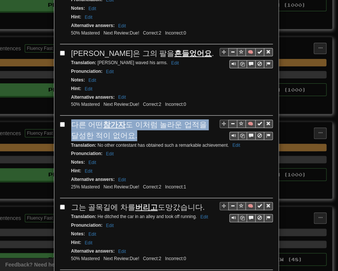
drag, startPoint x: 66, startPoint y: 74, endPoint x: 109, endPoint y: 84, distance: 44.0
click at [120, 119] on div "🧠 다른 어떤 참가자 도 이처럼 놀라운 업적을 달성한 적이 없어요. Translation : No other contestant has obt…" at bounding box center [166, 158] width 213 height 78
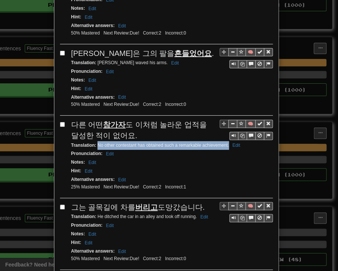
drag, startPoint x: 95, startPoint y: 97, endPoint x: 226, endPoint y: 97, distance: 131.7
click at [226, 143] on small "Translation : No other contestant has obtained such a remarkable achievement. E…" at bounding box center [156, 145] width 171 height 5
drag, startPoint x: 69, startPoint y: 156, endPoint x: 198, endPoint y: 156, distance: 129.1
click at [198, 202] on div "그는 골목길에 차를 버리고 도망갔습니다." at bounding box center [172, 207] width 202 height 11
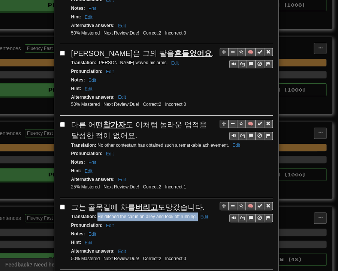
drag, startPoint x: 94, startPoint y: 167, endPoint x: 193, endPoint y: 167, distance: 98.7
click at [194, 214] on small "Translation : He ditched the car in an alley and took off running. Edit" at bounding box center [141, 216] width 140 height 5
drag, startPoint x: 69, startPoint y: 226, endPoint x: 113, endPoint y: 237, distance: 45.8
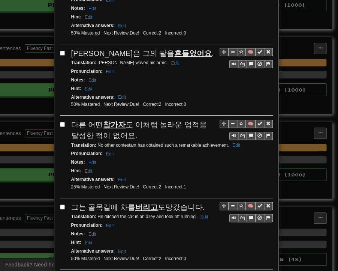
drag, startPoint x: 95, startPoint y: 246, endPoint x: 222, endPoint y: 249, distance: 127.2
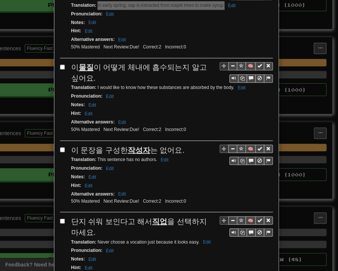
scroll to position [1126, 0]
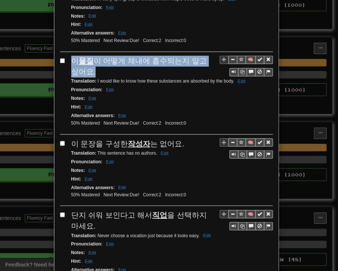
drag, startPoint x: 68, startPoint y: 7, endPoint x: 79, endPoint y: 18, distance: 15.4
click at [79, 56] on div "이 물질 이 어떻게 체내에 흡수되는지 알고 싶어요." at bounding box center [172, 66] width 202 height 21
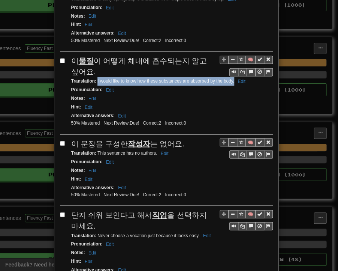
drag, startPoint x: 94, startPoint y: 29, endPoint x: 227, endPoint y: 27, distance: 133.2
click at [231, 77] on div "Translation : I would like to know how these substances are absorbed by the bod…" at bounding box center [172, 81] width 202 height 9
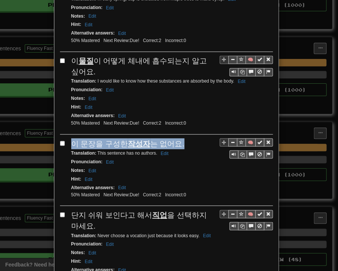
drag, startPoint x: 69, startPoint y: 86, endPoint x: 177, endPoint y: 89, distance: 108.1
click at [177, 138] on div "이 문장을 구성한 작성자 는 없어요." at bounding box center [172, 143] width 202 height 11
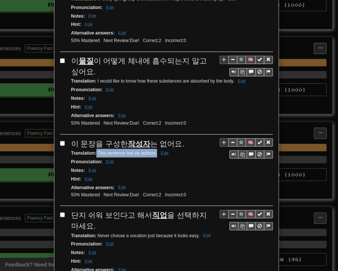
drag, startPoint x: 93, startPoint y: 96, endPoint x: 155, endPoint y: 99, distance: 61.2
click at [155, 150] on small "Translation : This sentence has no authors. Edit" at bounding box center [121, 152] width 100 height 5
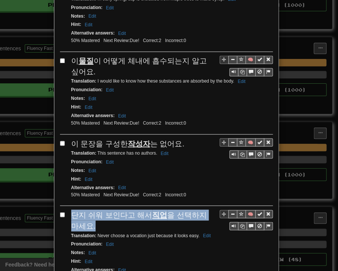
drag, startPoint x: 68, startPoint y: 159, endPoint x: 79, endPoint y: 162, distance: 11.9
click at [79, 209] on div "🧠 단지 쉬워 보인다고 해서 직업 을 선택하지 마세요. Translation : Never choose a vocation just becau…" at bounding box center [166, 248] width 213 height 78
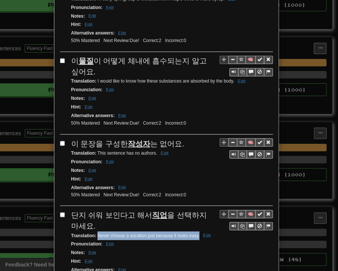
drag, startPoint x: 95, startPoint y: 179, endPoint x: 197, endPoint y: 180, distance: 101.7
click at [197, 233] on small "Translation : Never choose a vocation just because it looks easy. Edit" at bounding box center [142, 235] width 142 height 5
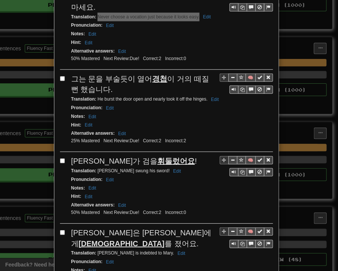
scroll to position [1351, 0]
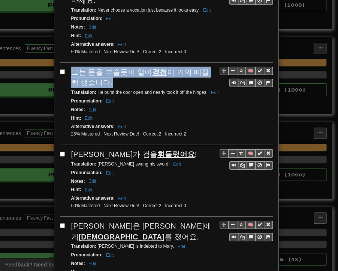
drag, startPoint x: 69, startPoint y: 13, endPoint x: 99, endPoint y: 24, distance: 31.9
click at [99, 67] on div "그는 문을 부술듯이 열어 경첩 이 거의 떼질 뻔 했습니다." at bounding box center [172, 77] width 202 height 21
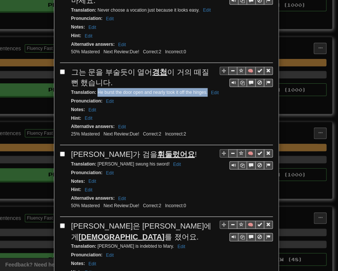
drag, startPoint x: 95, startPoint y: 33, endPoint x: 203, endPoint y: 36, distance: 107.7
click at [204, 90] on small "Translation : He burst the door open and nearly took it off the hinges. Edit" at bounding box center [146, 92] width 150 height 5
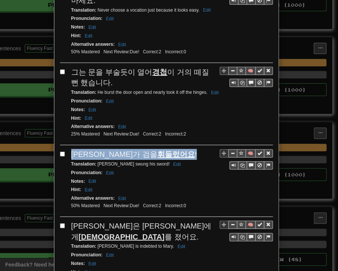
drag, startPoint x: 69, startPoint y: 96, endPoint x: 140, endPoint y: 95, distance: 70.6
click at [156, 149] on div "[PERSON_NAME]가 검을 휘둘렀어요 !" at bounding box center [172, 154] width 202 height 11
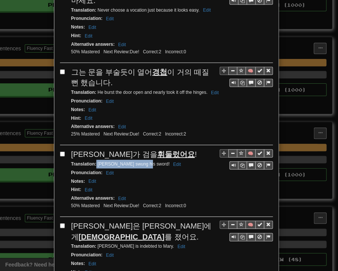
drag, startPoint x: 93, startPoint y: 105, endPoint x: 140, endPoint y: 107, distance: 47.3
click at [141, 160] on div "Translation : [PERSON_NAME] swung his sword! Edit" at bounding box center [172, 164] width 202 height 9
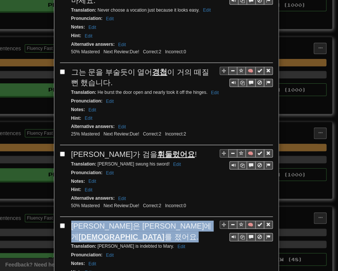
drag, startPoint x: 69, startPoint y: 167, endPoint x: 159, endPoint y: 165, distance: 90.1
click at [162, 221] on div "[PERSON_NAME]은 [PERSON_NAME]에게 신세 를 졌어요." at bounding box center [172, 231] width 202 height 21
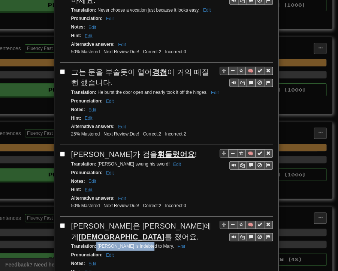
drag, startPoint x: 94, startPoint y: 175, endPoint x: 143, endPoint y: 177, distance: 48.8
click at [143, 243] on small "Translation : [PERSON_NAME] is indebted to [PERSON_NAME]. Edit" at bounding box center [129, 245] width 117 height 5
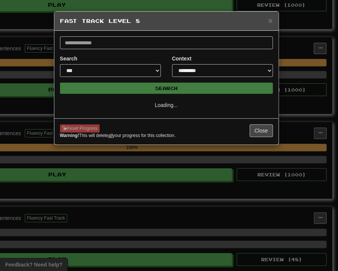
scroll to position [0, 0]
select select "**"
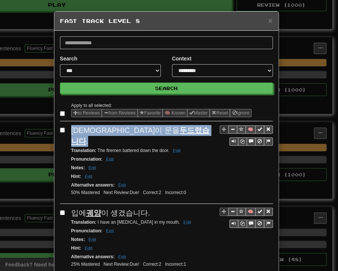
drag, startPoint x: 70, startPoint y: 130, endPoint x: 164, endPoint y: 131, distance: 94.6
click at [164, 131] on div "소방관들이 문을 두드렸습니다 ." at bounding box center [172, 135] width 202 height 21
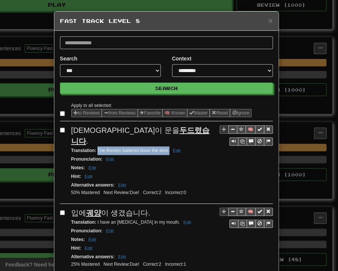
drag, startPoint x: 95, startPoint y: 140, endPoint x: 162, endPoint y: 140, distance: 66.4
click at [167, 148] on small "Translation : The firemen battered down the door. Edit" at bounding box center [127, 150] width 112 height 5
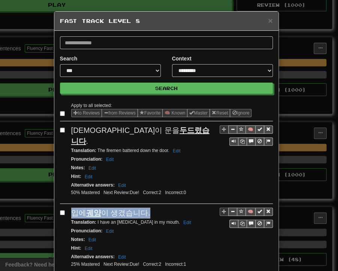
drag, startPoint x: 69, startPoint y: 198, endPoint x: 146, endPoint y: 200, distance: 76.2
click at [146, 207] on div "입에 궤양 이 생겼습니다." at bounding box center [172, 212] width 202 height 11
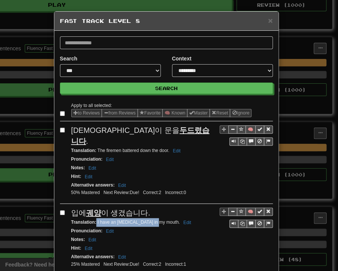
drag, startPoint x: 93, startPoint y: 210, endPoint x: 150, endPoint y: 211, distance: 56.7
click at [150, 219] on small "Translation : I have an [MEDICAL_DATA] in my mouth. Edit" at bounding box center [132, 221] width 122 height 5
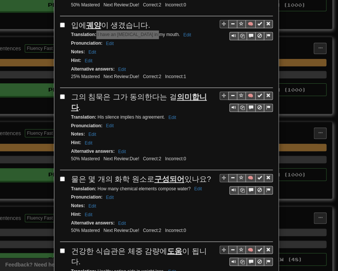
scroll to position [225, 0]
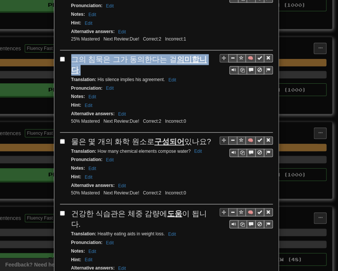
drag, startPoint x: 69, startPoint y: 45, endPoint x: 205, endPoint y: 47, distance: 135.8
click at [205, 54] on div "그의 침묵은 그가 동의한다는 걸 의미합니다 ." at bounding box center [172, 64] width 202 height 21
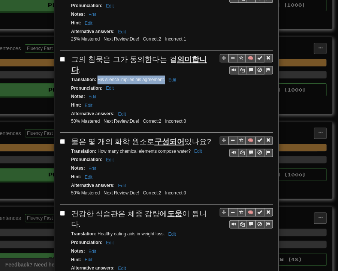
drag, startPoint x: 95, startPoint y: 56, endPoint x: 162, endPoint y: 56, distance: 66.4
click at [162, 77] on small "Translation : His silence implies his agreement. Edit" at bounding box center [124, 79] width 107 height 5
drag, startPoint x: 66, startPoint y: 114, endPoint x: 201, endPoint y: 116, distance: 135.1
click at [201, 136] on div "🧠 물은 몇 개의 화학 원소로 구성되어 있나요? Translation : How many chemical elements compose wat…" at bounding box center [166, 170] width 213 height 68
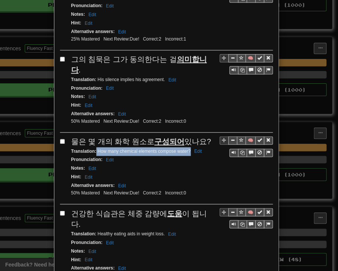
drag, startPoint x: 94, startPoint y: 122, endPoint x: 187, endPoint y: 125, distance: 93.5
click at [187, 149] on small "Translation : How many chemical elements compose water? Edit" at bounding box center [137, 151] width 133 height 5
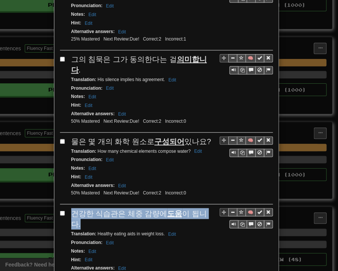
drag, startPoint x: 68, startPoint y: 183, endPoint x: 206, endPoint y: 186, distance: 138.8
click at [206, 208] on div "건강한 식습관은 체중 감량에 도움 이 됩니다." at bounding box center [172, 218] width 202 height 21
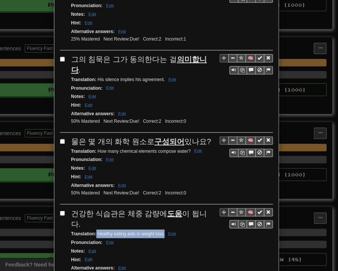
drag, startPoint x: 94, startPoint y: 194, endPoint x: 162, endPoint y: 197, distance: 68.4
click at [162, 229] on div "Translation : Healthy eating aids in weight loss. Edit" at bounding box center [172, 233] width 202 height 9
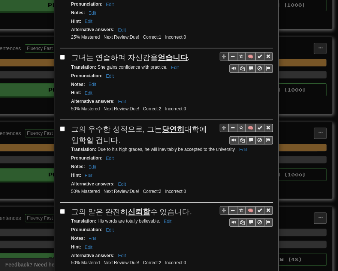
scroll to position [450, 0]
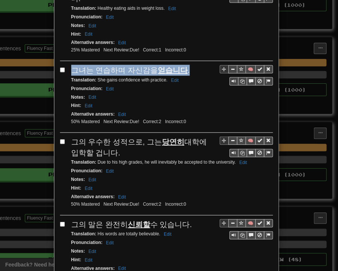
drag, startPoint x: 71, startPoint y: 29, endPoint x: 181, endPoint y: 32, distance: 110.7
click at [181, 65] on div "그녀는 연습하며 자신감을 얻습니다 ." at bounding box center [172, 70] width 202 height 11
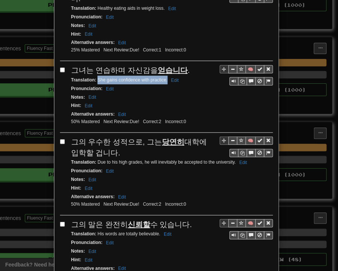
drag, startPoint x: 95, startPoint y: 41, endPoint x: 164, endPoint y: 41, distance: 69.4
click at [164, 77] on small "Translation : She gains confidence with practice. Edit" at bounding box center [126, 79] width 110 height 5
drag, startPoint x: 68, startPoint y: 98, endPoint x: 107, endPoint y: 110, distance: 41.2
click at [107, 137] on div "🧠 그의 우수한 성적으로, 그는 당연히 대학에 입학할 겁니다. Translation : Due to his high grades, he wil…" at bounding box center [166, 176] width 213 height 78
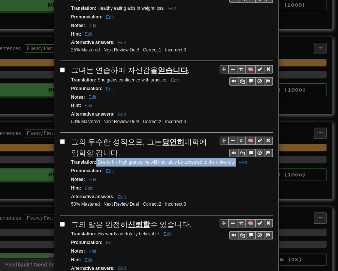
drag, startPoint x: 94, startPoint y: 121, endPoint x: 233, endPoint y: 122, distance: 139.2
click at [233, 159] on small "Translation : Due to his high grades, he will inevitably be accepted to the uni…" at bounding box center [160, 161] width 178 height 5
drag, startPoint x: 71, startPoint y: 182, endPoint x: 184, endPoint y: 183, distance: 113.7
click at [184, 219] on div "그의 말은 완전히 신뢰할 수 있습니다." at bounding box center [172, 224] width 202 height 11
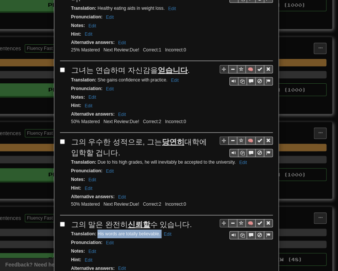
drag, startPoint x: 95, startPoint y: 191, endPoint x: 158, endPoint y: 192, distance: 63.0
click at [158, 231] on small "Translation : His words are totally believable. Edit" at bounding box center [122, 233] width 103 height 5
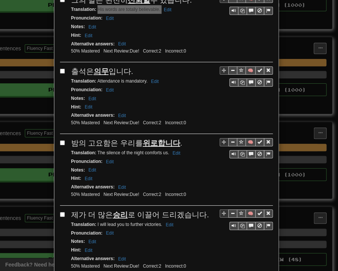
scroll to position [675, 0]
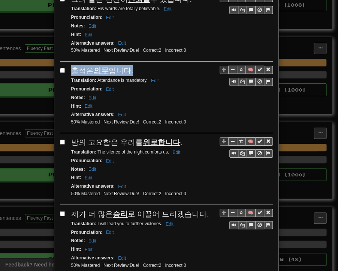
drag, startPoint x: 129, startPoint y: 26, endPoint x: 122, endPoint y: 26, distance: 6.8
click at [128, 65] on div "출석은 의무 입니다." at bounding box center [172, 70] width 202 height 11
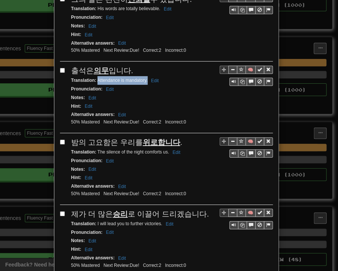
drag, startPoint x: 95, startPoint y: 35, endPoint x: 144, endPoint y: 35, distance: 48.8
click at [144, 78] on small "Translation : Attendance is mandatory. Edit" at bounding box center [116, 80] width 90 height 5
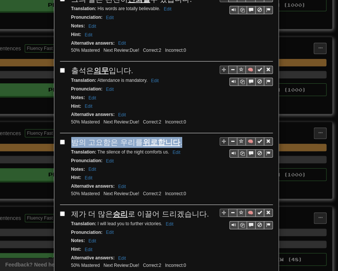
drag, startPoint x: 69, startPoint y: 98, endPoint x: 167, endPoint y: 97, distance: 97.9
click at [174, 137] on div "밤의 고요함은 우리를 위로합니다 ." at bounding box center [172, 142] width 202 height 11
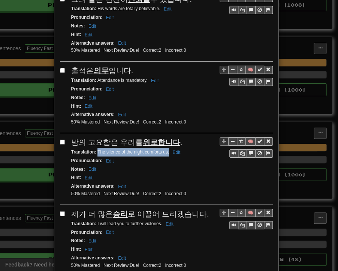
drag, startPoint x: 95, startPoint y: 104, endPoint x: 167, endPoint y: 108, distance: 71.4
click at [167, 148] on div "Translation : The silence of the night comforts us. Edit" at bounding box center [172, 152] width 202 height 9
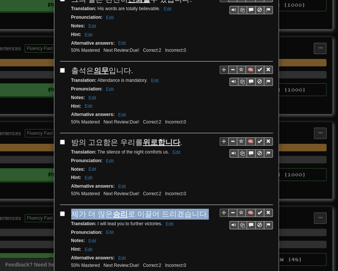
drag, startPoint x: 68, startPoint y: 167, endPoint x: 198, endPoint y: 166, distance: 130.6
click at [198, 209] on div "🧠 제가 더 많은 승리 로 이끌어 드리겠습니다. Translation : I will lead you to further victories. …" at bounding box center [166, 243] width 213 height 68
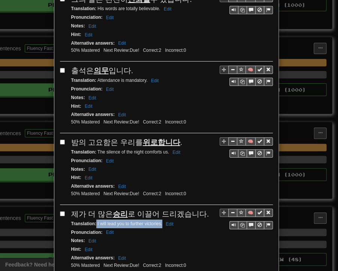
drag, startPoint x: 93, startPoint y: 176, endPoint x: 159, endPoint y: 177, distance: 65.7
click at [159, 221] on small "Translation : I will lead you to further victories. Edit" at bounding box center [123, 223] width 105 height 5
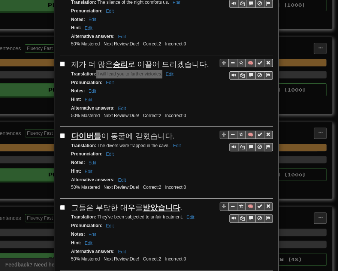
scroll to position [825, 0]
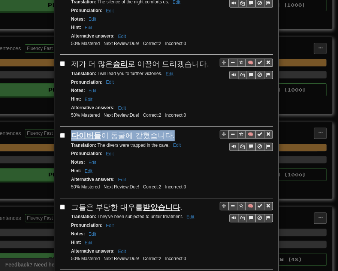
drag, startPoint x: 68, startPoint y: 87, endPoint x: 167, endPoint y: 84, distance: 99.5
click at [167, 130] on div "🧠 다이버들 이 동굴에 갇혔습니다. Translation : The divers were trapped in the cave. Edit Pro…" at bounding box center [166, 164] width 213 height 68
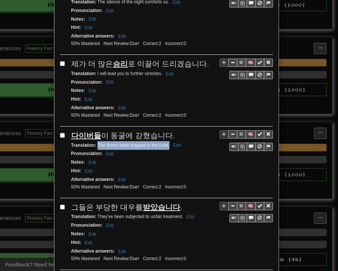
drag, startPoint x: 94, startPoint y: 97, endPoint x: 167, endPoint y: 98, distance: 72.4
click at [167, 143] on small "Translation : The divers were trapped in the cave. Edit" at bounding box center [127, 145] width 112 height 5
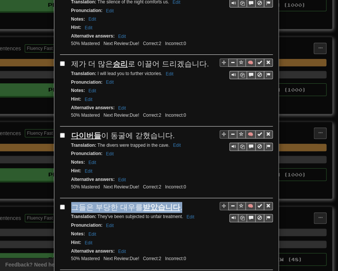
drag, startPoint x: 69, startPoint y: 157, endPoint x: 170, endPoint y: 156, distance: 101.3
click at [177, 202] on div "그들은 부당한 대우를 받았습니다 ." at bounding box center [172, 207] width 202 height 11
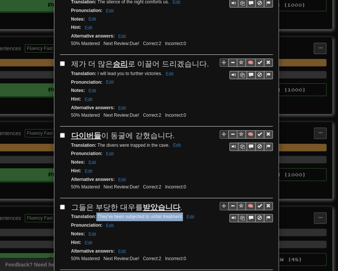
drag, startPoint x: 94, startPoint y: 167, endPoint x: 180, endPoint y: 167, distance: 86.3
click at [180, 214] on small "Translation : They've been subjected to unfair treatment. Edit" at bounding box center [134, 216] width 126 height 5
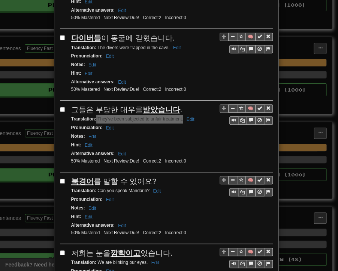
scroll to position [1013, 0]
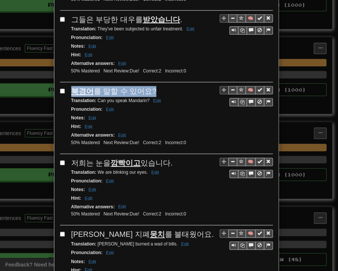
drag, startPoint x: 69, startPoint y: 39, endPoint x: 157, endPoint y: 37, distance: 88.2
click at [157, 86] on div "북경어 를 말할 수 있어요?" at bounding box center [172, 91] width 202 height 11
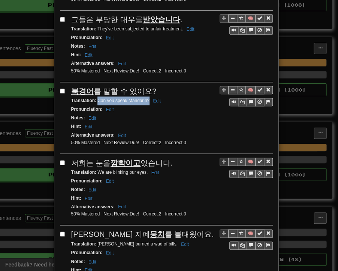
drag, startPoint x: 95, startPoint y: 48, endPoint x: 146, endPoint y: 50, distance: 51.1
click at [146, 98] on small "Translation : Can you speak Mandarin? Edit" at bounding box center [117, 100] width 92 height 5
drag, startPoint x: 67, startPoint y: 107, endPoint x: 168, endPoint y: 107, distance: 100.9
click at [168, 158] on div "🧠 저희는 눈을 깜빡이고 있습니다. Translation : We are blinking our eyes. Edit Pronunciation …" at bounding box center [166, 192] width 213 height 68
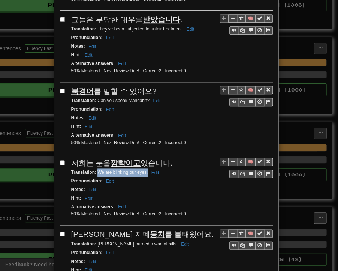
drag, startPoint x: 95, startPoint y: 120, endPoint x: 145, endPoint y: 119, distance: 49.5
click at [145, 170] on small "Translation : We are blinking our eyes. Edit" at bounding box center [116, 172] width 90 height 5
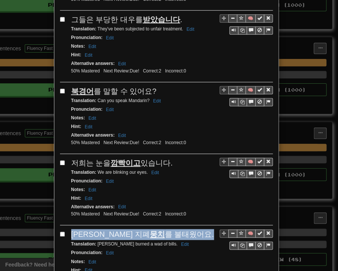
drag, startPoint x: 68, startPoint y: 180, endPoint x: 162, endPoint y: 180, distance: 94.2
click at [162, 229] on div "[PERSON_NAME]이 지폐 뭉치 를 불태웠어요." at bounding box center [172, 234] width 202 height 11
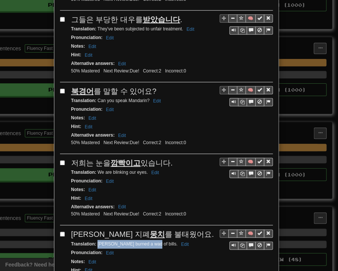
drag, startPoint x: 95, startPoint y: 189, endPoint x: 147, endPoint y: 191, distance: 51.8
click at [147, 240] on div "Translation : [PERSON_NAME] burned a wad of bills. Edit" at bounding box center [172, 244] width 202 height 9
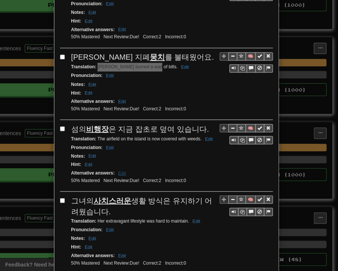
scroll to position [1201, 0]
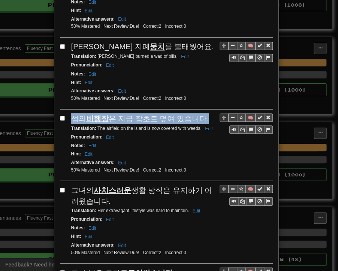
drag, startPoint x: 71, startPoint y: 64, endPoint x: 198, endPoint y: 64, distance: 127.6
click at [198, 113] on div "섬의 비행장 은 지금 잡초로 덮여 있습니다." at bounding box center [172, 118] width 202 height 11
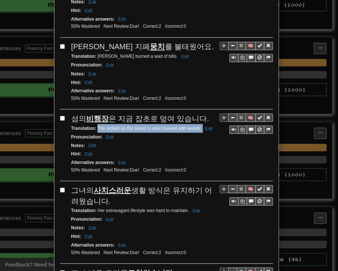
drag, startPoint x: 95, startPoint y: 72, endPoint x: 200, endPoint y: 72, distance: 104.7
click at [200, 125] on small "Translation : The airfield on the island is now covered with weeds. Edit" at bounding box center [143, 127] width 144 height 5
drag, startPoint x: 69, startPoint y: 128, endPoint x: 99, endPoint y: 141, distance: 33.1
click at [99, 185] on div "그녀의 사치스러운 생활 방식은 유지하기 어려웠습니다." at bounding box center [172, 195] width 202 height 21
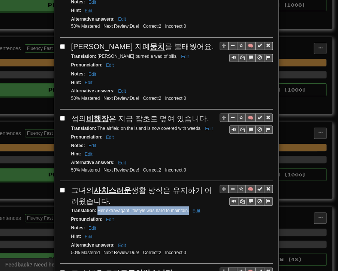
drag, startPoint x: 95, startPoint y: 152, endPoint x: 186, endPoint y: 153, distance: 91.5
click at [186, 207] on small "Translation : Her extravagant lifestyle was hard to maintain. Edit" at bounding box center [137, 209] width 132 height 5
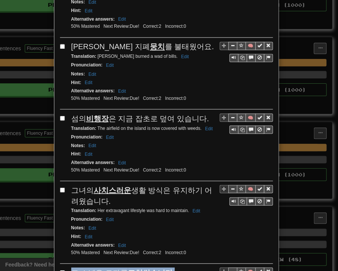
drag, startPoint x: 72, startPoint y: 214, endPoint x: 160, endPoint y: 216, distance: 87.8
click at [167, 265] on div "그 소년은 모자를 고쳐썼습니다 ." at bounding box center [172, 272] width 202 height 11
drag, startPoint x: 95, startPoint y: 222, endPoint x: 145, endPoint y: 224, distance: 50.7
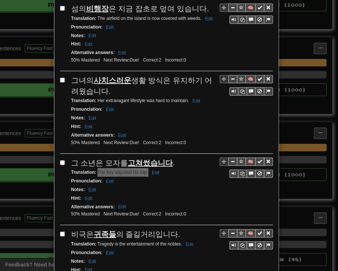
scroll to position [1339, 0]
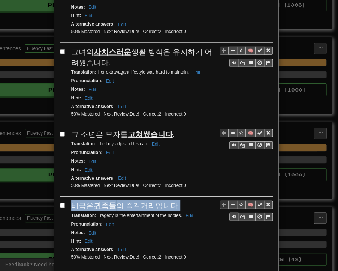
drag, startPoint x: 69, startPoint y: 146, endPoint x: 171, endPoint y: 144, distance: 102.1
click at [171, 200] on div "비극은 귀족들 의 즐길거리입니다." at bounding box center [172, 205] width 202 height 11
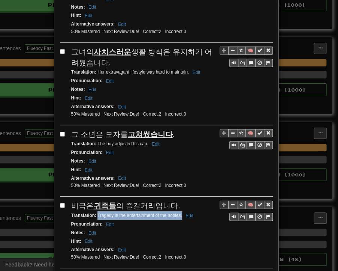
drag, startPoint x: 95, startPoint y: 155, endPoint x: 179, endPoint y: 156, distance: 84.0
click at [179, 213] on small "Translation : Tragedy is the entertainment of the nobles. Edit" at bounding box center [133, 215] width 125 height 5
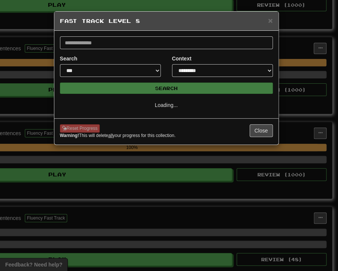
scroll to position [0, 0]
select select "**"
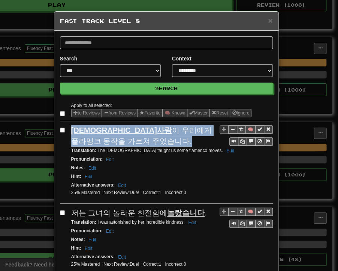
drag, startPoint x: 67, startPoint y: 128, endPoint x: 121, endPoint y: 136, distance: 54.7
click at [121, 136] on div "🧠 [DEMOGRAPHIC_DATA]사람 이 우리에게 플라멩코 동작을 가르쳐 주었습니다. Translation : The [DEMOGRAPHI…" at bounding box center [166, 164] width 213 height 78
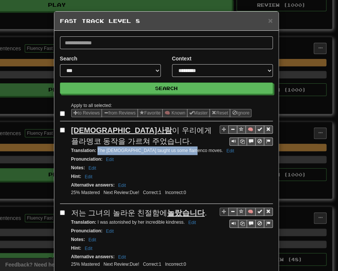
drag, startPoint x: 95, startPoint y: 149, endPoint x: 187, endPoint y: 150, distance: 92.7
click at [187, 150] on small "Translation : The Spaniard taught us some flamenco moves. Edit" at bounding box center [153, 150] width 165 height 5
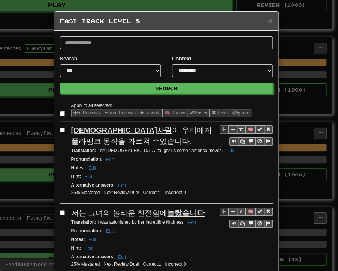
click at [148, 160] on div "Pronunciation : Edit" at bounding box center [172, 159] width 202 height 9
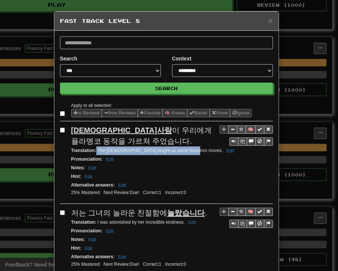
drag, startPoint x: 94, startPoint y: 149, endPoint x: 183, endPoint y: 153, distance: 89.4
click at [188, 152] on small "Translation : The Spaniard taught us some flamenco moves. Edit" at bounding box center [153, 150] width 165 height 5
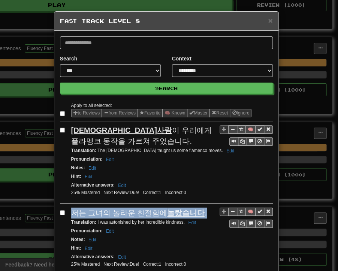
drag, startPoint x: 69, startPoint y: 210, endPoint x: 194, endPoint y: 210, distance: 124.2
click at [198, 207] on div "저는 그녀의 놀라운 친절함에 놀랐습니다 ." at bounding box center [172, 212] width 202 height 11
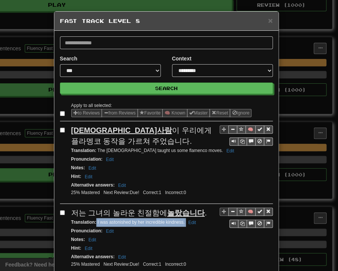
drag, startPoint x: 93, startPoint y: 221, endPoint x: 180, endPoint y: 223, distance: 86.7
click at [182, 223] on div "Translation : I was astonished by her incredible kindness. Edit" at bounding box center [172, 222] width 202 height 9
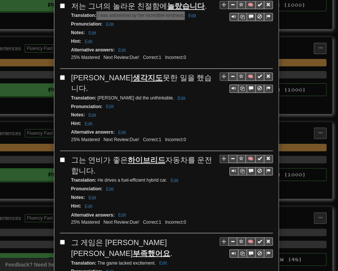
scroll to position [225, 0]
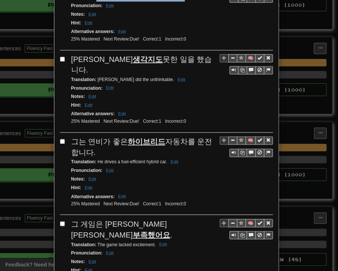
drag, startPoint x: 69, startPoint y: 55, endPoint x: 182, endPoint y: 53, distance: 112.6
click at [183, 54] on div "[PERSON_NAME]은 생각지도 못한 일을 했습니다." at bounding box center [172, 64] width 202 height 21
drag, startPoint x: 95, startPoint y: 66, endPoint x: 143, endPoint y: 68, distance: 48.4
click at [143, 75] on div "Translation : [PERSON_NAME] did the unthinkable. Edit" at bounding box center [172, 79] width 202 height 9
drag, startPoint x: 69, startPoint y: 126, endPoint x: 93, endPoint y: 130, distance: 24.1
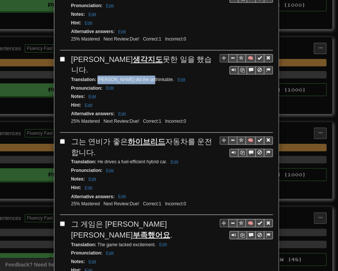
click at [86, 138] on div "그는 연비가 좋은 하이브리드 자동차를 운전합니다." at bounding box center [172, 146] width 202 height 21
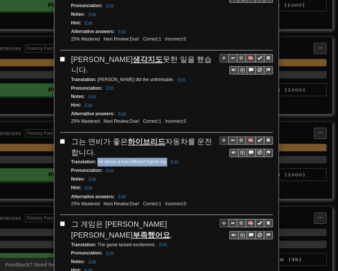
drag, startPoint x: 94, startPoint y: 146, endPoint x: 165, endPoint y: 147, distance: 70.5
click at [165, 159] on small "Translation : He drives a fuel-efficient hybrid car. Edit" at bounding box center [126, 161] width 110 height 5
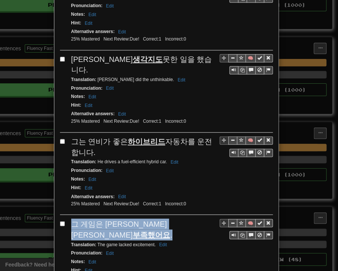
drag, startPoint x: 69, startPoint y: 204, endPoint x: 155, endPoint y: 210, distance: 86.1
click at [165, 219] on span "그 게임은 [PERSON_NAME]이 부족했어요 ." at bounding box center [121, 228] width 101 height 19
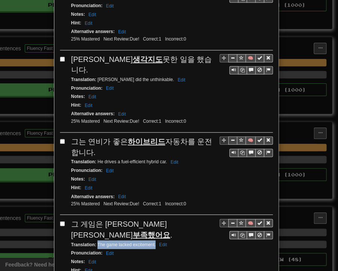
drag, startPoint x: 95, startPoint y: 216, endPoint x: 153, endPoint y: 218, distance: 58.5
click at [153, 242] on small "Translation : The game lacked excitement. Edit" at bounding box center [120, 244] width 98 height 5
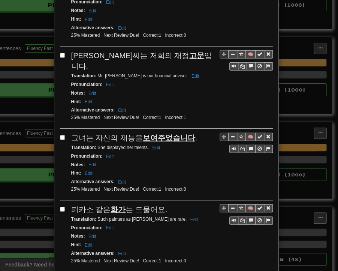
scroll to position [488, 0]
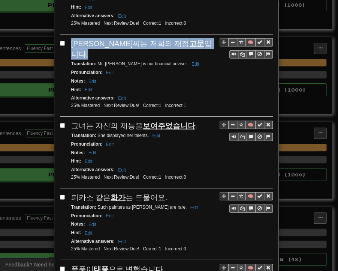
drag, startPoint x: 70, startPoint y: 15, endPoint x: 186, endPoint y: 11, distance: 116.0
click at [186, 38] on div "[PERSON_NAME]씨는 저희의 재정 고문 입니다." at bounding box center [172, 48] width 202 height 21
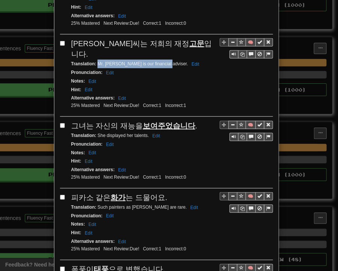
drag, startPoint x: 95, startPoint y: 24, endPoint x: 161, endPoint y: 25, distance: 66.0
click at [161, 61] on small "Translation : Mr. [PERSON_NAME] is our financial adviser. Edit" at bounding box center [136, 63] width 131 height 5
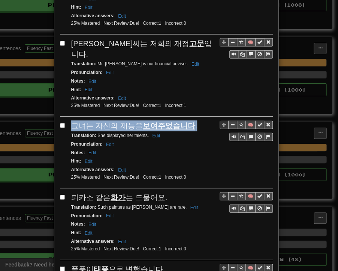
drag, startPoint x: 69, startPoint y: 84, endPoint x: 186, endPoint y: 83, distance: 117.1
click at [186, 122] on span "그녀는 자신의 재능을 보여주었습니다 ." at bounding box center [134, 126] width 126 height 8
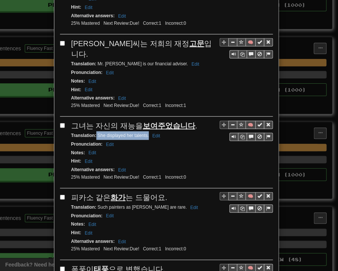
drag, startPoint x: 94, startPoint y: 95, endPoint x: 146, endPoint y: 95, distance: 52.2
click at [146, 133] on small "Translation : She displayed her talents. Edit" at bounding box center [117, 135] width 92 height 5
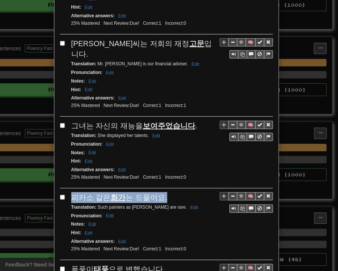
drag, startPoint x: 69, startPoint y: 157, endPoint x: 161, endPoint y: 155, distance: 91.2
click at [161, 192] on div "피카소 같은 화가 는 드물어요." at bounding box center [172, 197] width 202 height 11
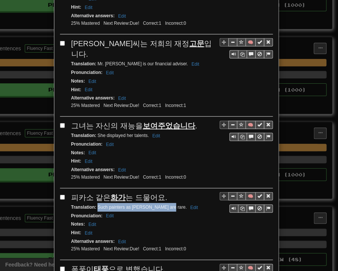
drag, startPoint x: 95, startPoint y: 164, endPoint x: 162, endPoint y: 165, distance: 67.2
click at [162, 204] on small "Translation : Such painters as [PERSON_NAME] are rare. Edit" at bounding box center [135, 206] width 129 height 5
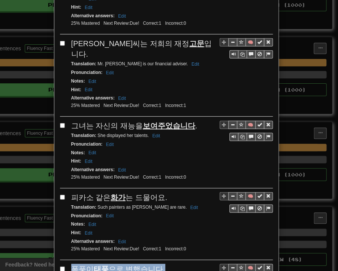
drag, startPoint x: 69, startPoint y: 224, endPoint x: 144, endPoint y: 225, distance: 75.4
click at [159, 264] on div "폭풍이 태풍 으로 변했습니다." at bounding box center [172, 269] width 202 height 11
drag, startPoint x: 95, startPoint y: 234, endPoint x: 167, endPoint y: 235, distance: 71.7
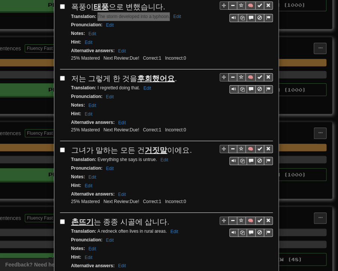
scroll to position [750, 0]
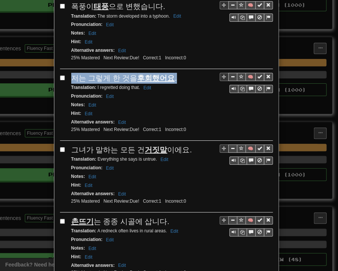
drag, startPoint x: 67, startPoint y: 30, endPoint x: 171, endPoint y: 36, distance: 104.1
click at [171, 73] on div "🧠 저는 그렇게 한 것을 후회했어요 . Translation : I regretted doing that. Edit Pronunciation …" at bounding box center [166, 107] width 213 height 68
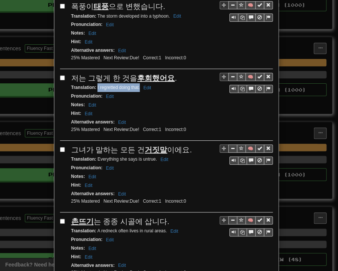
drag, startPoint x: 94, startPoint y: 41, endPoint x: 137, endPoint y: 44, distance: 42.9
click at [137, 83] on div "Translation : I regretted doing that. Edit" at bounding box center [172, 87] width 202 height 9
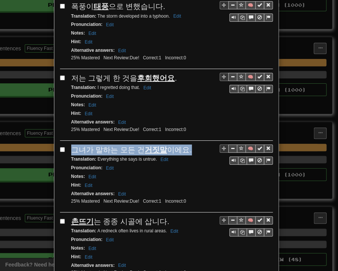
drag, startPoint x: 70, startPoint y: 102, endPoint x: 179, endPoint y: 102, distance: 109.2
click at [183, 144] on div "그녀가 말하는 모든 건 거짓말 이에요." at bounding box center [172, 149] width 202 height 11
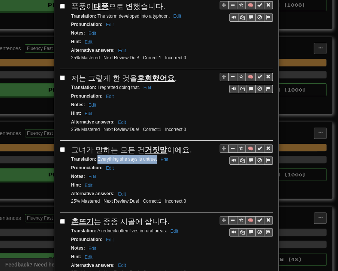
drag, startPoint x: 94, startPoint y: 113, endPoint x: 154, endPoint y: 113, distance: 59.7
click at [154, 156] on small "Translation : Everything she says is untrue. Edit" at bounding box center [120, 158] width 99 height 5
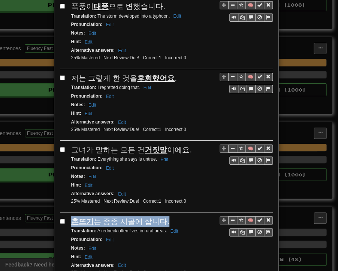
drag, startPoint x: 68, startPoint y: 174, endPoint x: 158, endPoint y: 173, distance: 90.1
click at [158, 217] on span "촌뜨기 는 종종 시골에 삽니다." at bounding box center [120, 221] width 98 height 8
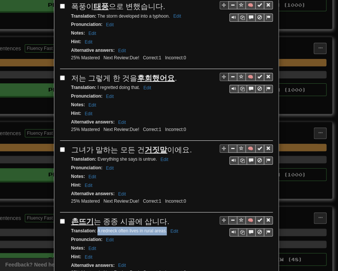
drag, startPoint x: 94, startPoint y: 181, endPoint x: 160, endPoint y: 182, distance: 65.7
click at [163, 228] on small "Translation : A redneck often lives in rural areas. Edit" at bounding box center [126, 230] width 110 height 5
drag, startPoint x: 68, startPoint y: 242, endPoint x: 203, endPoint y: 245, distance: 135.1
drag, startPoint x: 95, startPoint y: 254, endPoint x: 178, endPoint y: 253, distance: 83.3
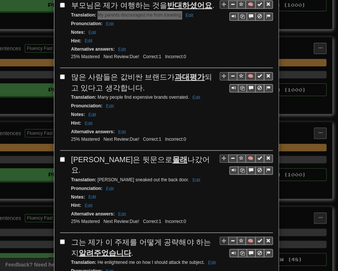
scroll to position [1051, 0]
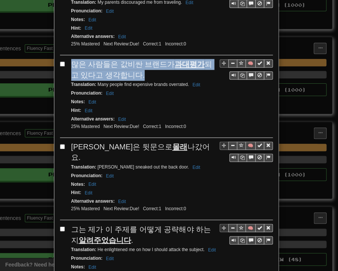
drag, startPoint x: 69, startPoint y: 11, endPoint x: 130, endPoint y: 22, distance: 61.7
click at [130, 59] on div "많은 사람들은 값비싼 브랜드가 과대평가 되고 있다고 생각합니다." at bounding box center [172, 69] width 202 height 21
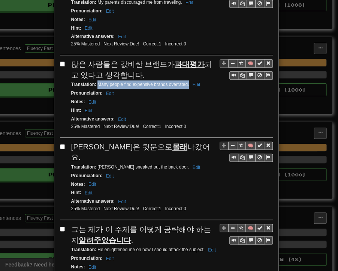
drag, startPoint x: 95, startPoint y: 32, endPoint x: 186, endPoint y: 34, distance: 91.6
click at [186, 82] on small "Translation : Many people find expensive brands overrated. Edit" at bounding box center [137, 84] width 132 height 5
drag, startPoint x: 70, startPoint y: 95, endPoint x: 161, endPoint y: 92, distance: 90.5
click at [161, 141] on div "[PERSON_NAME]은 뒷문으로 몰래 나갔어요." at bounding box center [172, 151] width 202 height 21
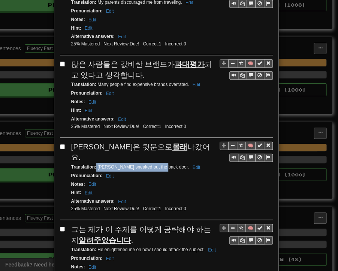
drag, startPoint x: 95, startPoint y: 102, endPoint x: 158, endPoint y: 105, distance: 63.1
click at [158, 163] on div "Translation : [PERSON_NAME] sneaked out the back door. Edit" at bounding box center [172, 167] width 202 height 9
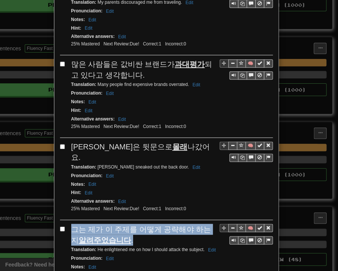
drag, startPoint x: 68, startPoint y: 162, endPoint x: 124, endPoint y: 166, distance: 56.4
click at [122, 224] on div "그는 제가 이 주제를 어떻게 공략해야 하는지 알려주었습니다 ." at bounding box center [172, 234] width 202 height 21
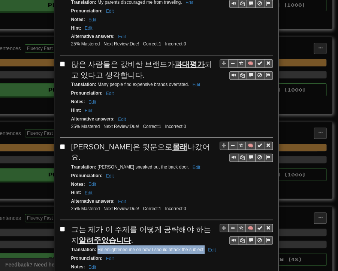
drag, startPoint x: 95, startPoint y: 183, endPoint x: 201, endPoint y: 185, distance: 106.6
click at [202, 245] on div "Translation : He enlightened me on how I should attack the subject. Edit" at bounding box center [172, 249] width 202 height 9
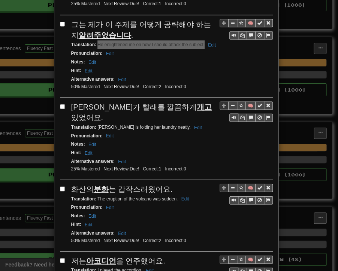
scroll to position [1276, 0]
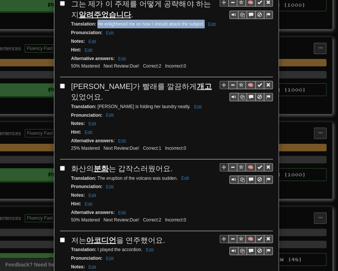
drag, startPoint x: 69, startPoint y: 21, endPoint x: 189, endPoint y: 22, distance: 120.4
click at [189, 81] on div "[PERSON_NAME]가 빨래를 깔끔하게 개고 있었어요." at bounding box center [172, 91] width 202 height 21
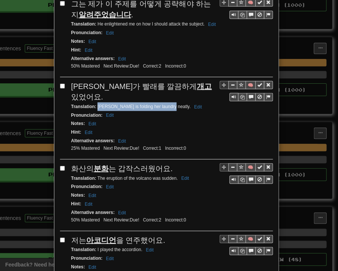
drag, startPoint x: 95, startPoint y: 29, endPoint x: 161, endPoint y: 31, distance: 66.1
click at [161, 102] on div "Translation : [PERSON_NAME] is folding her laundry neatly. Edit" at bounding box center [172, 106] width 202 height 9
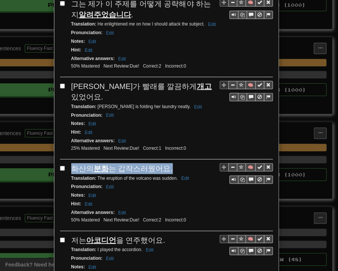
drag, startPoint x: 68, startPoint y: 90, endPoint x: 167, endPoint y: 90, distance: 99.4
click at [167, 163] on div "🧠 화산의 분화 는 갑작스러웠어요. Translation : The eruption of the volcano was sudden. Edit …" at bounding box center [166, 197] width 213 height 68
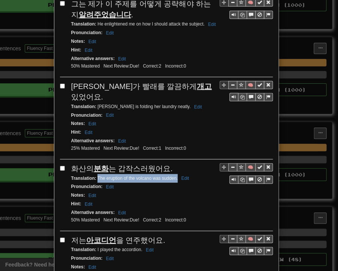
drag, startPoint x: 95, startPoint y: 98, endPoint x: 175, endPoint y: 99, distance: 79.9
click at [175, 176] on small "Translation : The eruption of the volcano was sudden. Edit" at bounding box center [131, 178] width 120 height 5
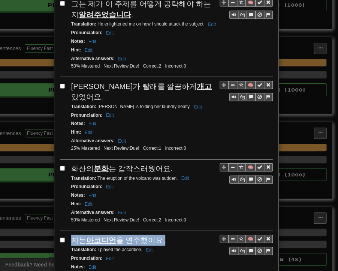
drag, startPoint x: 70, startPoint y: 158, endPoint x: 159, endPoint y: 161, distance: 89.0
click at [159, 235] on div "저는 아코디언 을 연주했어요." at bounding box center [172, 240] width 202 height 11
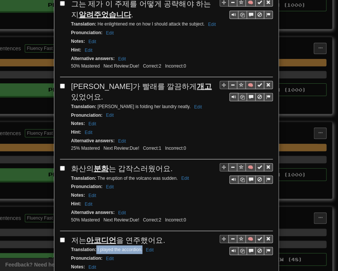
drag, startPoint x: 93, startPoint y: 170, endPoint x: 139, endPoint y: 170, distance: 45.8
click at [139, 247] on small "Translation : I played the accordion. Edit" at bounding box center [113, 249] width 85 height 5
drag, startPoint x: 67, startPoint y: 228, endPoint x: 167, endPoint y: 230, distance: 99.8
drag, startPoint x: 95, startPoint y: 239, endPoint x: 155, endPoint y: 240, distance: 60.8
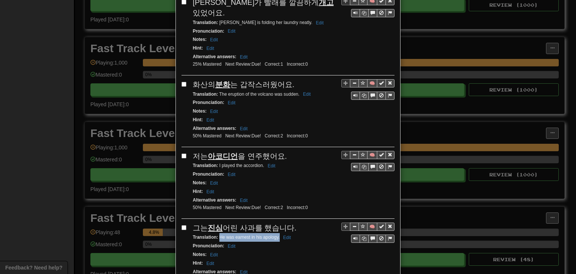
scroll to position [1357, 0]
